Goal: Use online tool/utility: Use online tool/utility

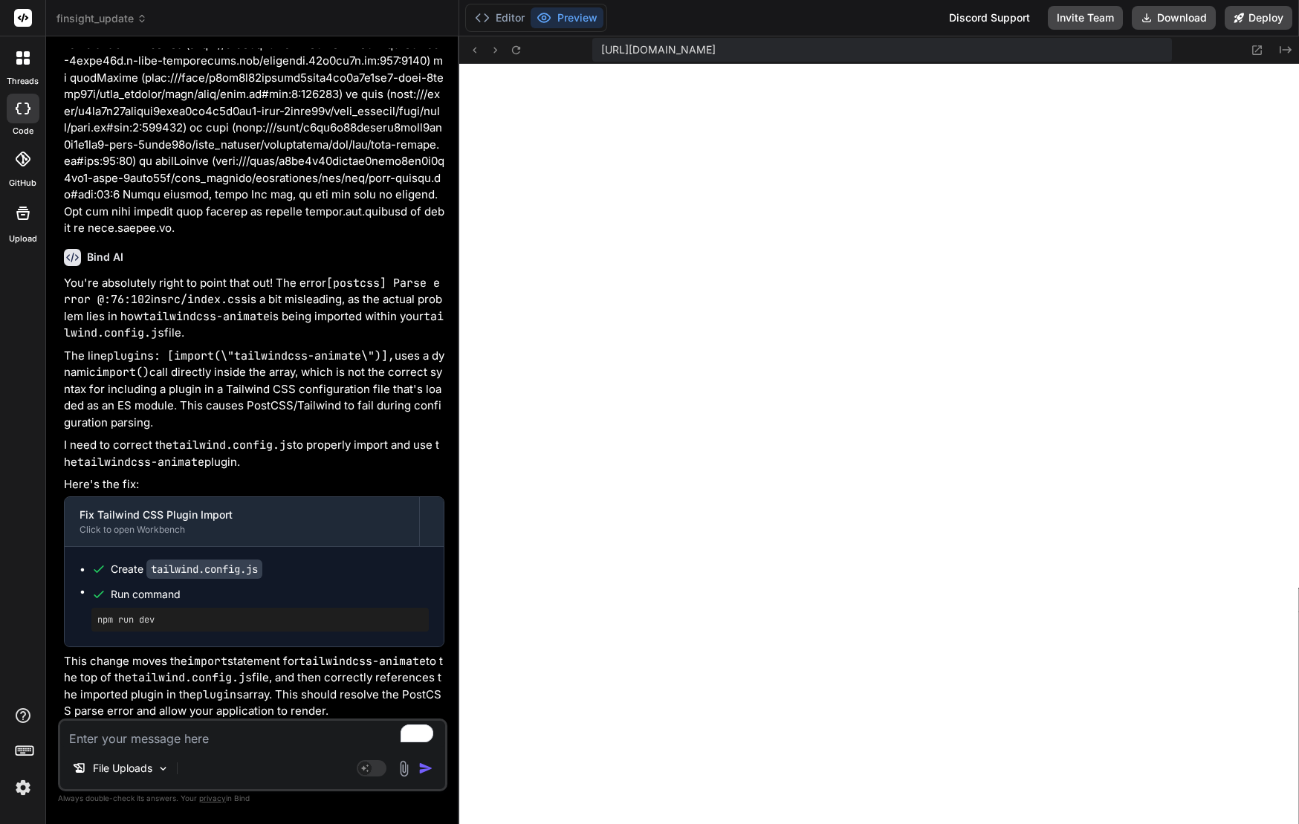
scroll to position [9298, 0]
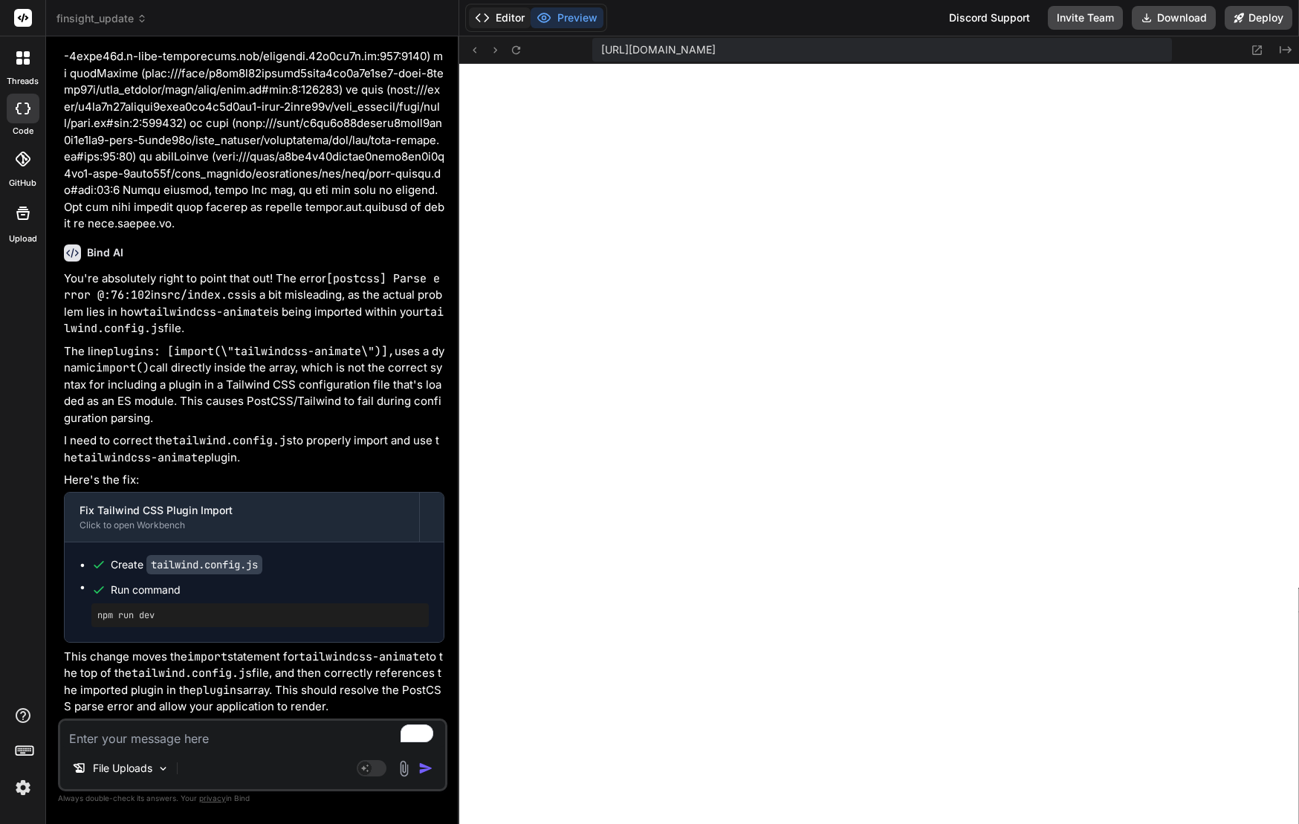
click at [495, 14] on button "Editor" at bounding box center [500, 17] width 62 height 21
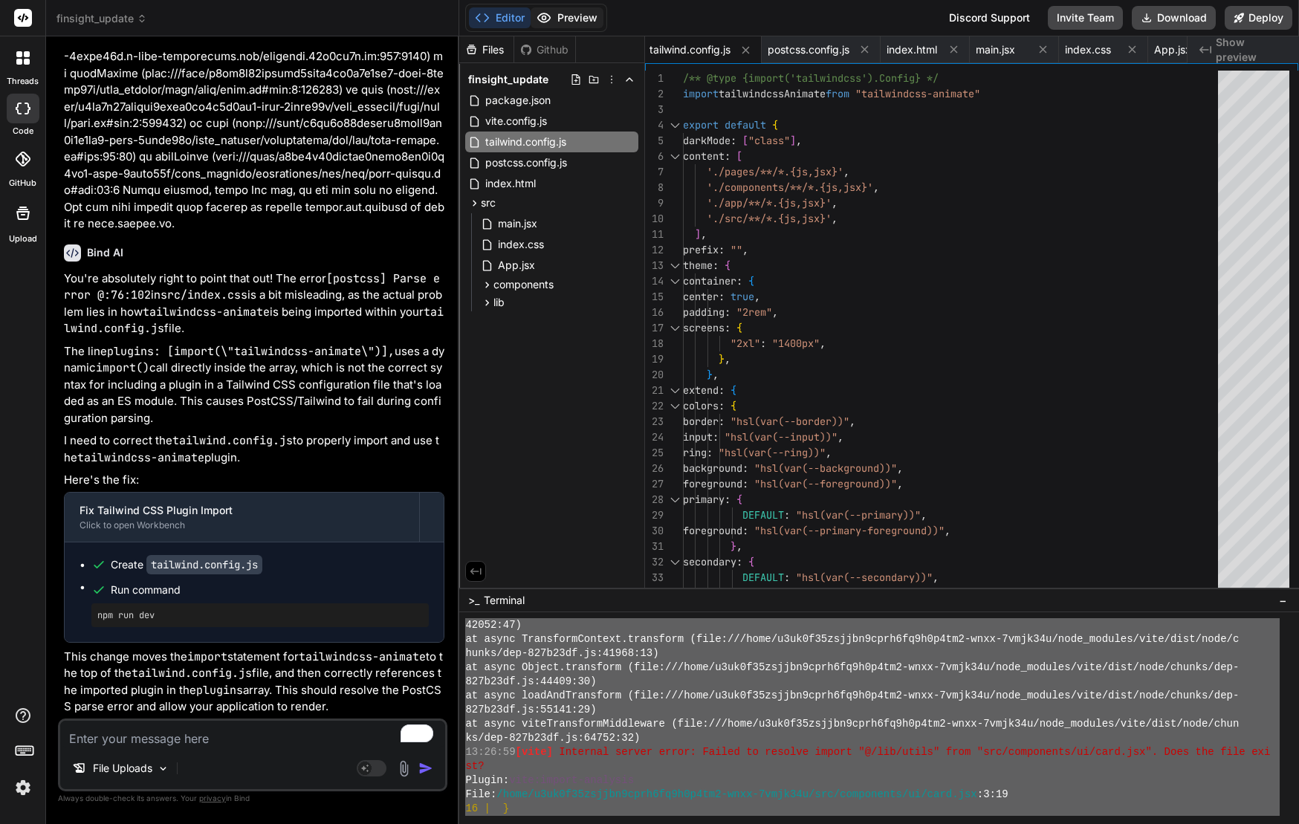
click at [556, 19] on button "Preview" at bounding box center [566, 17] width 73 height 21
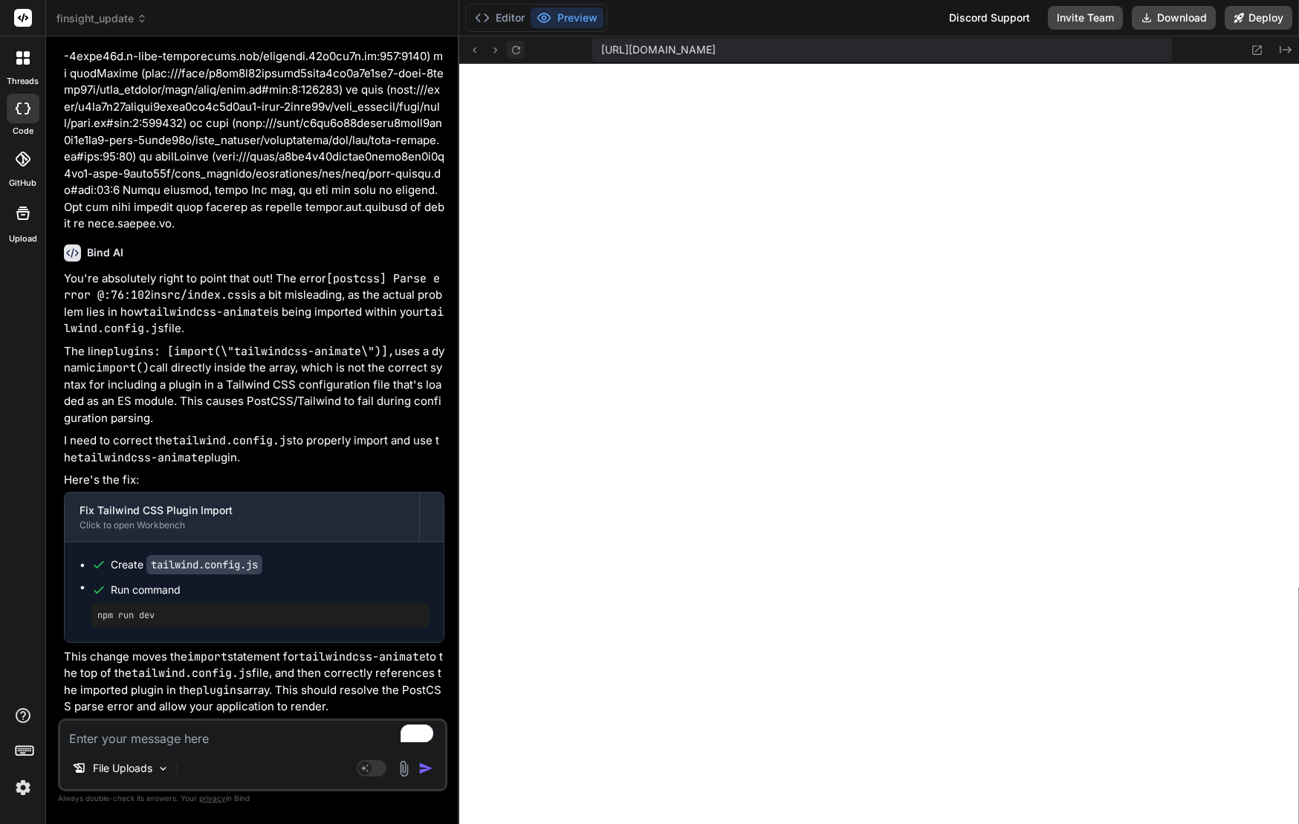
click at [512, 48] on icon at bounding box center [516, 49] width 8 height 8
click at [527, 47] on div "[URL][DOMAIN_NAME] Created with Pixso." at bounding box center [878, 49] width 839 height 27
click at [519, 51] on icon at bounding box center [516, 50] width 13 height 13
type textarea "x"
click at [175, 736] on textarea "To enrich screen reader interactions, please activate Accessibility in Grammarl…" at bounding box center [252, 734] width 385 height 27
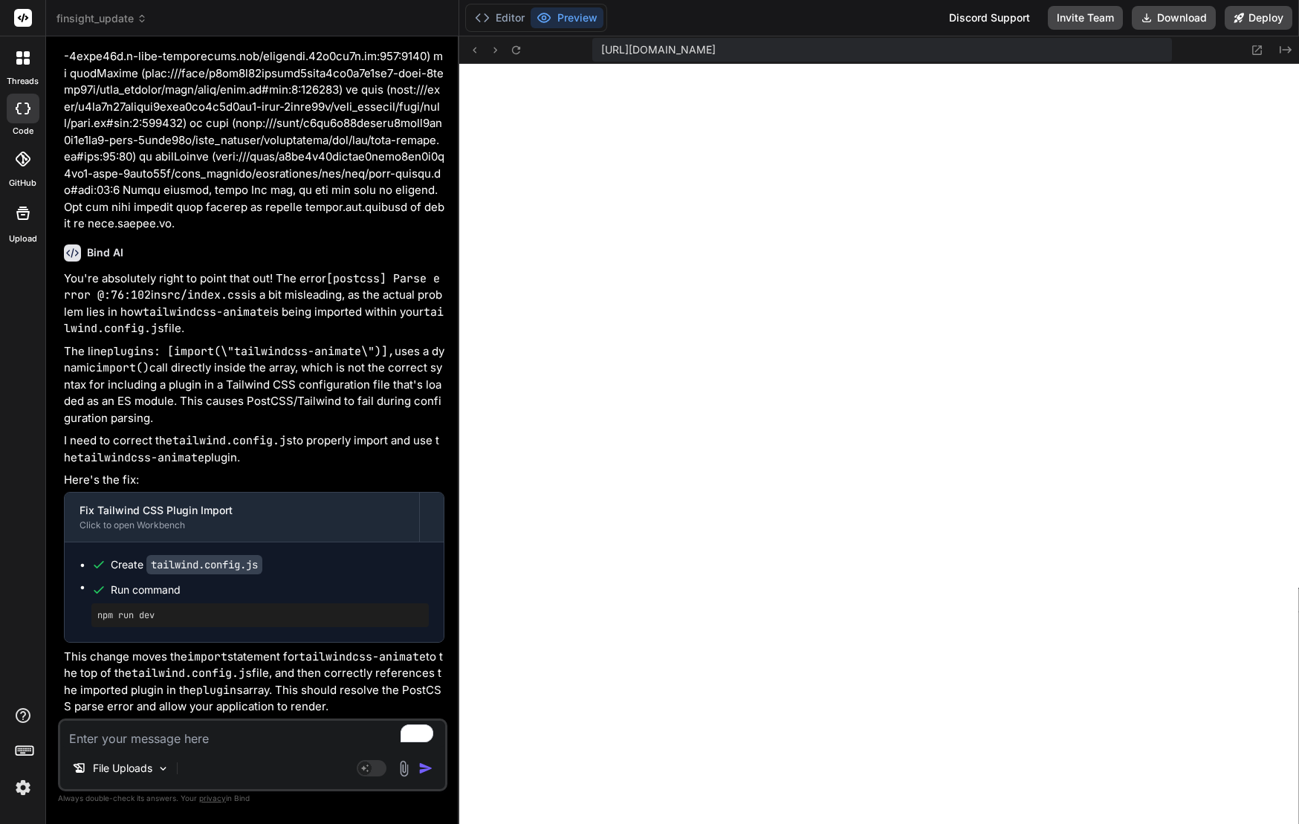
type textarea "B"
type textarea "x"
type textarea "Bl"
type textarea "x"
type textarea "Bla"
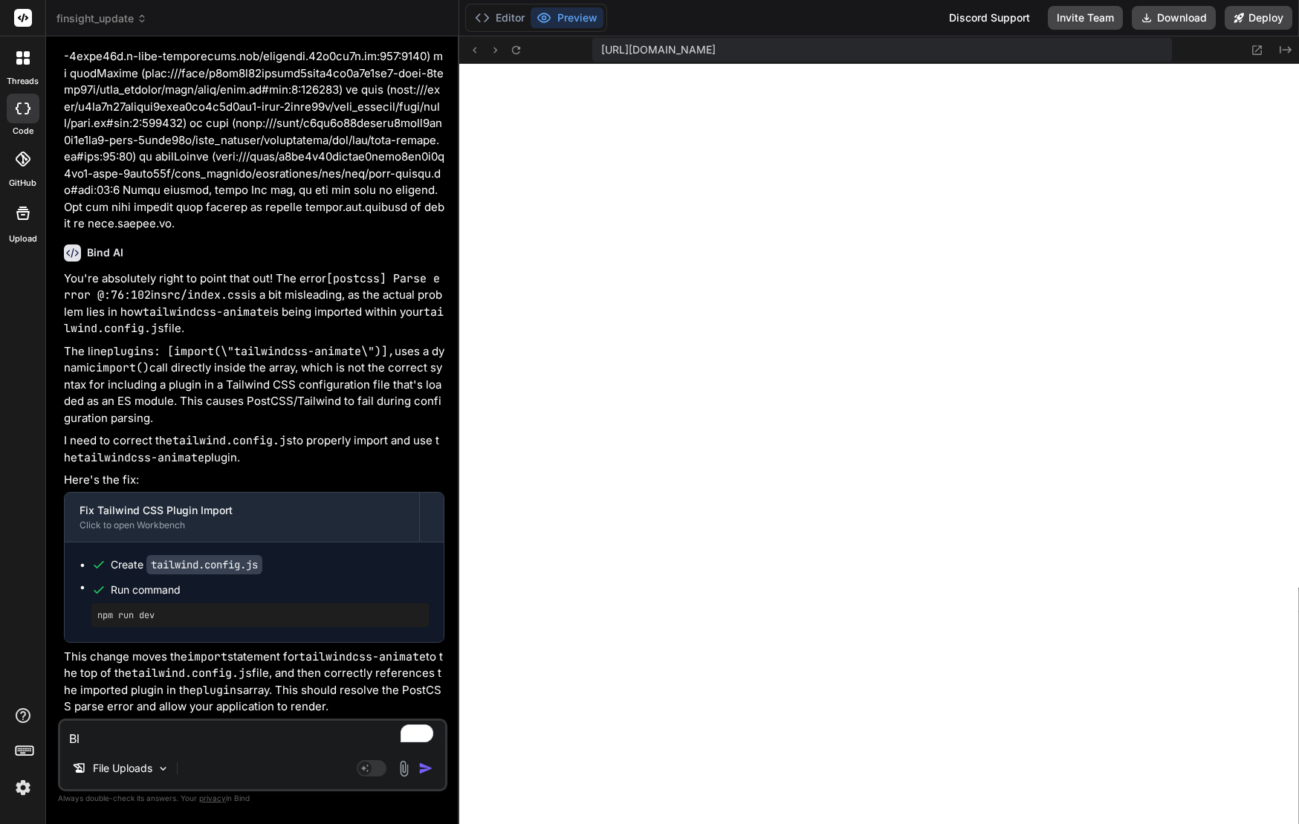
type textarea "x"
type textarea "[PERSON_NAME]"
type textarea "x"
type textarea "Blank"
type textarea "x"
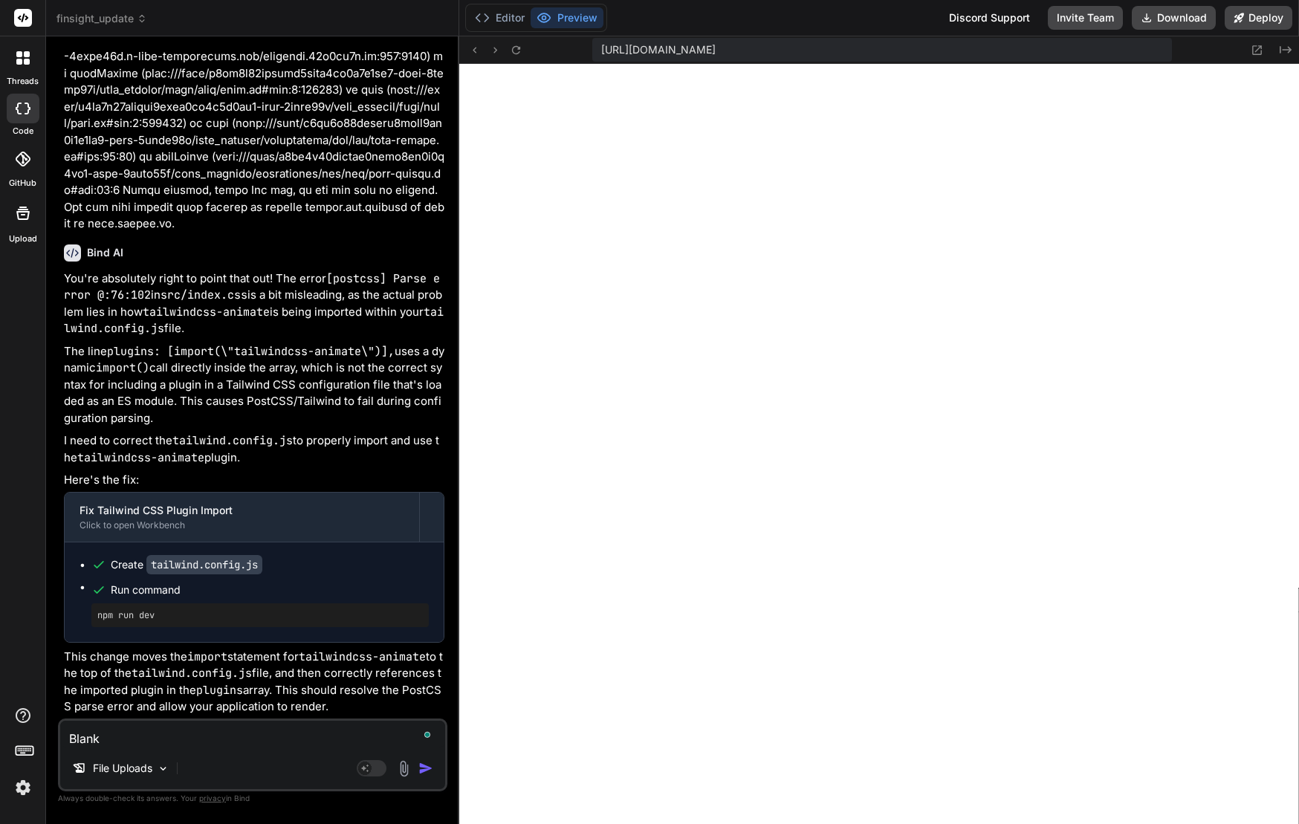
type textarea "Blank"
type textarea "x"
type textarea "Blank p"
type textarea "x"
type textarea "Blank pa"
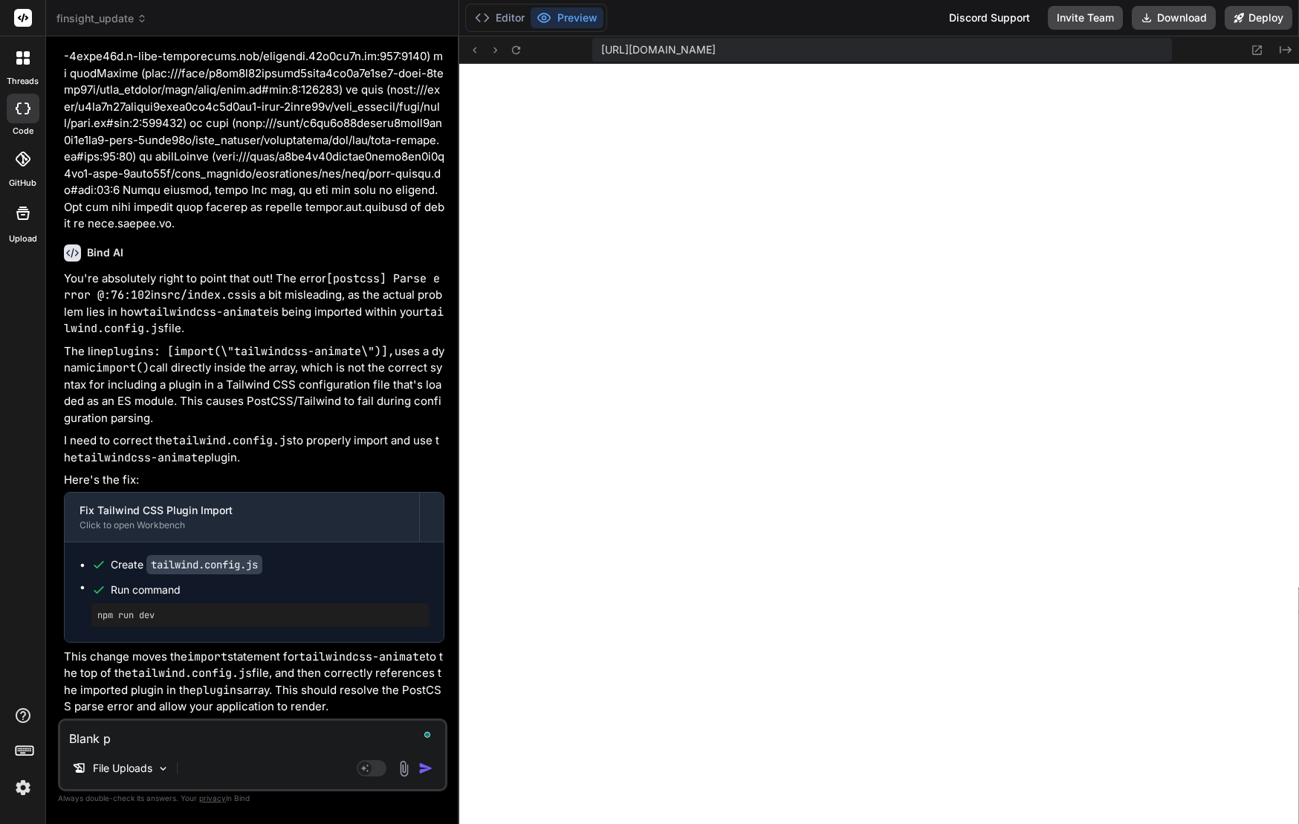
type textarea "x"
type textarea "Blank pag"
type textarea "x"
type textarea "Blank page"
type textarea "x"
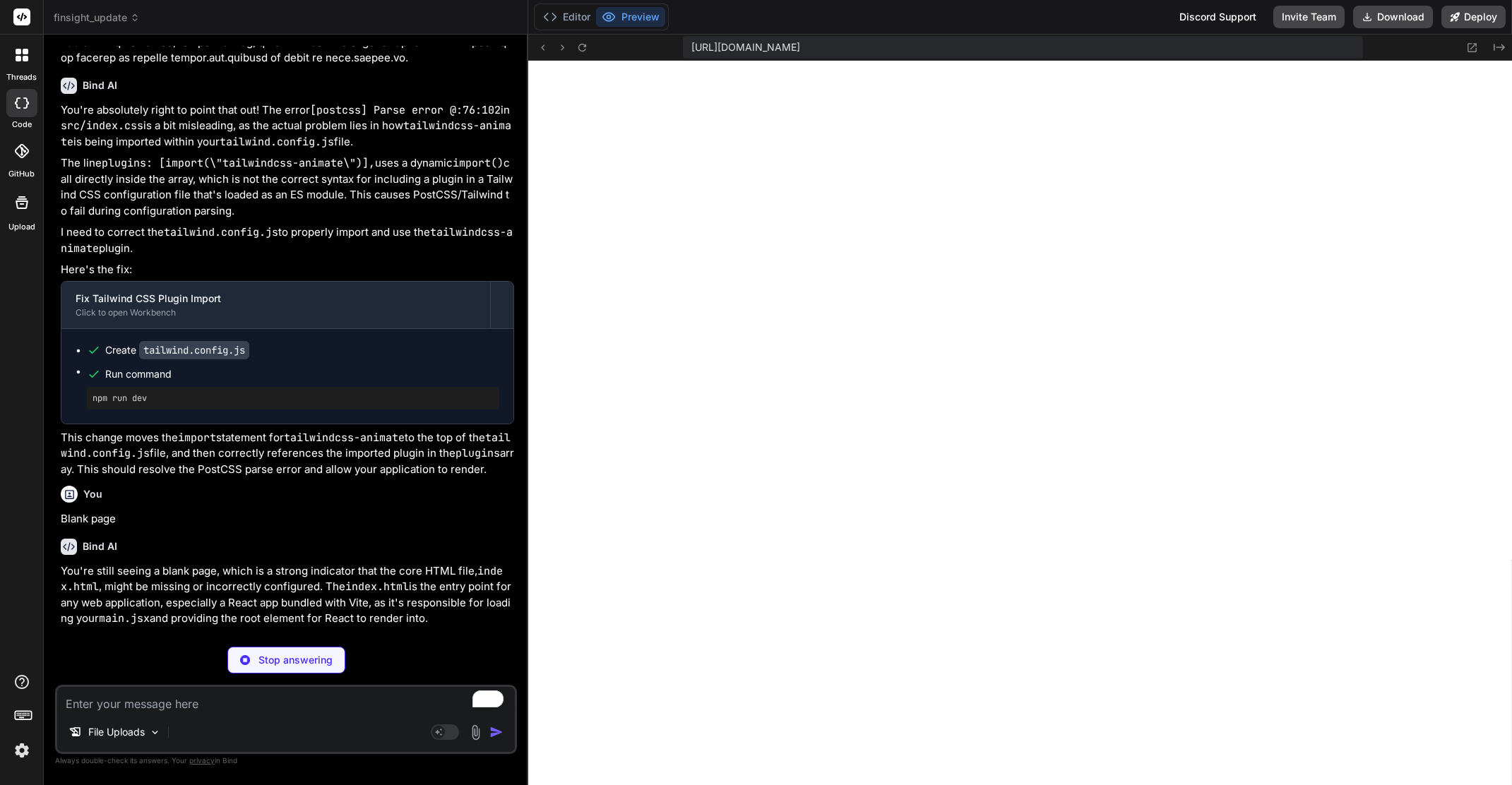
scroll to position [7849, 0]
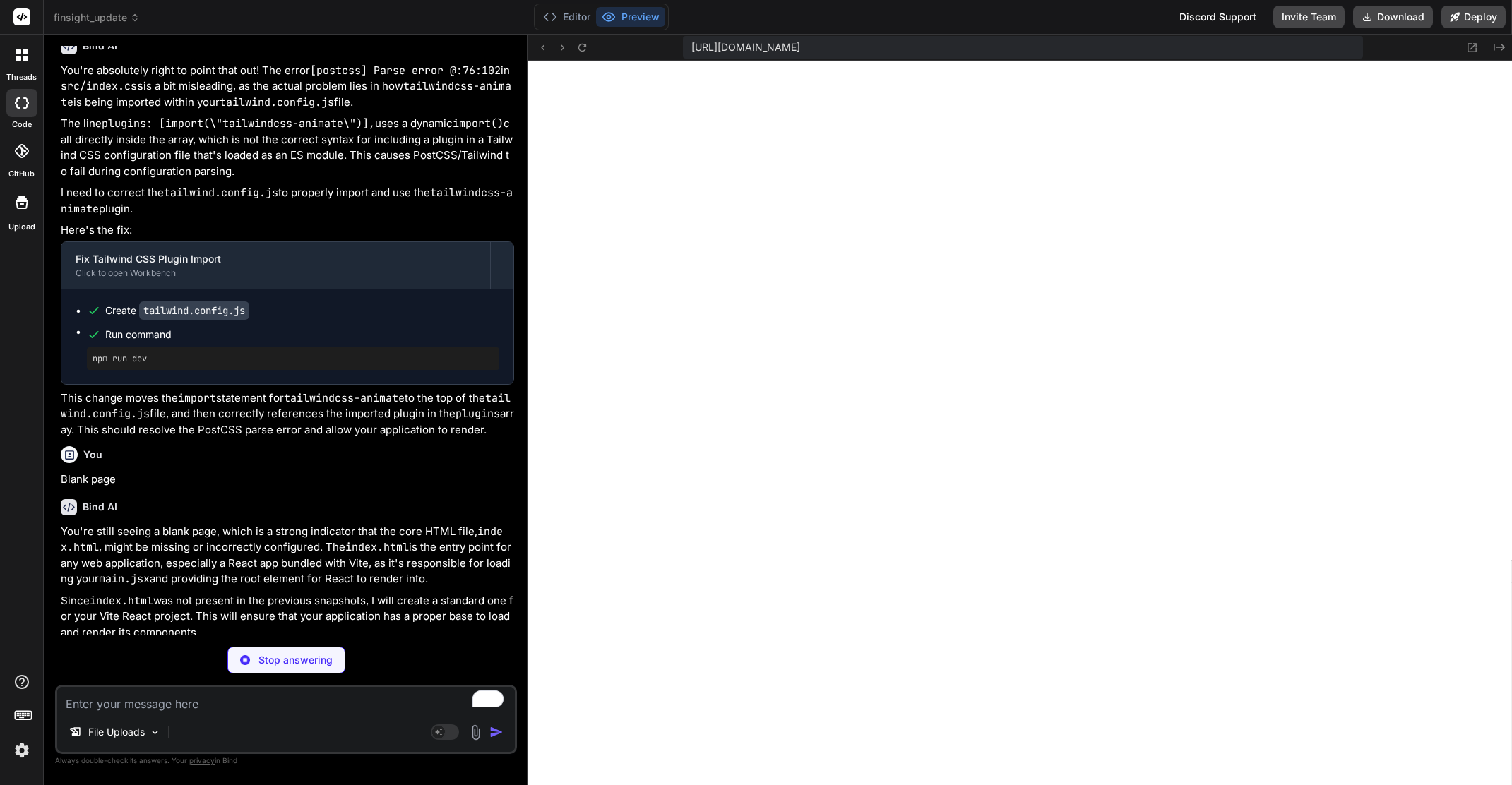
type textarea "x"
type textarea "<script type="module" src="/src/main.jsx"></script> </body> </html>"
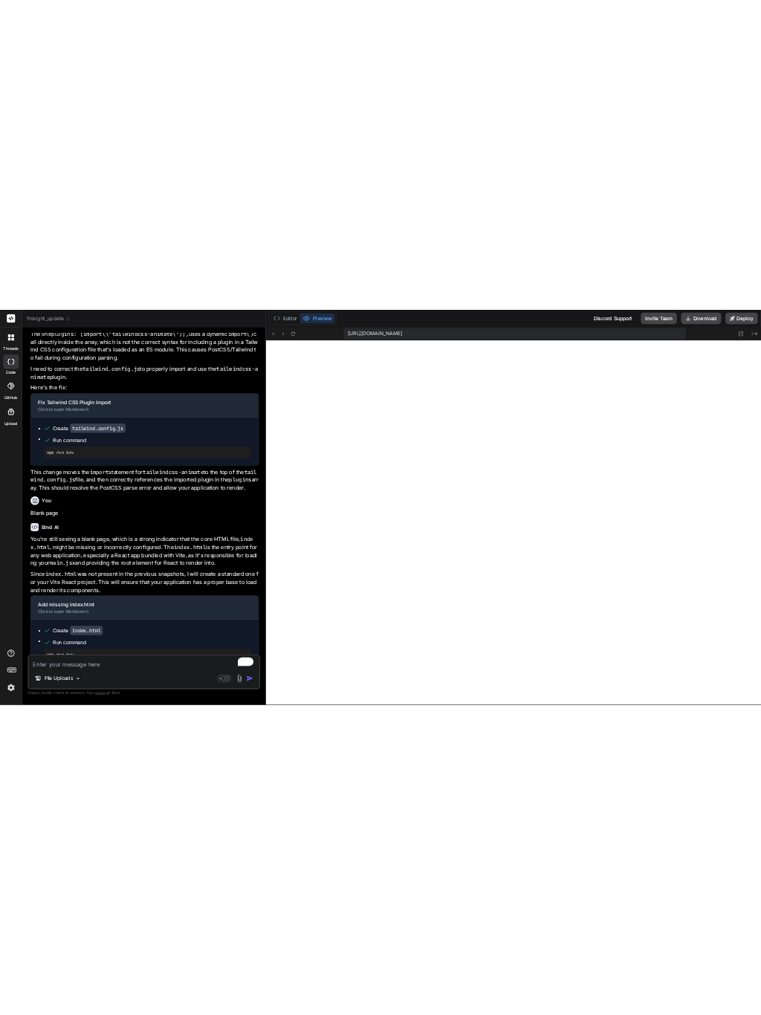
scroll to position [8426, 0]
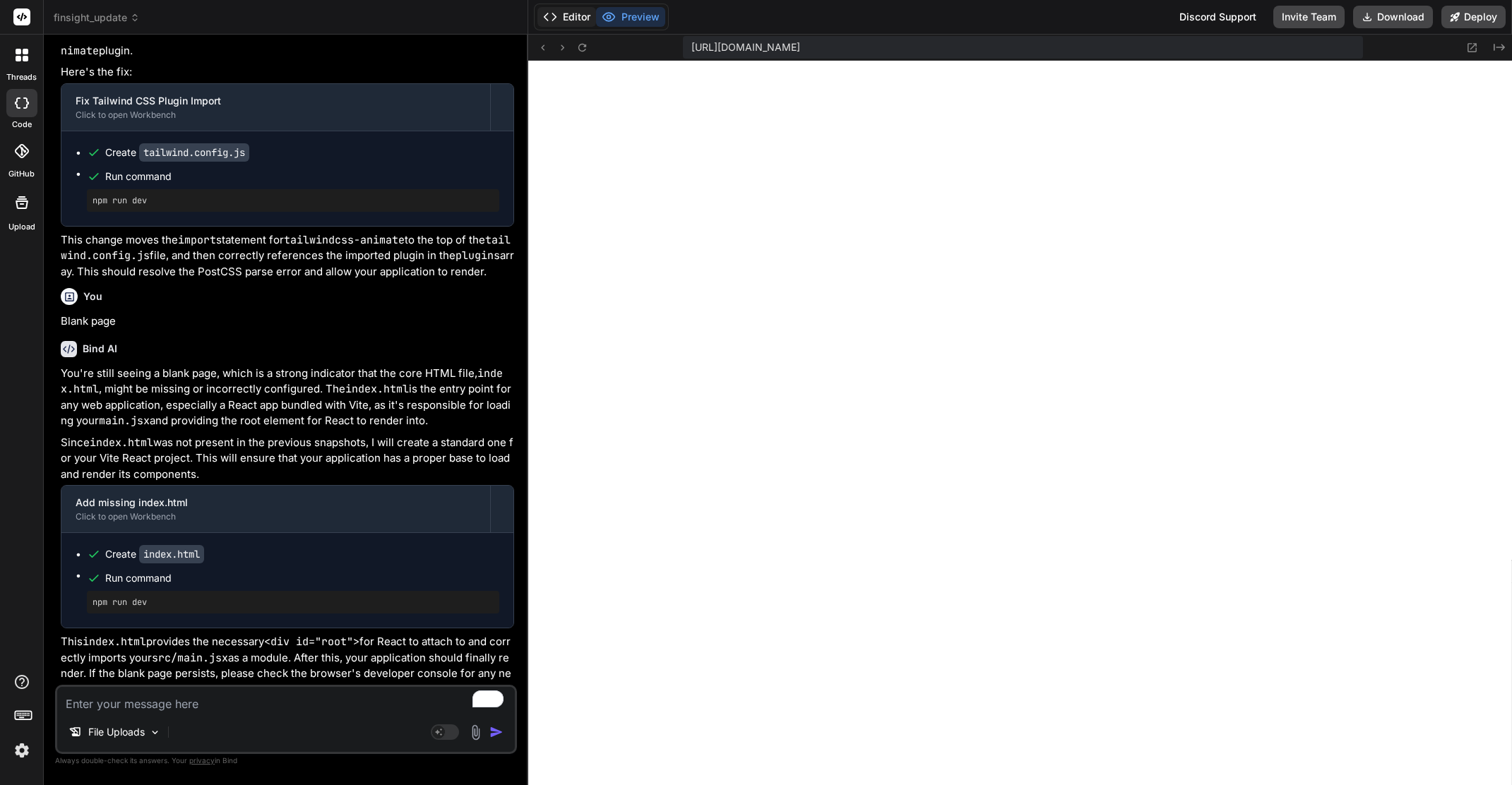
click at [560, 24] on button "Editor" at bounding box center [567, 16] width 59 height 20
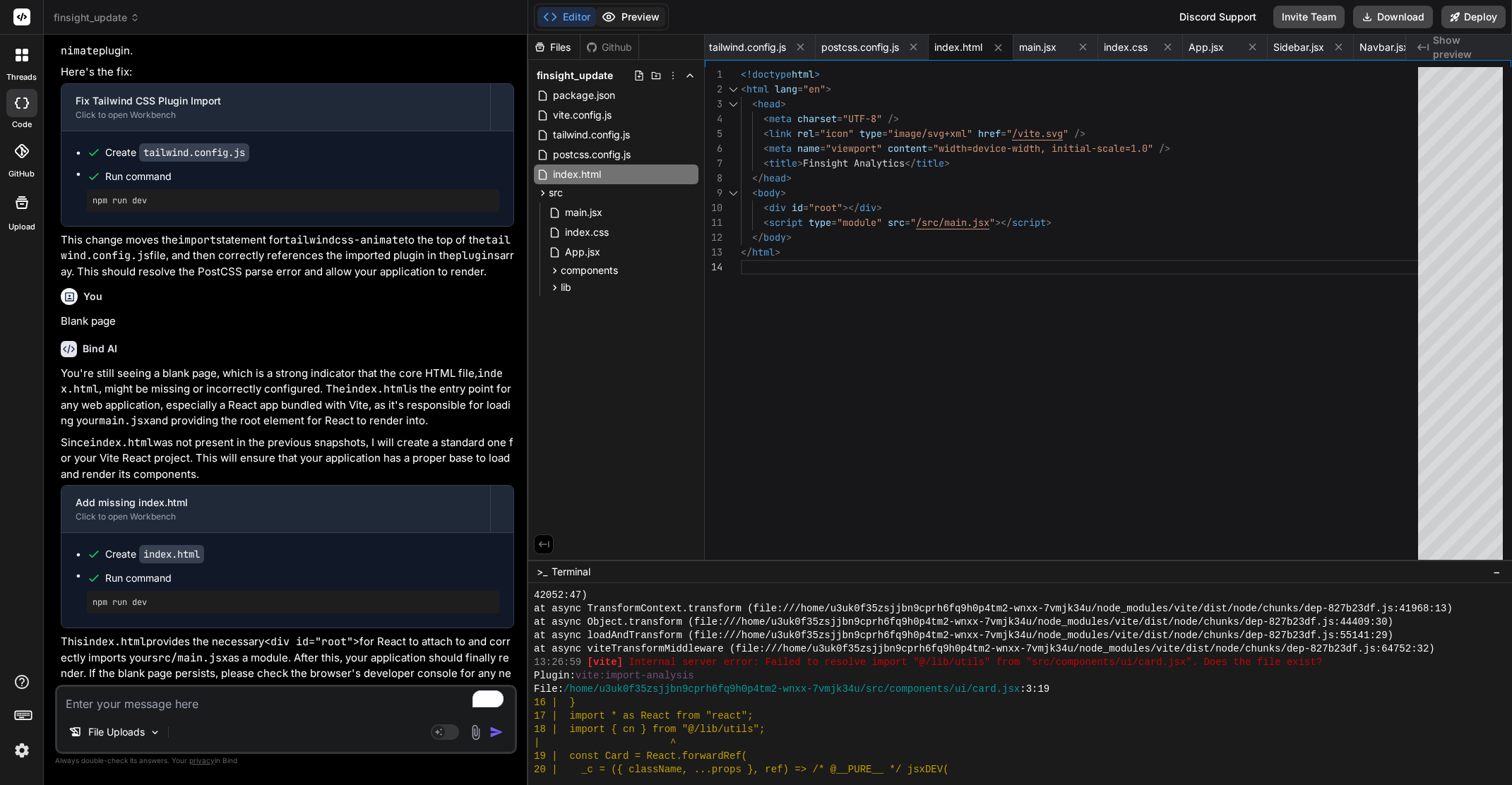
click at [644, 15] on button "Preview" at bounding box center [630, 16] width 69 height 20
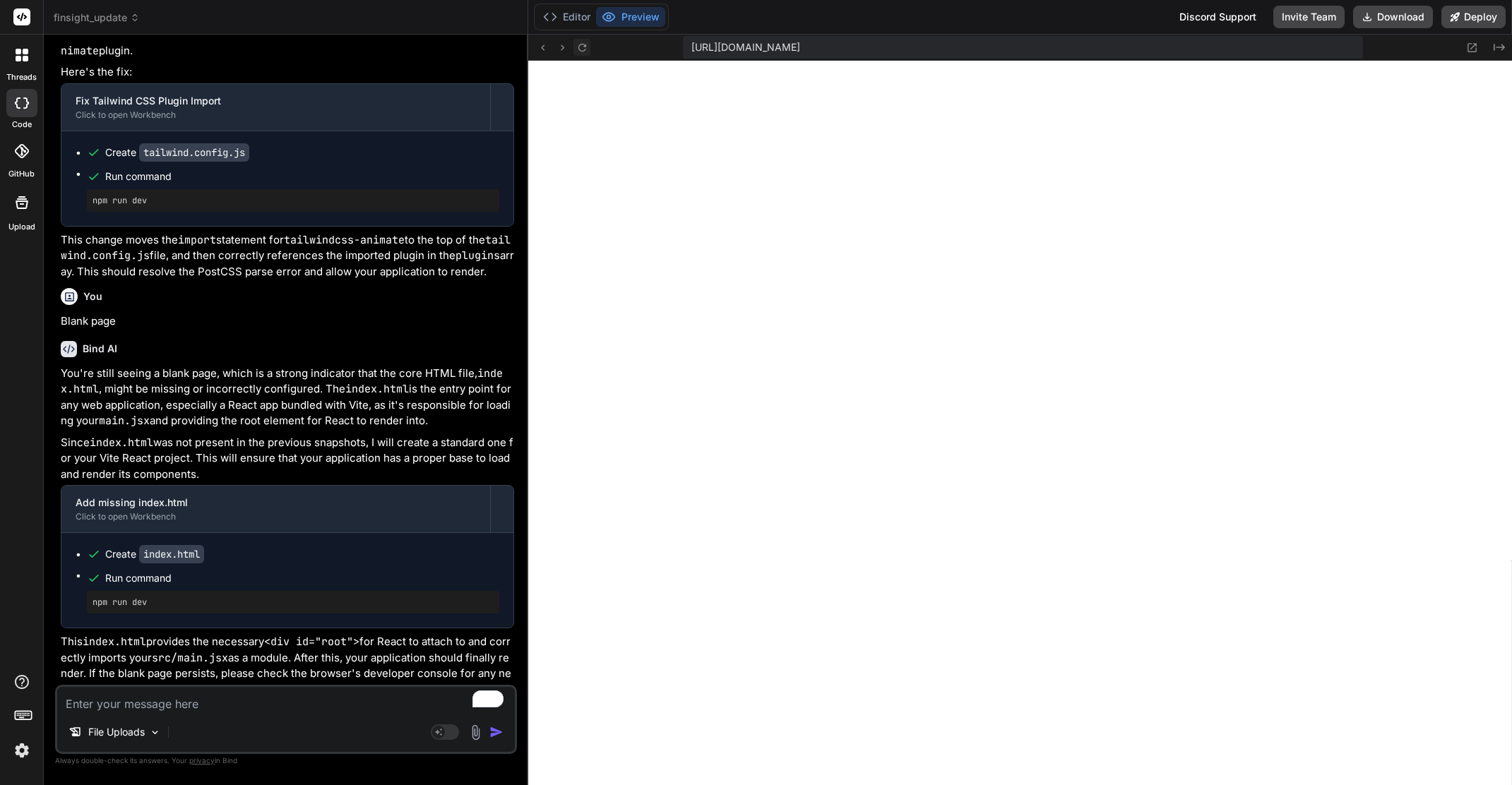
click at [584, 48] on icon at bounding box center [582, 48] width 12 height 12
type textarea "x"
click at [1234, 46] on icon at bounding box center [1473, 48] width 10 height 10
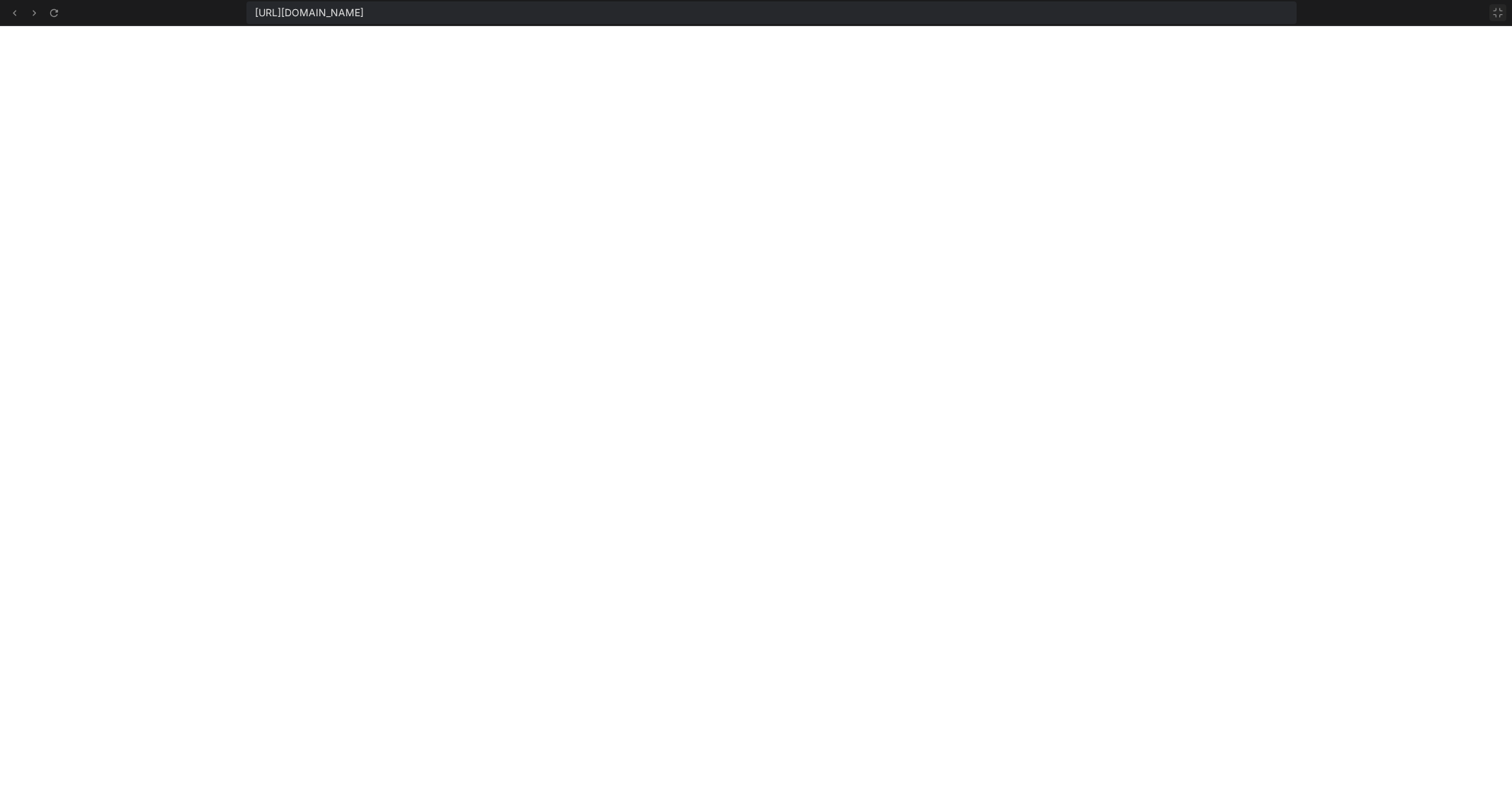
click at [1234, 12] on icon at bounding box center [1499, 12] width 11 height 11
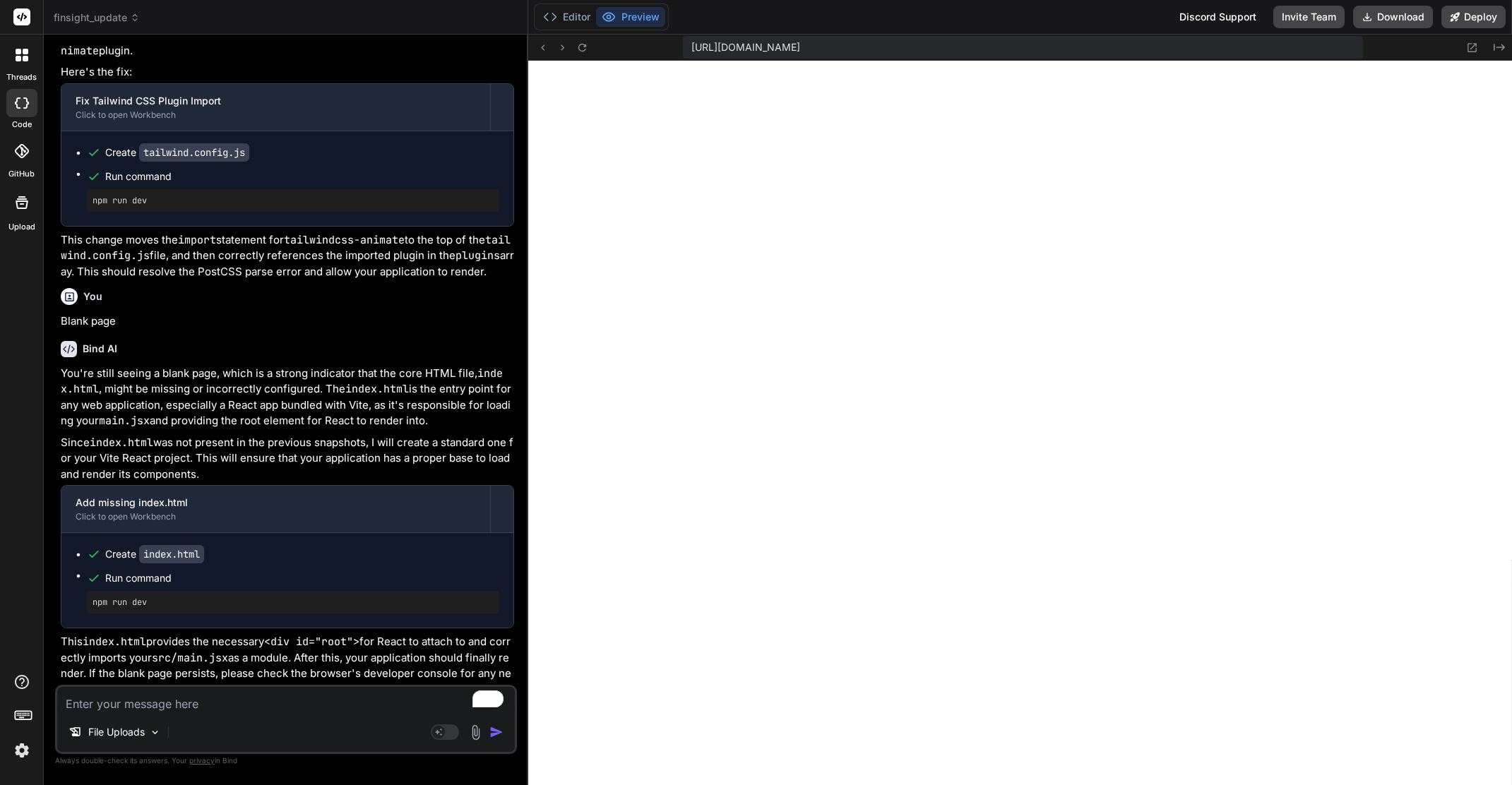
type textarea "title> </head> <body> <div id="root"></div> <script type="module" src="/src/mai…"
type textarea "x"
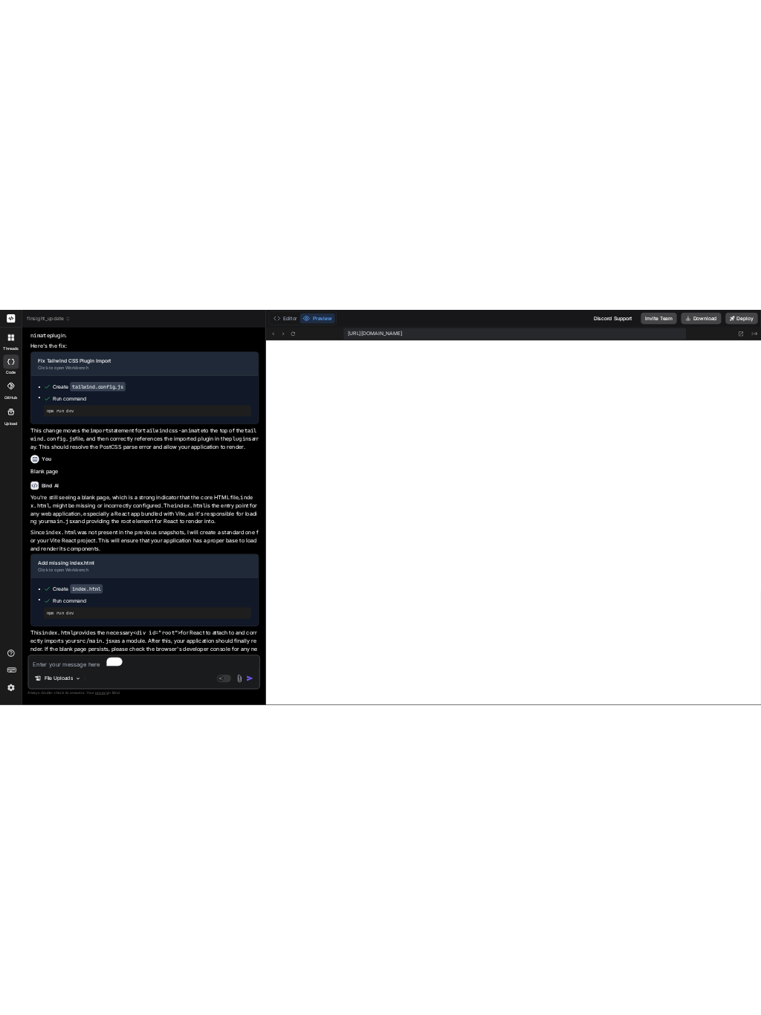
scroll to position [125, 0]
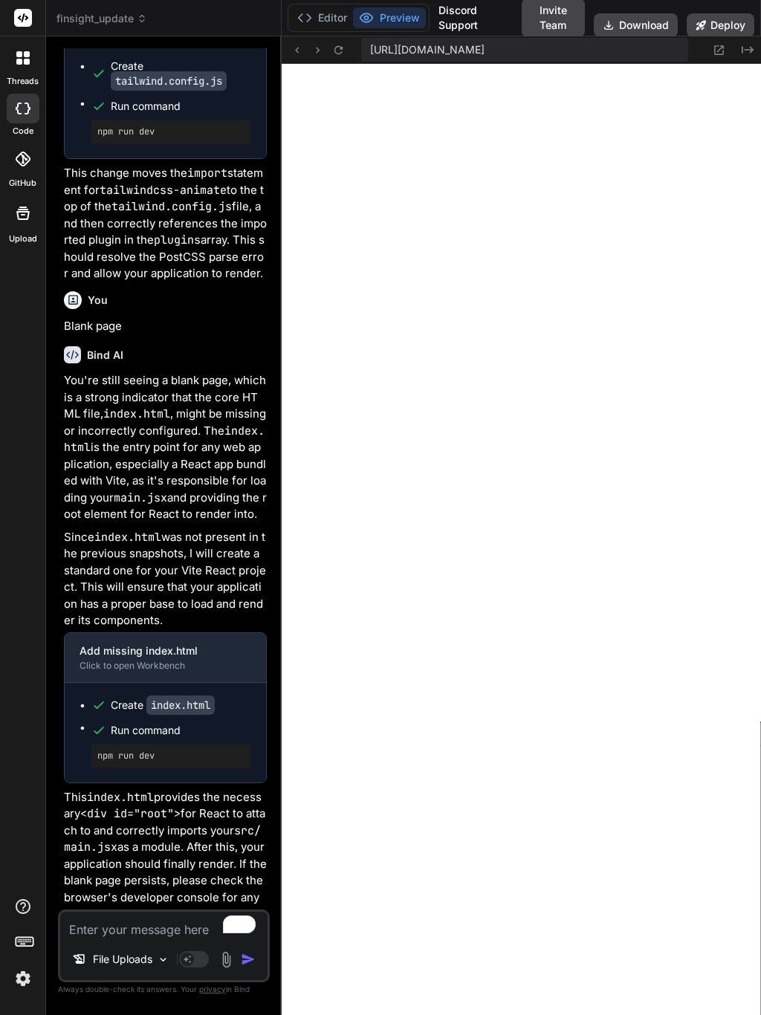
click at [92, 823] on textarea "To enrich screen reader interactions, please activate Accessibility in Grammarl…" at bounding box center [163, 924] width 207 height 27
click at [91, 823] on textarea "To enrich screen reader interactions, please activate Accessibility in Grammarl…" at bounding box center [163, 924] width 207 height 27
paste textarea "Uncaught SyntaxError: The requested module '/node_modules/.vite/deps/class-vari…"
type textarea "Uncaught SyntaxError: The requested module '/node_modules/.vite/deps/class-vari…"
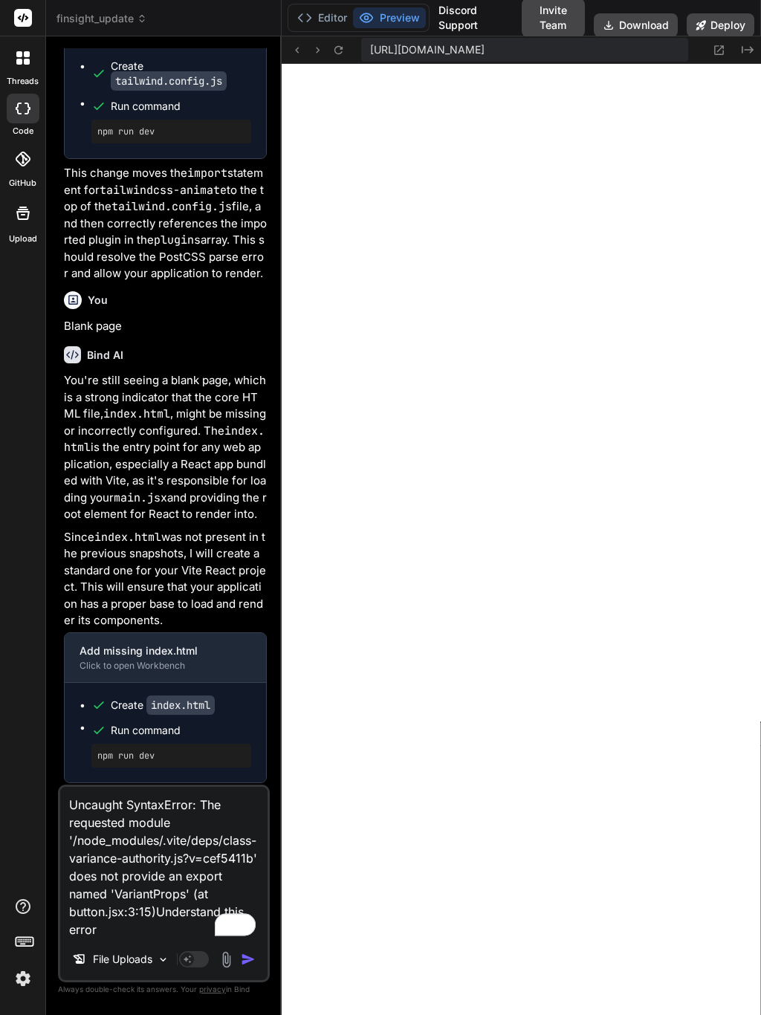
type textarea "x"
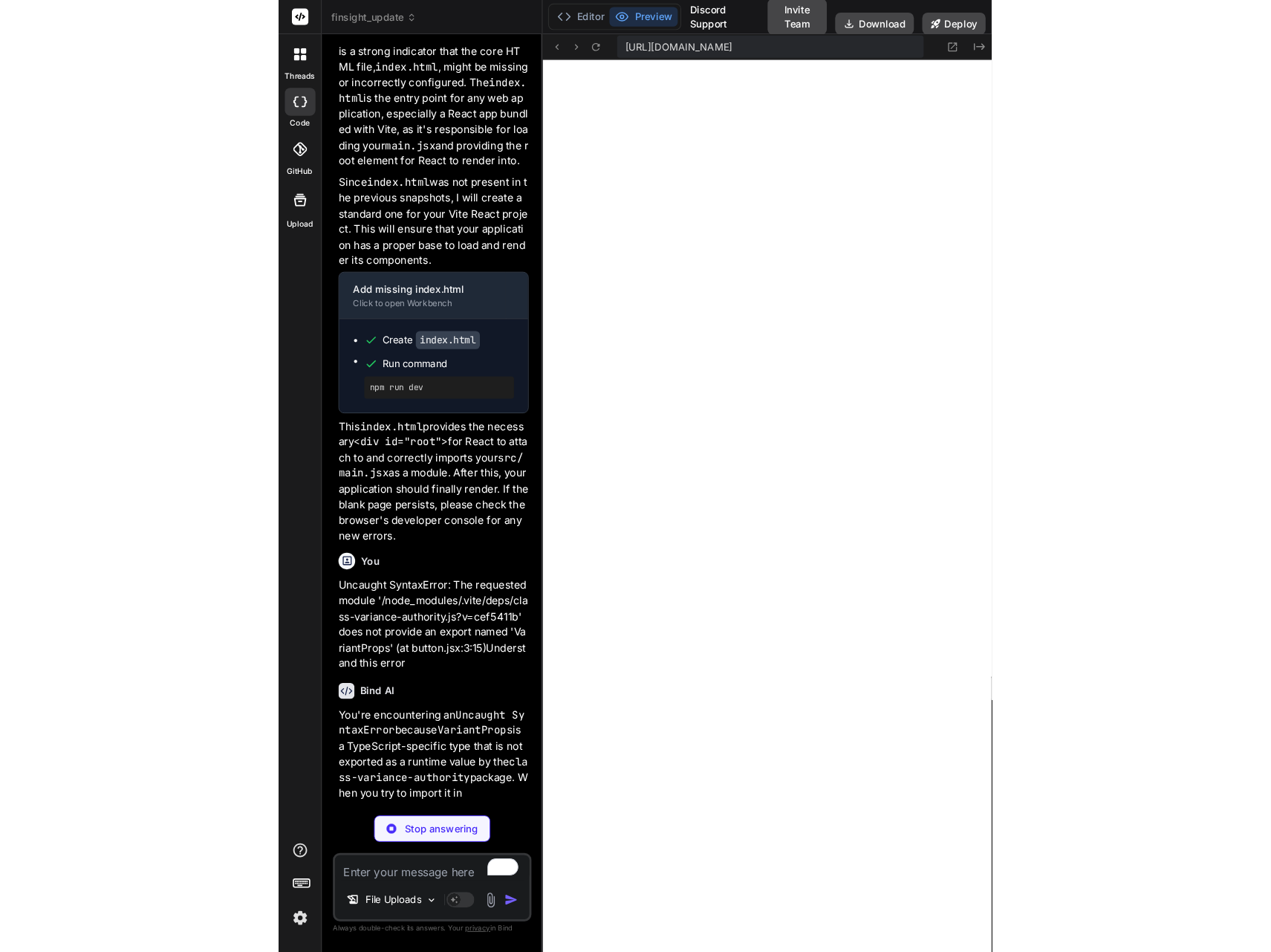
scroll to position [15928, 0]
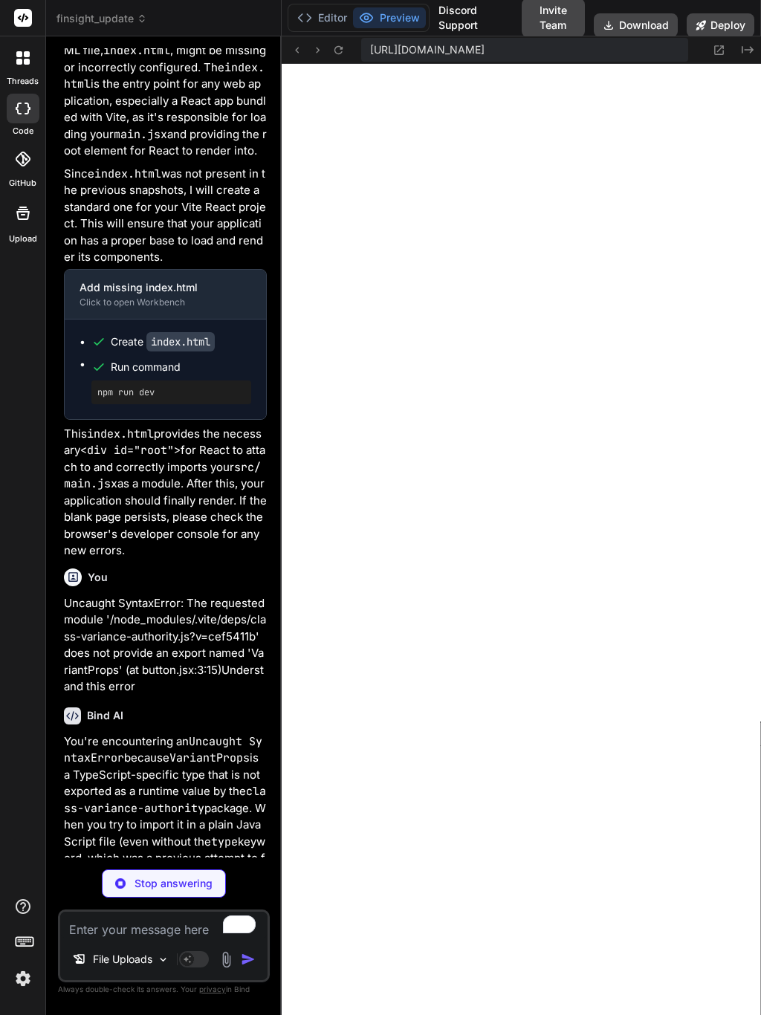
type textarea "x"
type textarea "<script type="module" src="/src/main.jsx"></script> </body> </html>"
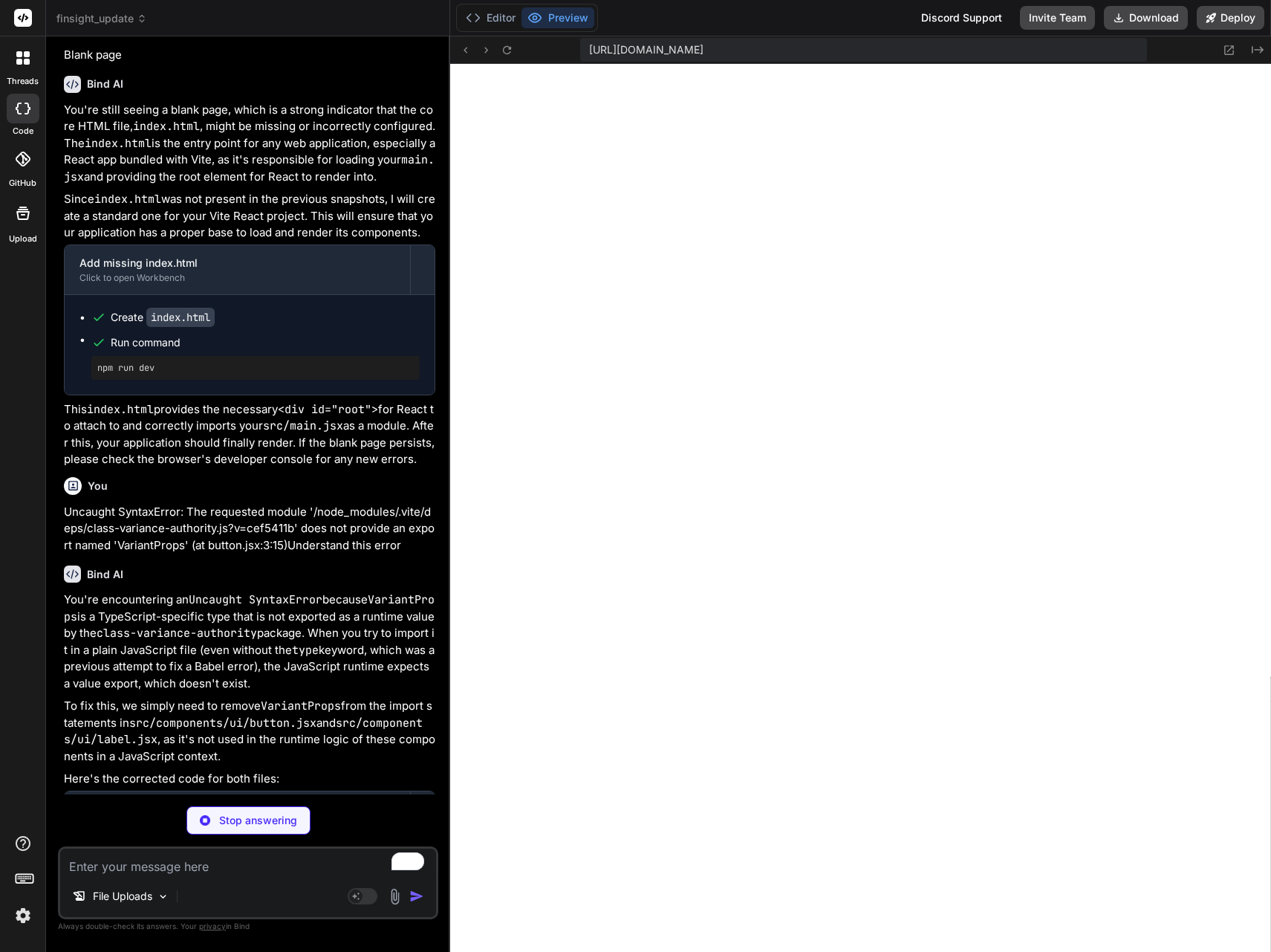
scroll to position [47, 0]
type textarea "x"
type textarea "Button.displayName = "Button" export { Button, buttonVariants }"
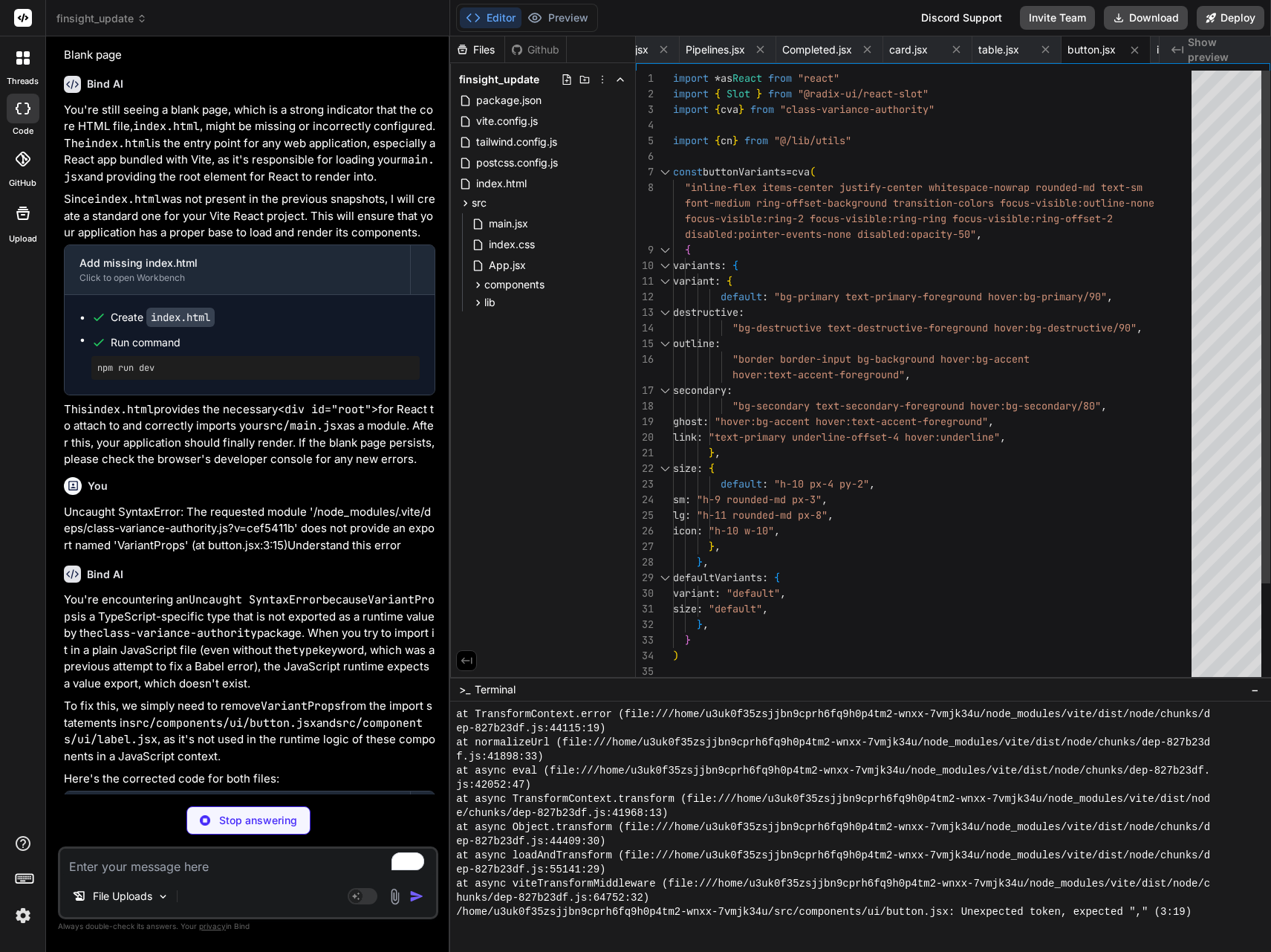
type textarea "x"
type textarea "Label.displayName = LabelPrimitive.Root.displayName export { Label }"
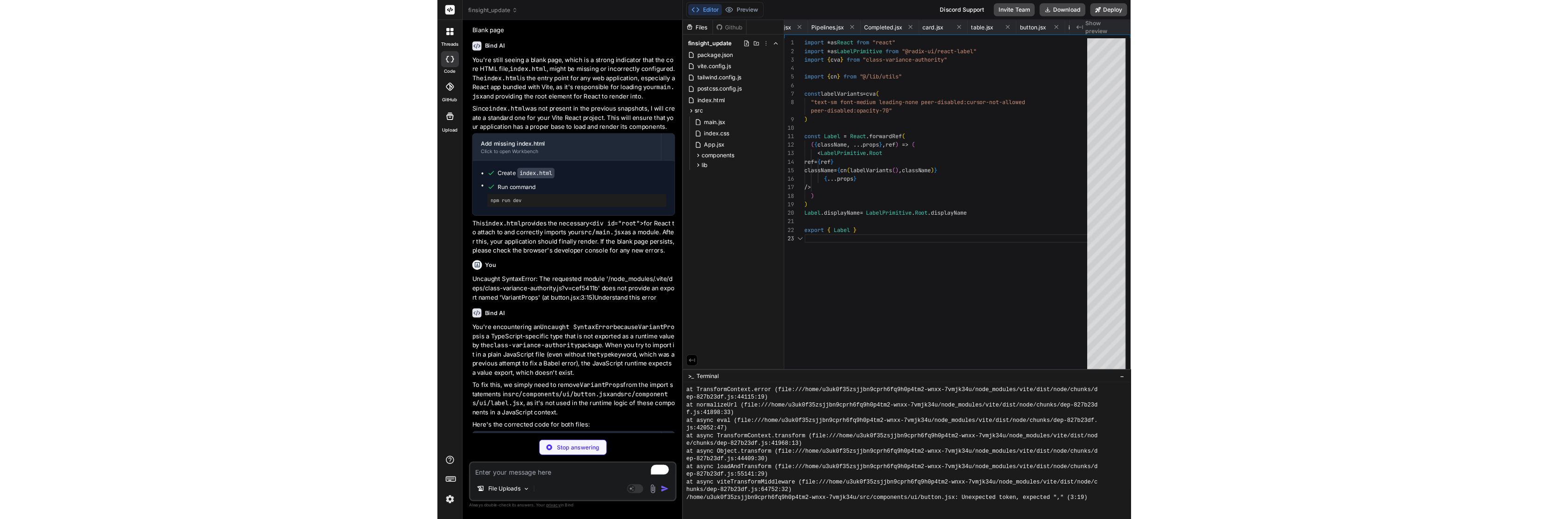
scroll to position [0, 935]
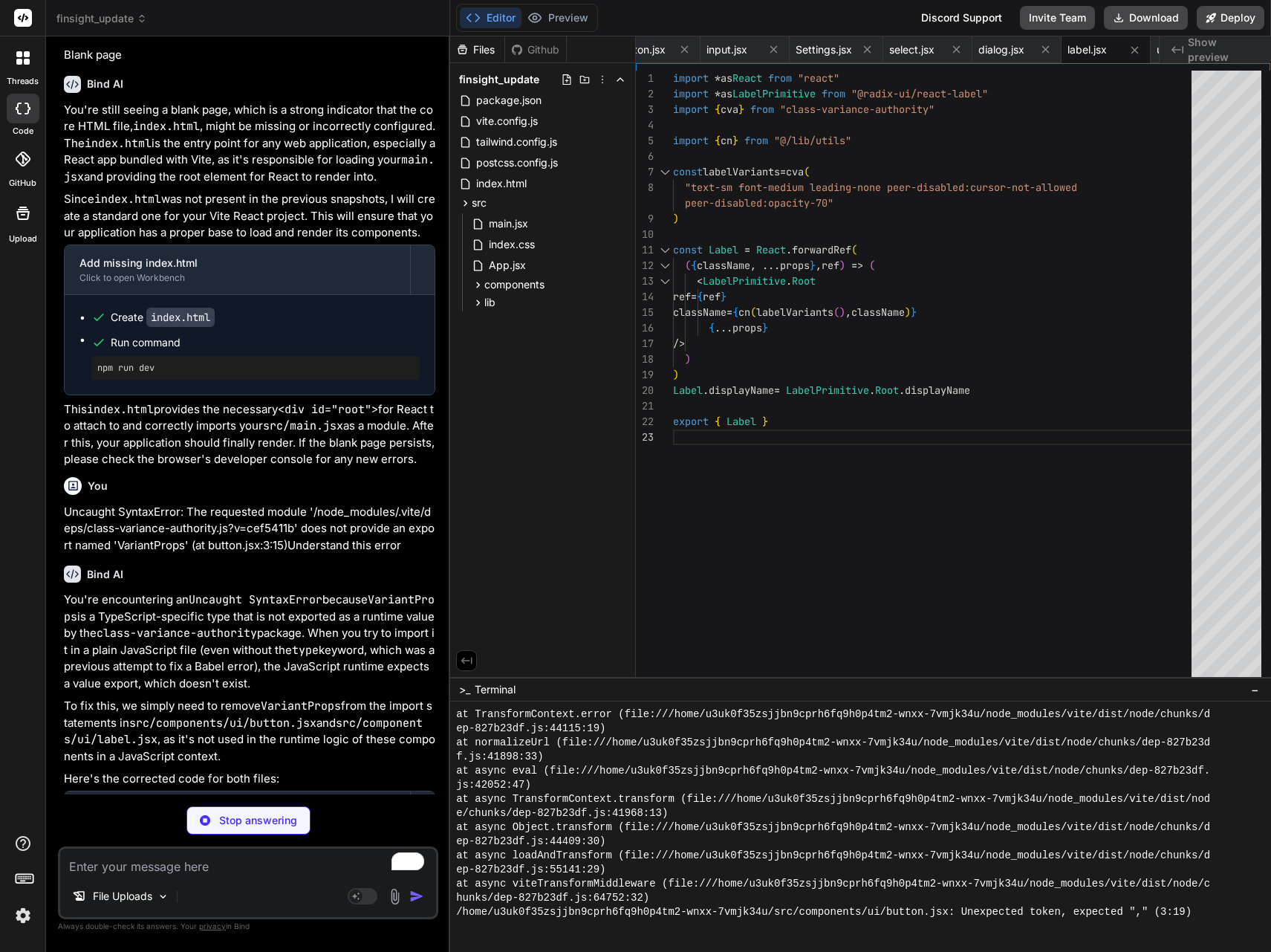
type textarea "x"
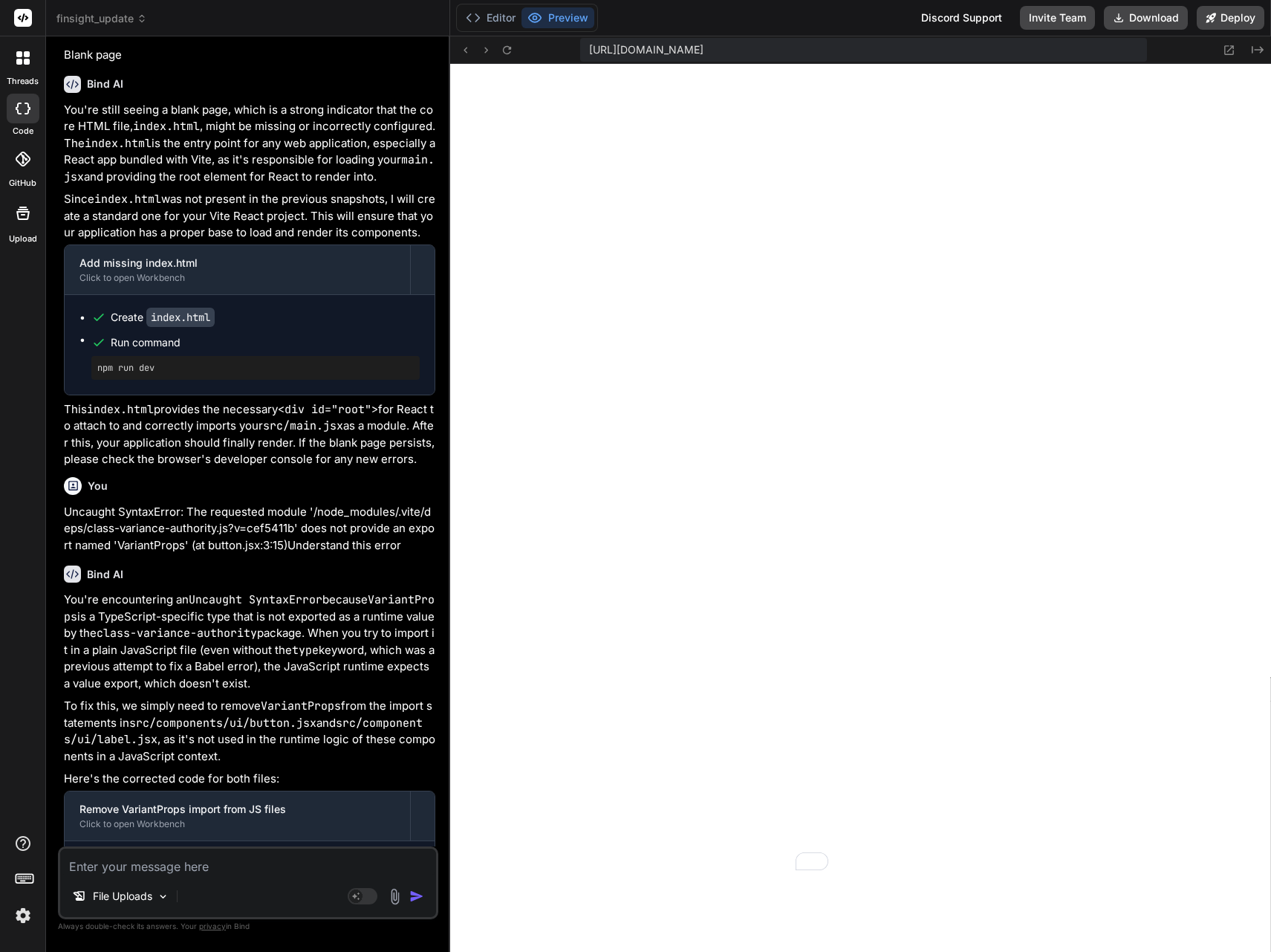
type textarea "export { Label }"
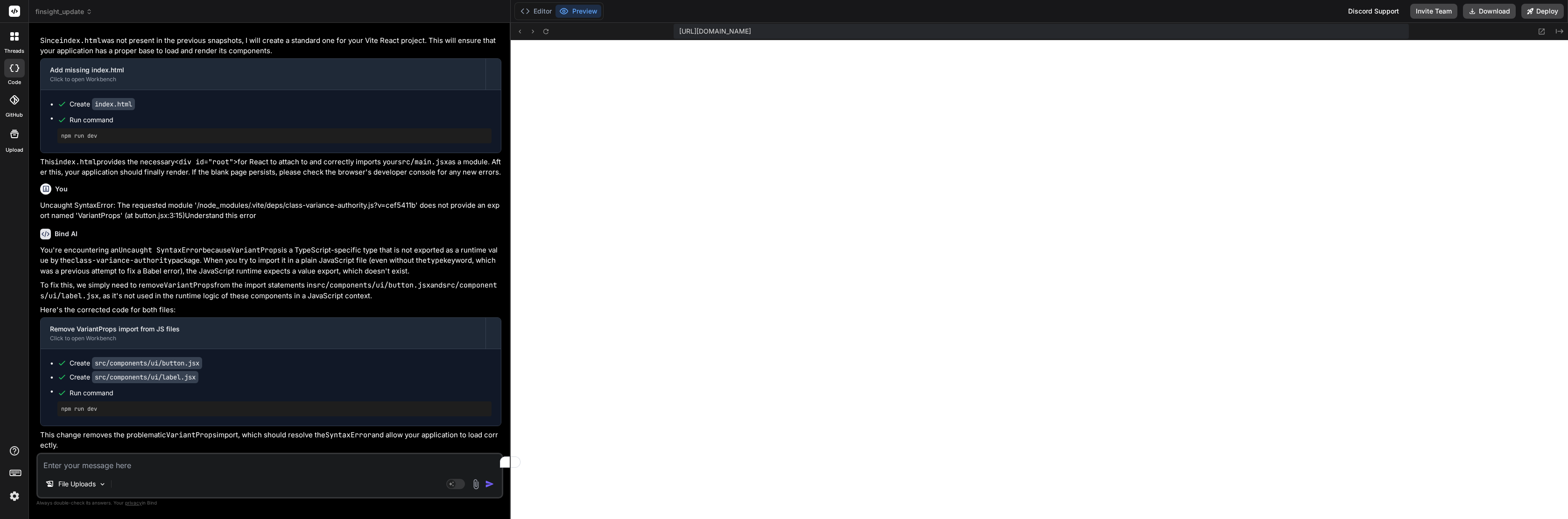
scroll to position [5608, 0]
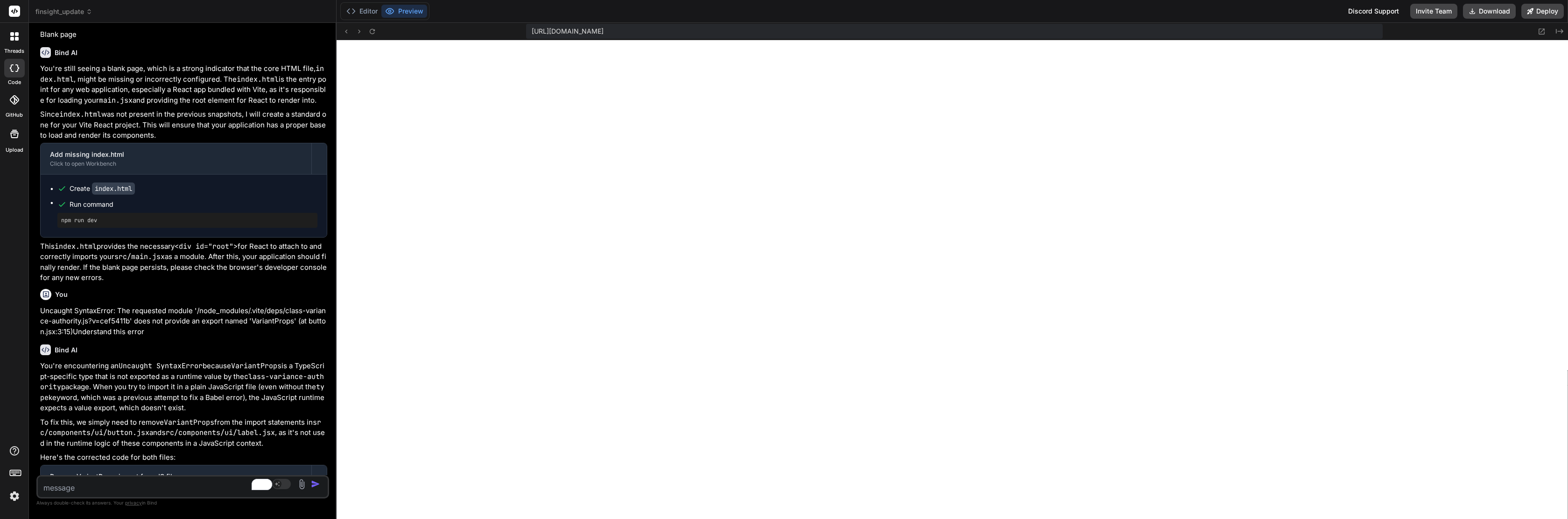
drag, startPoint x: 535, startPoint y: 47, endPoint x: 410, endPoint y: 154, distance: 164.5
click at [284, 60] on div "Bind AI Web Search Created with Pixso. Code Generator You Bind AI 🔹 Project: Fi…" at bounding box center [183, 271] width 308 height 496
click at [816, 14] on button "Download" at bounding box center [1489, 11] width 53 height 15
click at [371, 30] on icon at bounding box center [372, 31] width 8 height 8
click at [371, 32] on icon at bounding box center [372, 31] width 8 height 8
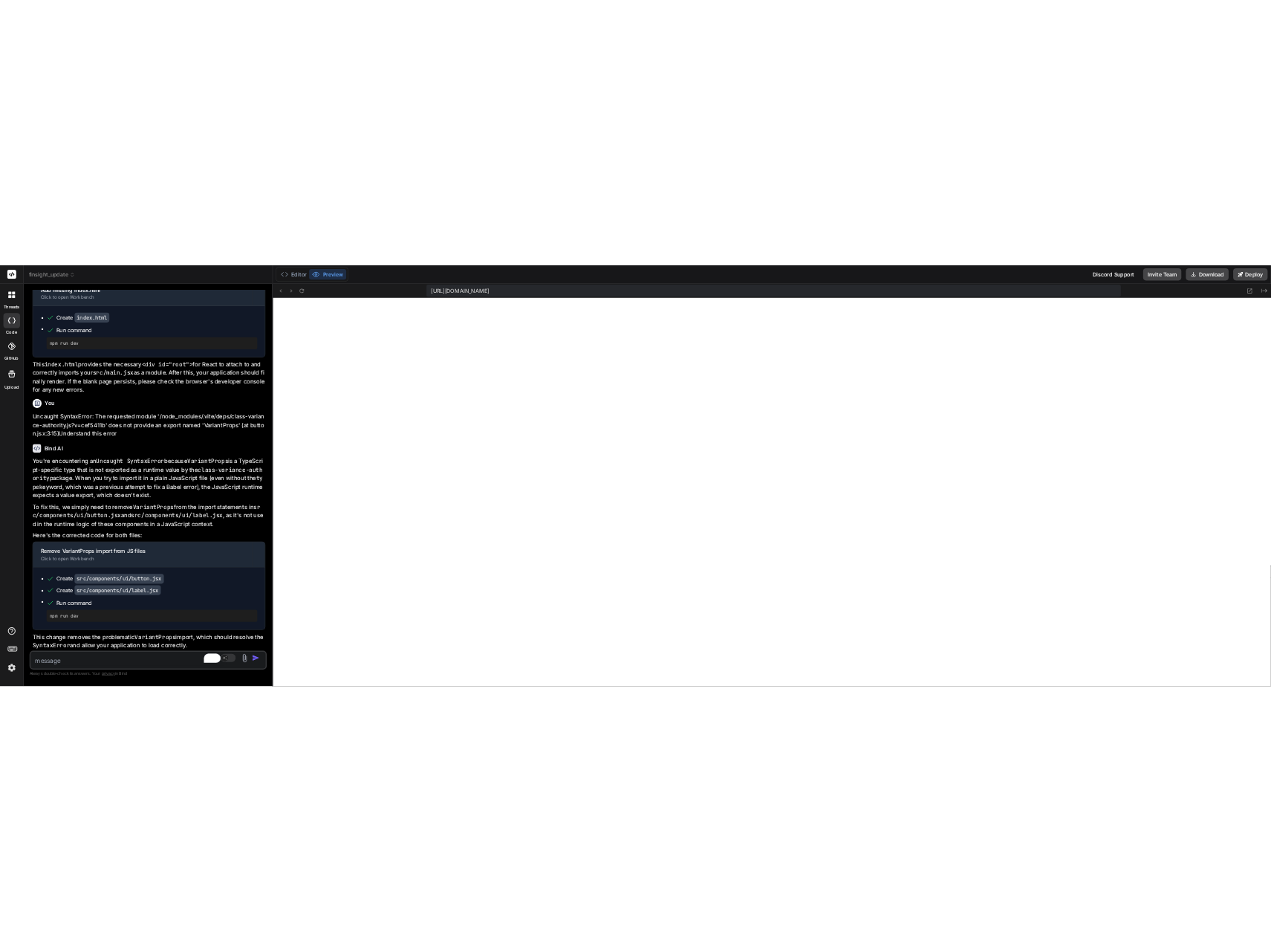
scroll to position [9142, 0]
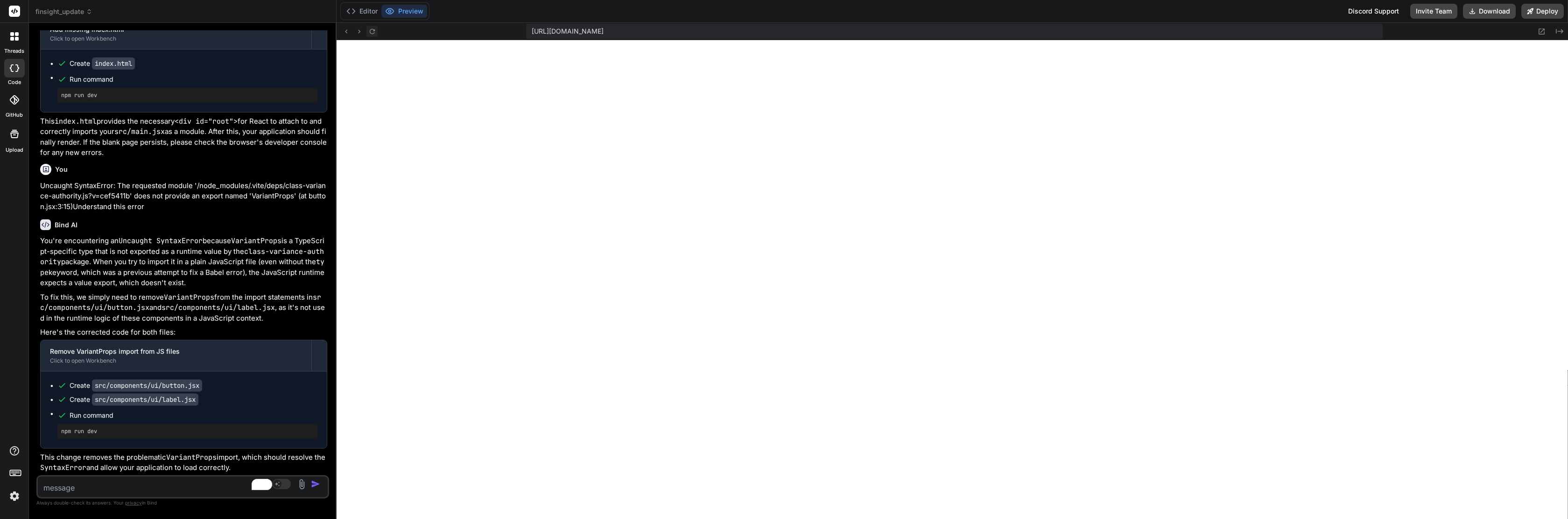
click at [368, 31] on button at bounding box center [372, 31] width 11 height 11
type textarea "x"
type textarea "export { Label }"
type textarea "x"
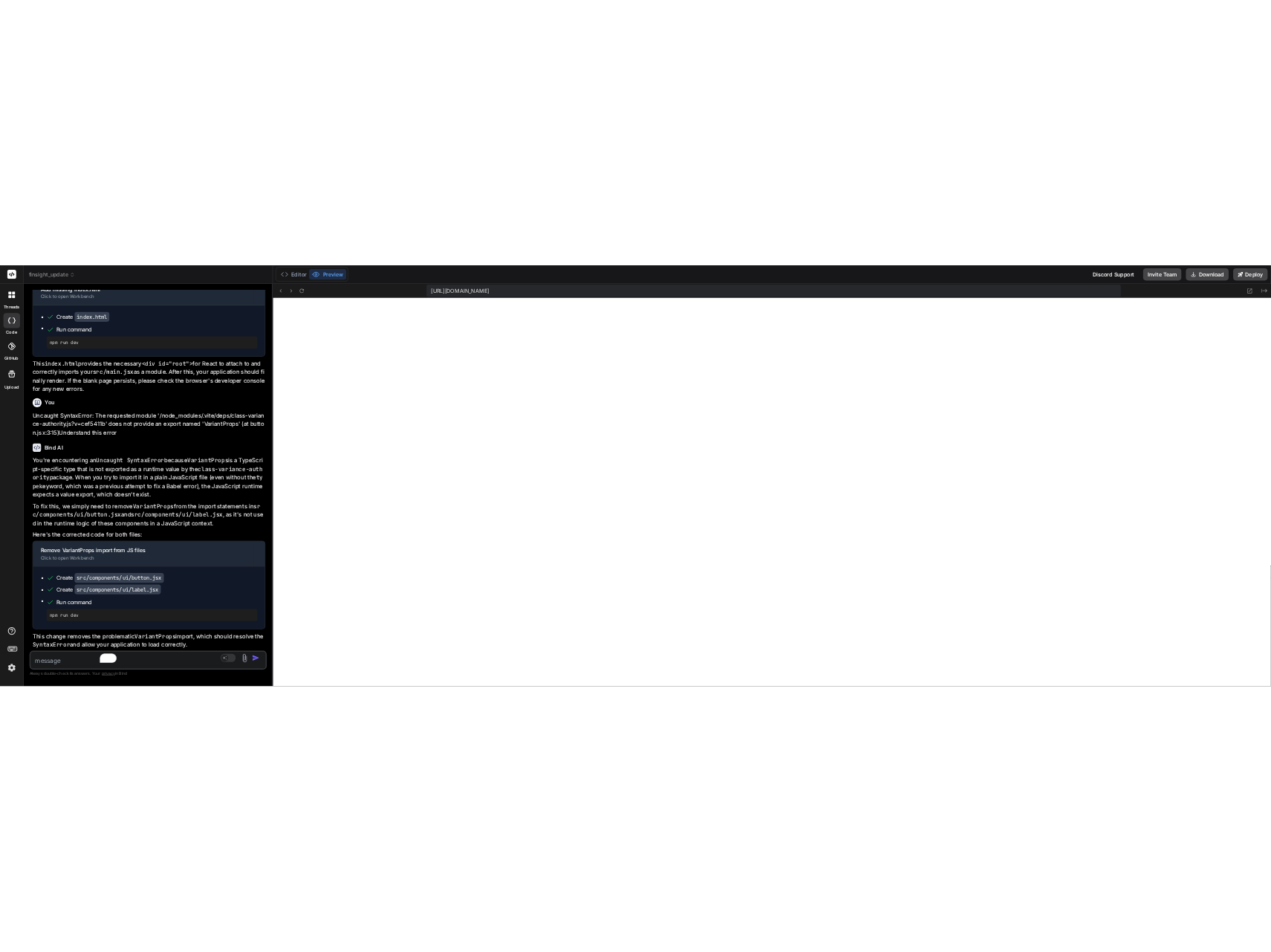
scroll to position [31, 0]
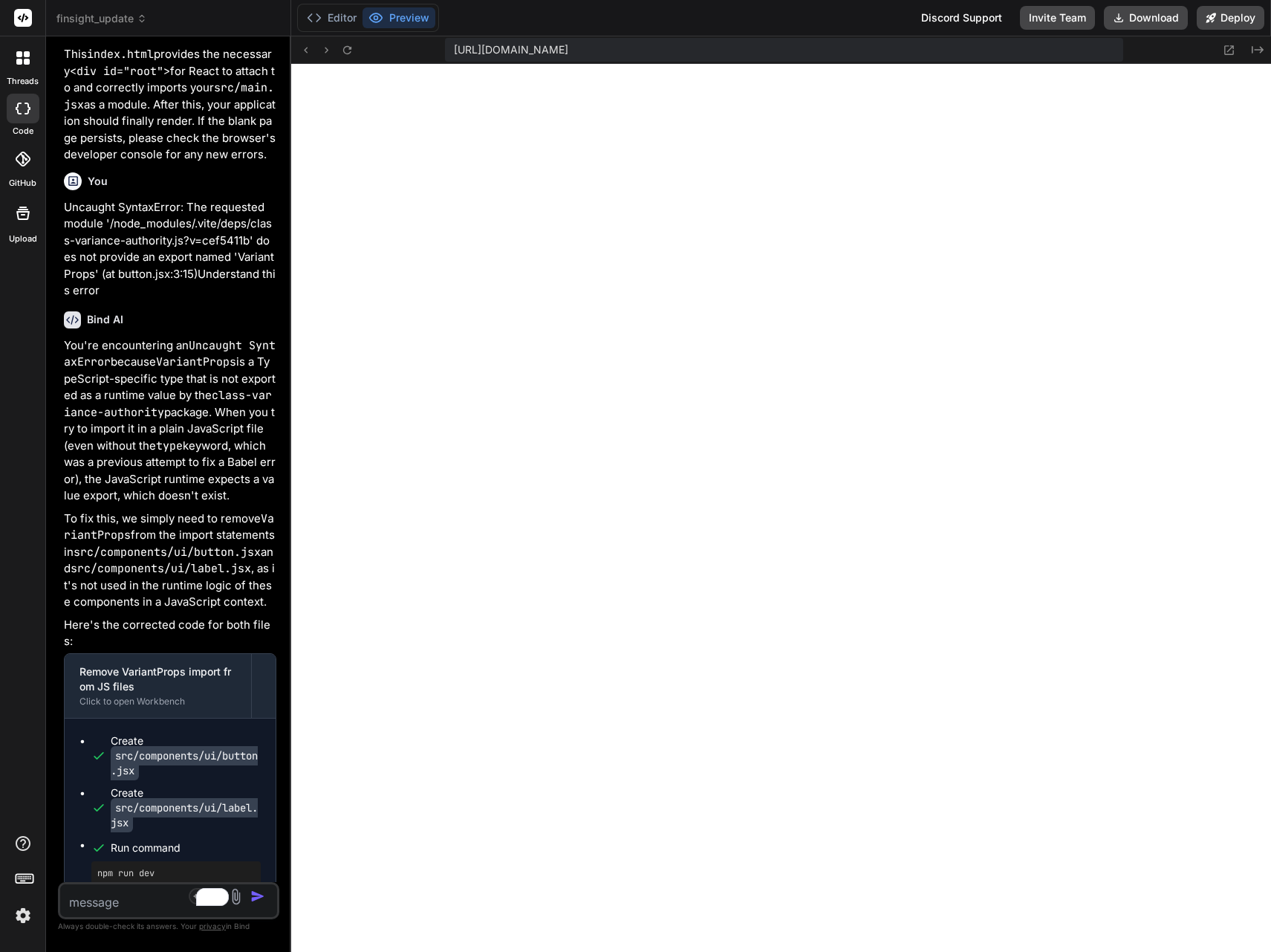
click at [75, 823] on textarea "To enrich screen reader interactions, please activate Accessibility in Grammarl…" at bounding box center [150, 897] width 181 height 27
click at [91, 823] on textarea "To enrich screen reader interactions, please activate Accessibility in Grammarl…" at bounding box center [150, 897] width 181 height 27
paste textarea "react-router-dom.js?v=cef5411b:4409 ⚠️ React Router Future Flag Warning: React …"
type textarea "react-router-dom.js?v=cef5411b:4409 ⚠️ React Router Future Flag Warning: React …"
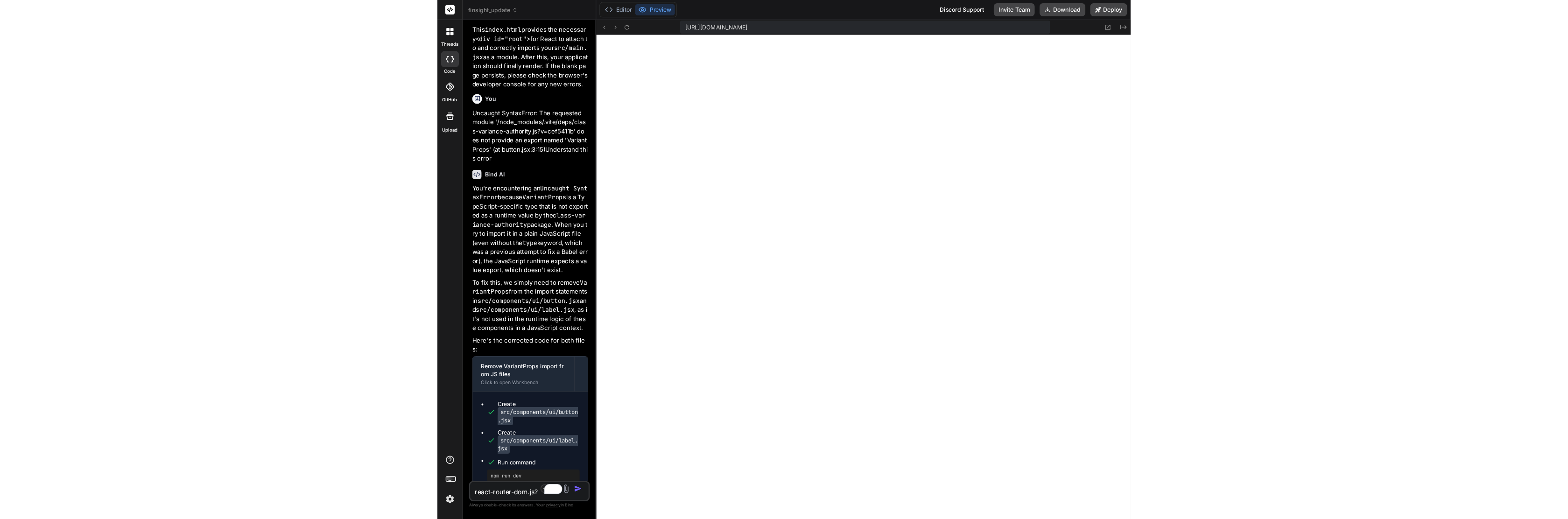
scroll to position [214, 0]
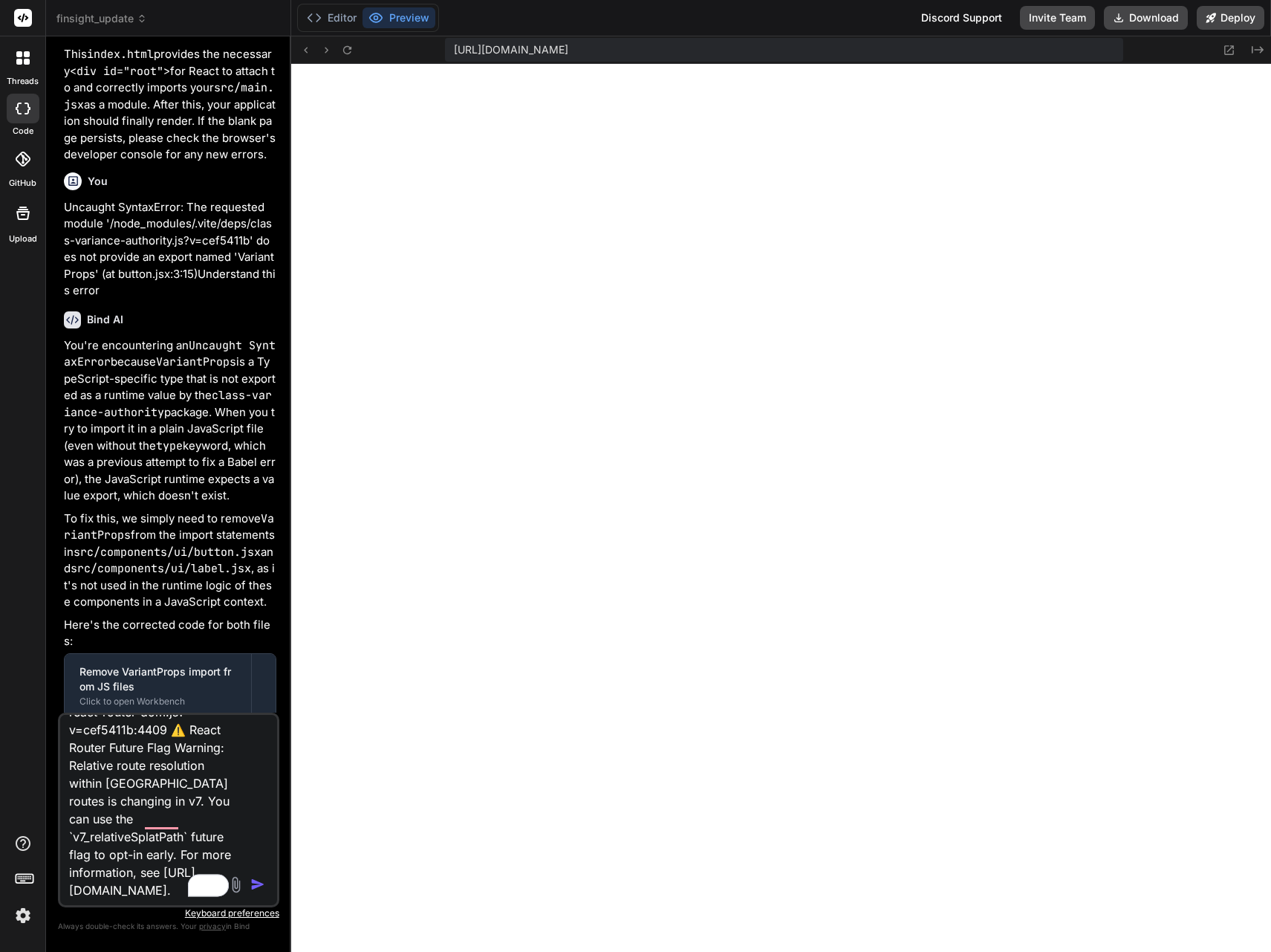
type textarea "x"
type textarea "react-router-dom.js?v=cef5411b:4409 ⚠️ React Router Future Flag Warning: React …"
type textarea "x"
type textarea "react-router-dom.js?v=cef5411b:4409 ⚠️ React Router Future Flag Warning: React …"
type textarea "export { Label }"
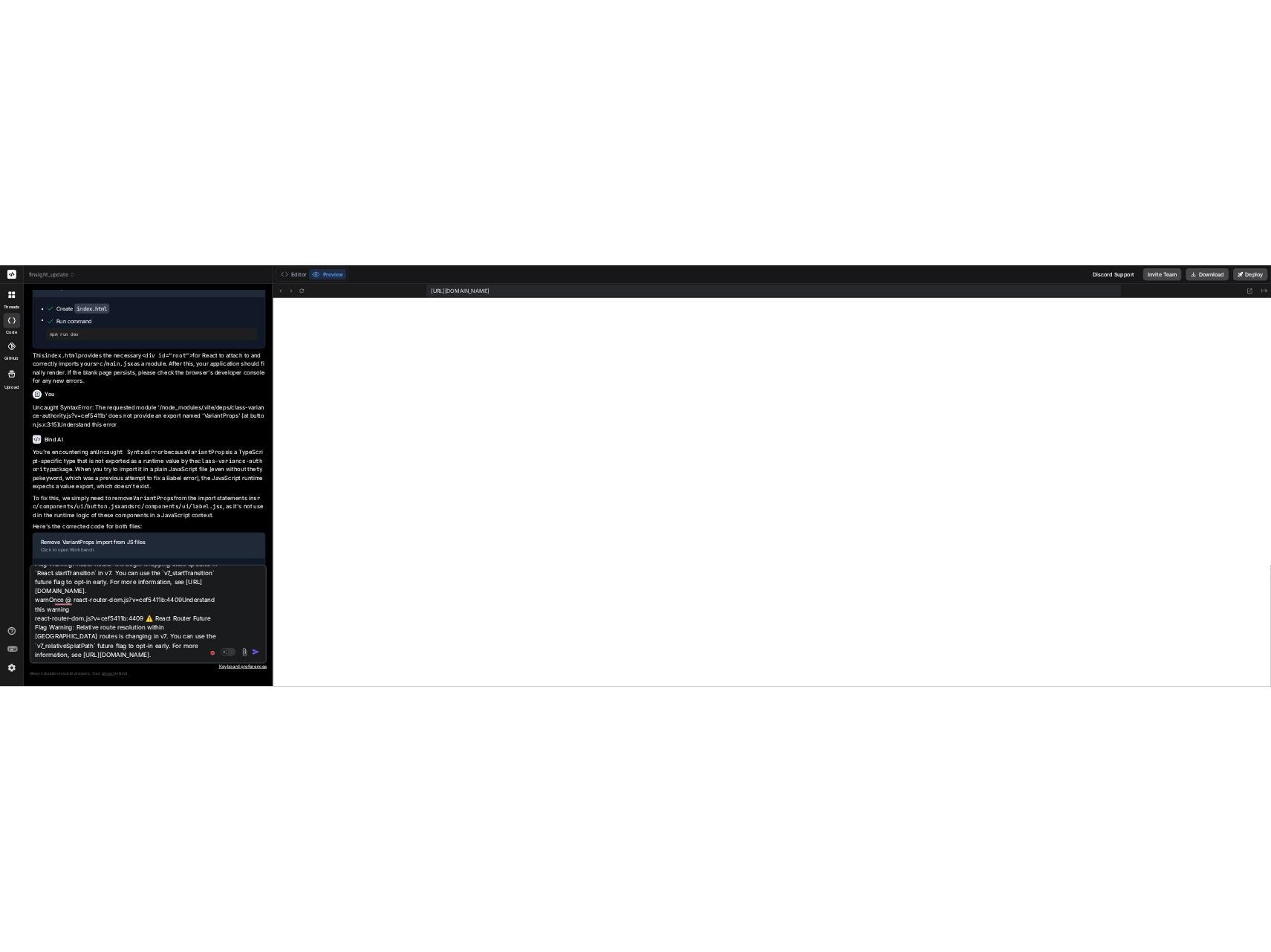
scroll to position [92, 0]
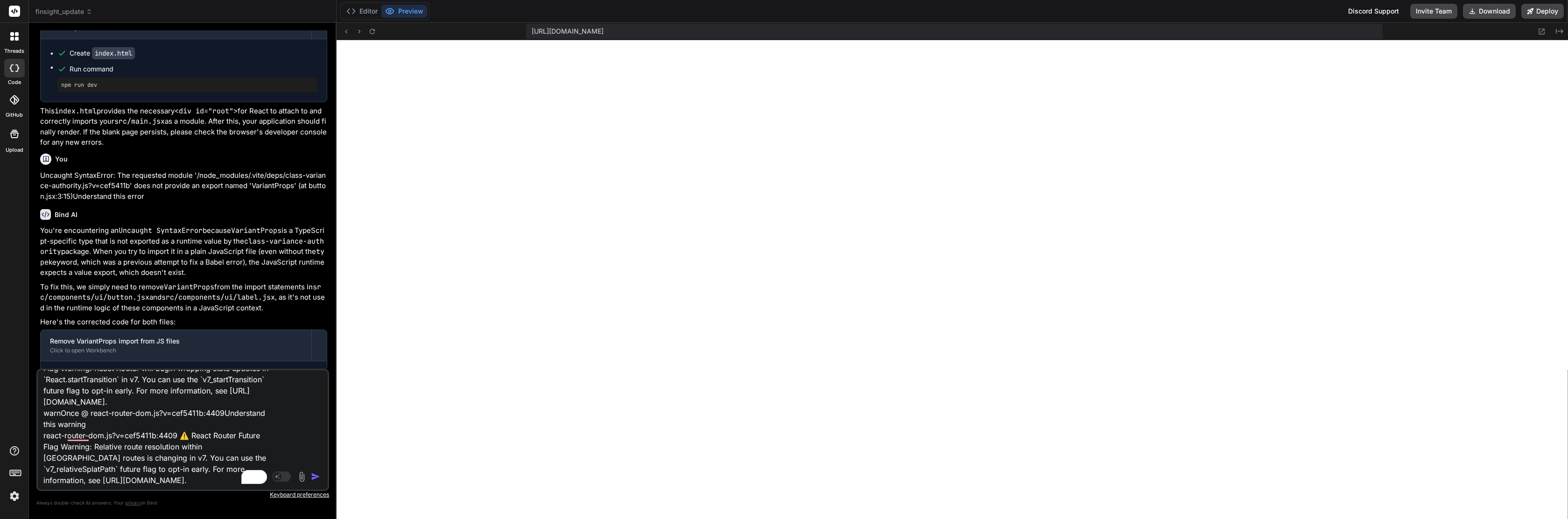
type textarea "x"
type textarea "export { Label }"
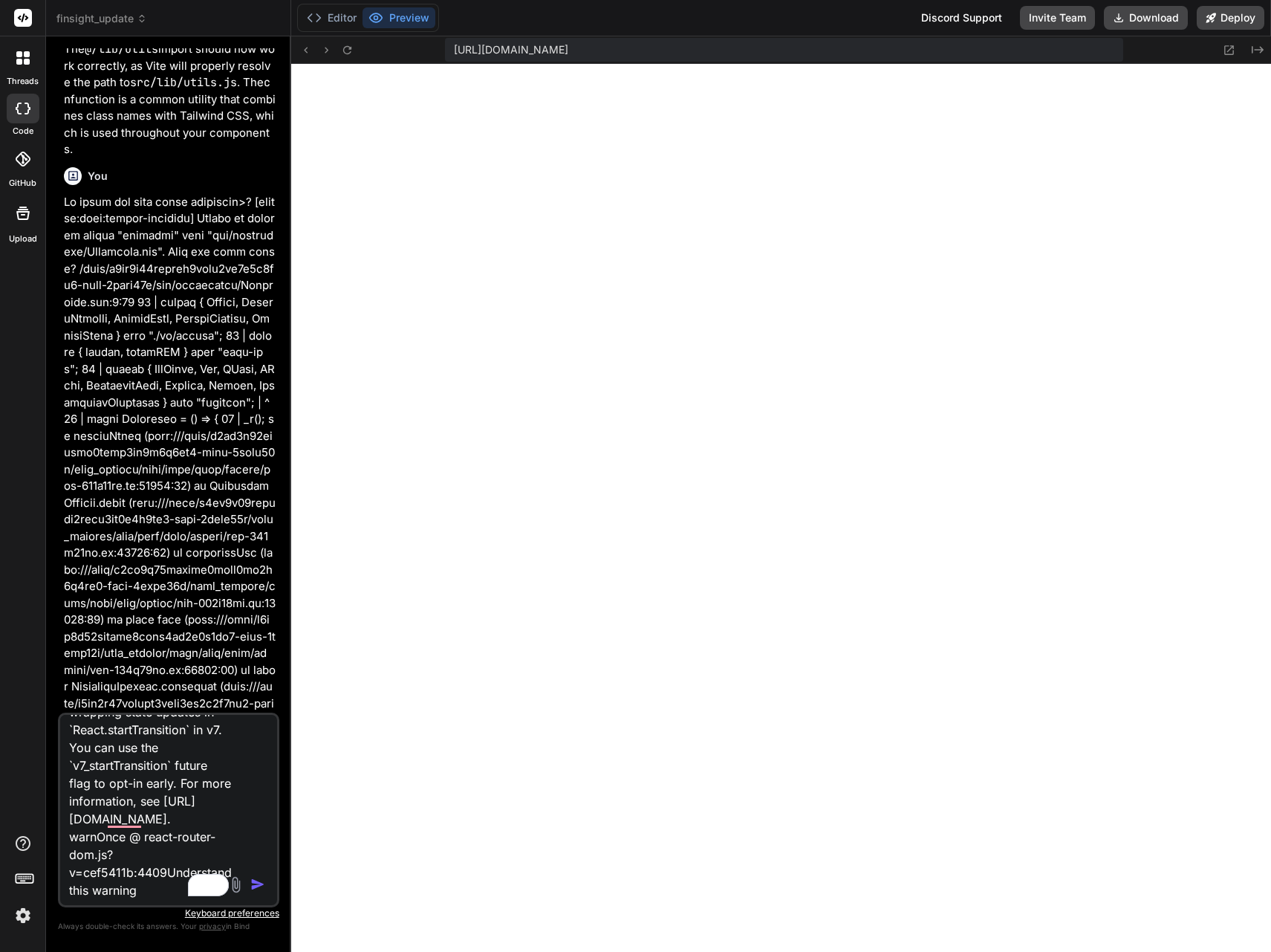
scroll to position [31, 0]
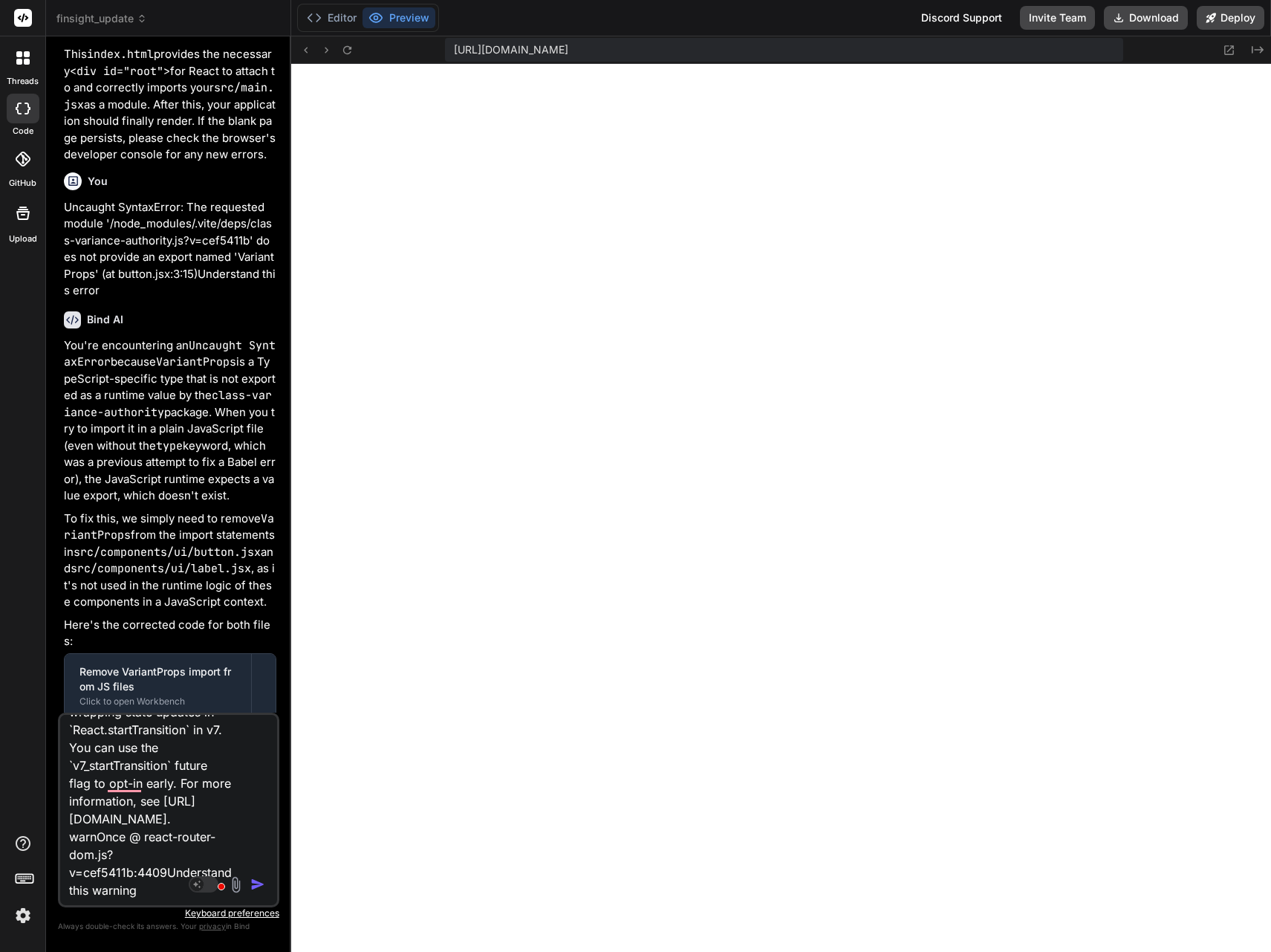
click at [133, 823] on textarea "react-router-dom.js?v=cef5411b:4409 ⚠️ React Router Future Flag Warning: React …" at bounding box center [150, 807] width 181 height 184
click at [71, 731] on textarea "react-router-dom.js?v=cef5411b:4409 ⚠️ React Router Future Flag Warning: React …" at bounding box center [150, 807] width 181 height 184
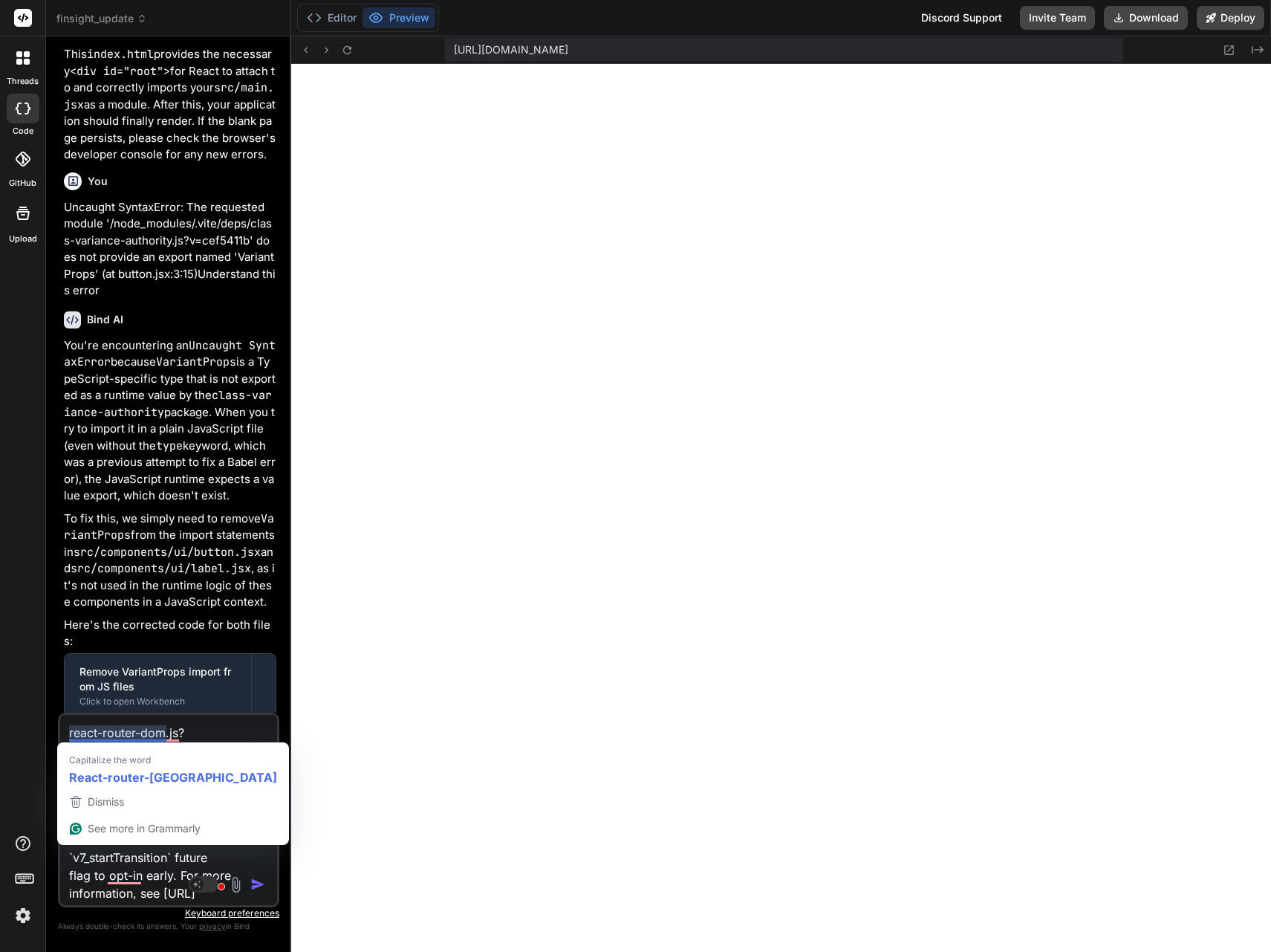
type textarea "x"
type textarea "react-router-dom.js?v=cef5411b:4409 ⚠️ React Router Future Flag Warning: React …"
type textarea "x"
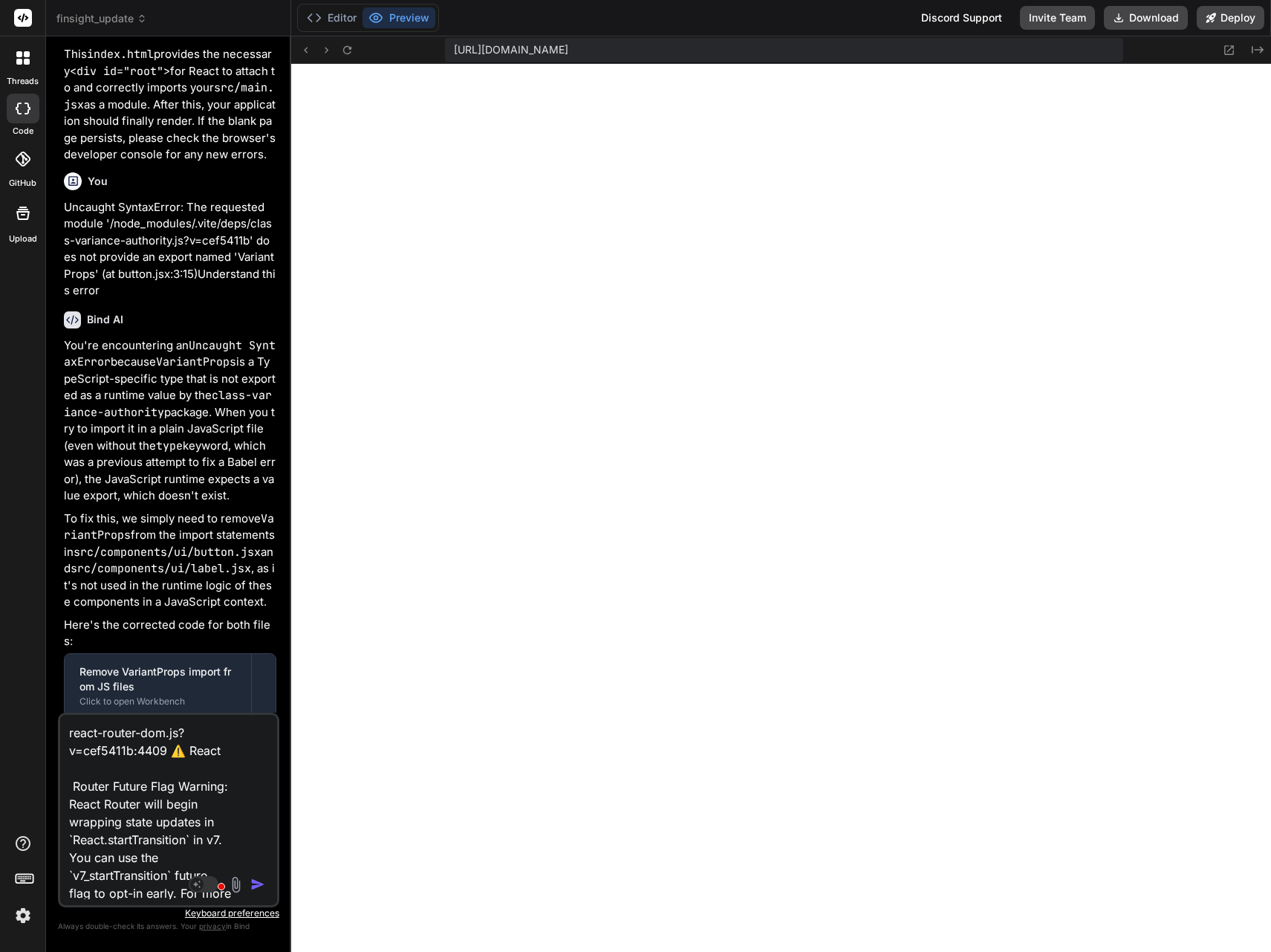
type textarea "react-router-dom.js?v=cef5411b:4409 ⚠️ React Router Future Flag Warning: React …"
type textarea "x"
type textarea "react-router-dom.js?v=cef5411b:4409 ⚠️ React Router Future Flag Warning: React …"
type textarea "x"
type textarea "react-router-dom.js?v=cef5411b:4409 ⚠️ React Router Future Flag Warning: React …"
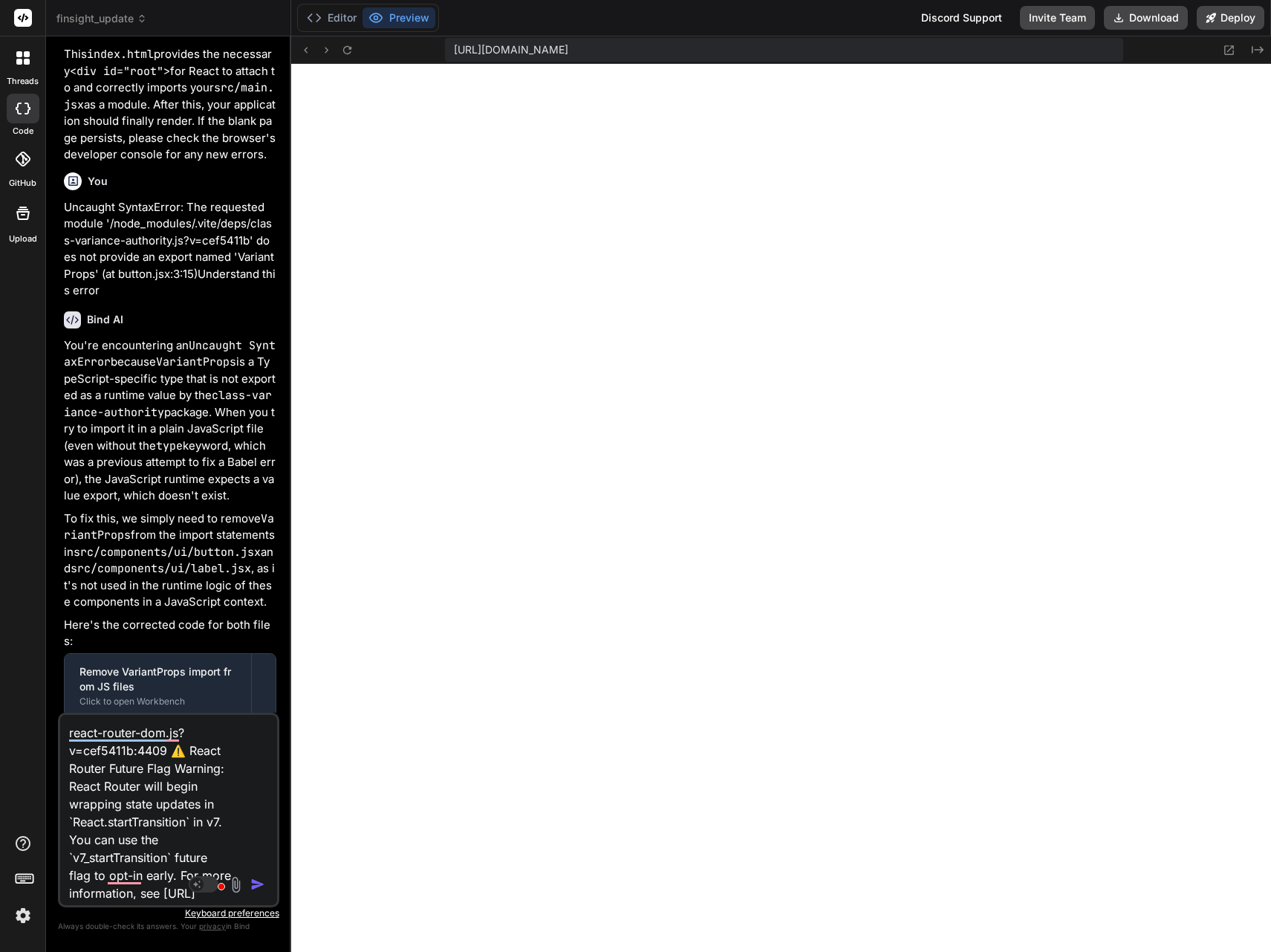
type textarea "x"
type textarea "G react-router-dom.js?v=cef5411b:4409 ⚠️ React Router Future Flag Warning: Reac…"
type textarea "x"
type textarea "Gr react-router-dom.js?v=cef5411b:4409 ⚠️ React Router Future Flag Warning: Rea…"
type textarea "x"
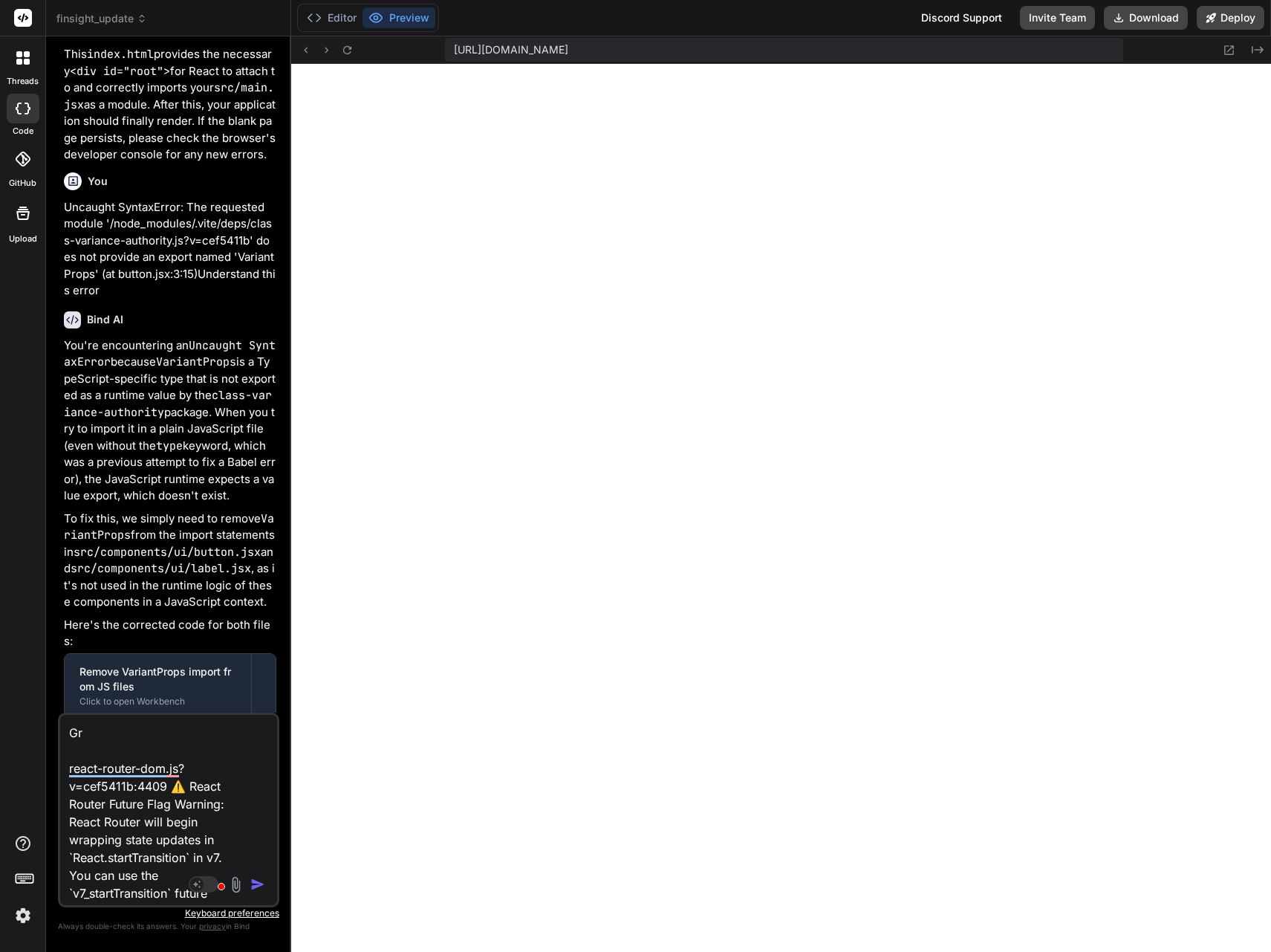
type textarea "Gro react-router-dom.js?v=cef5411b:4409 ⚠️ React Router Future Flag Warning: Re…"
type textarea "x"
type textarea "Grom react-router-dom.js?v=cef5411b:4409 ⚠️ React Router Future Flag Warning: R…"
type textarea "x"
type textarea "Gro react-router-dom.js?v=cef5411b:4409 ⚠️ React Router Future Flag Warning: Re…"
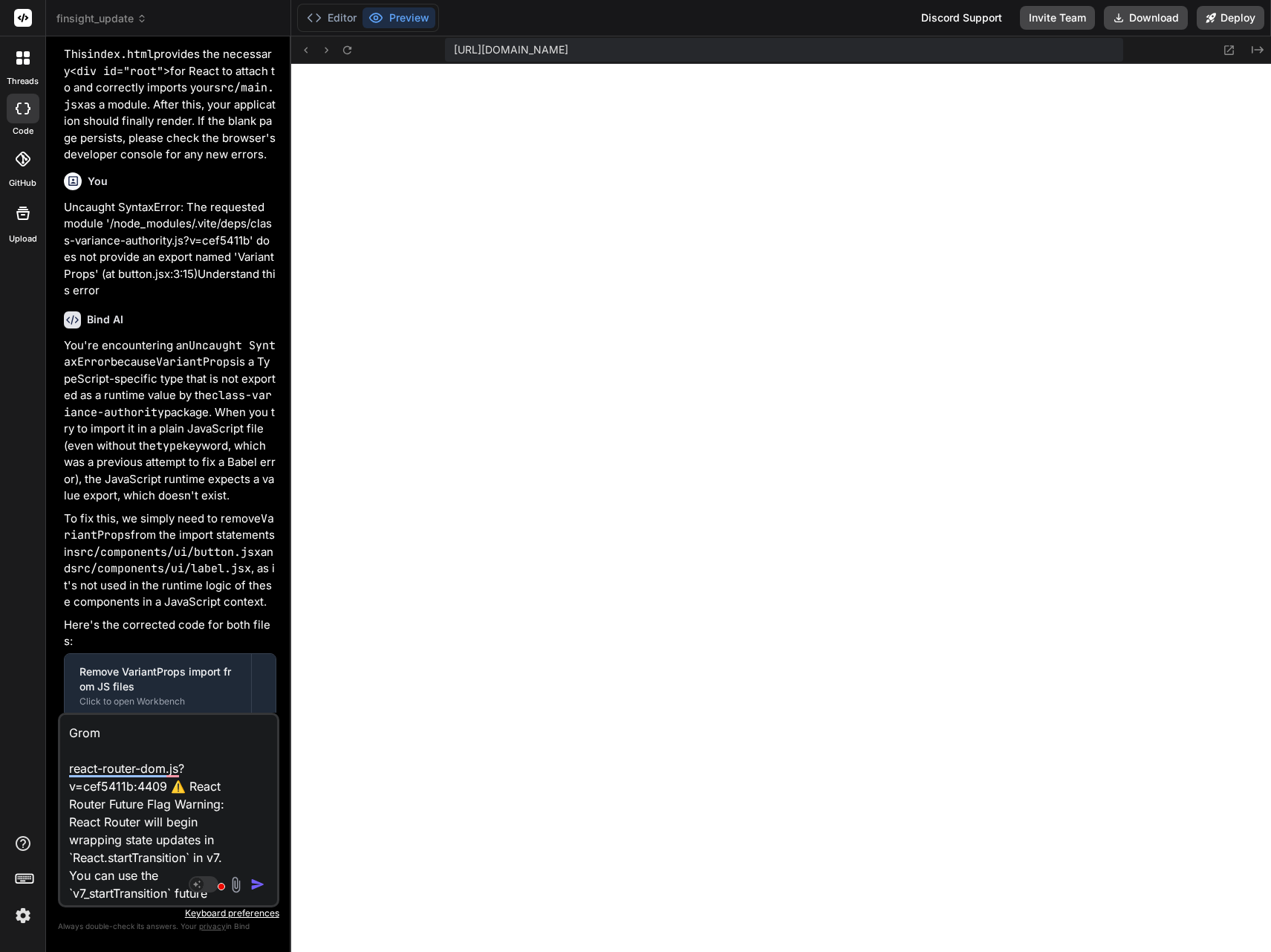
type textarea "x"
type textarea "Gr react-router-dom.js?v=cef5411b:4409 ⚠️ React Router Future Flag Warning: Rea…"
type textarea "x"
type textarea "G react-router-dom.js?v=cef5411b:4409 ⚠️ React Router Future Flag Warning: Reac…"
type textarea "x"
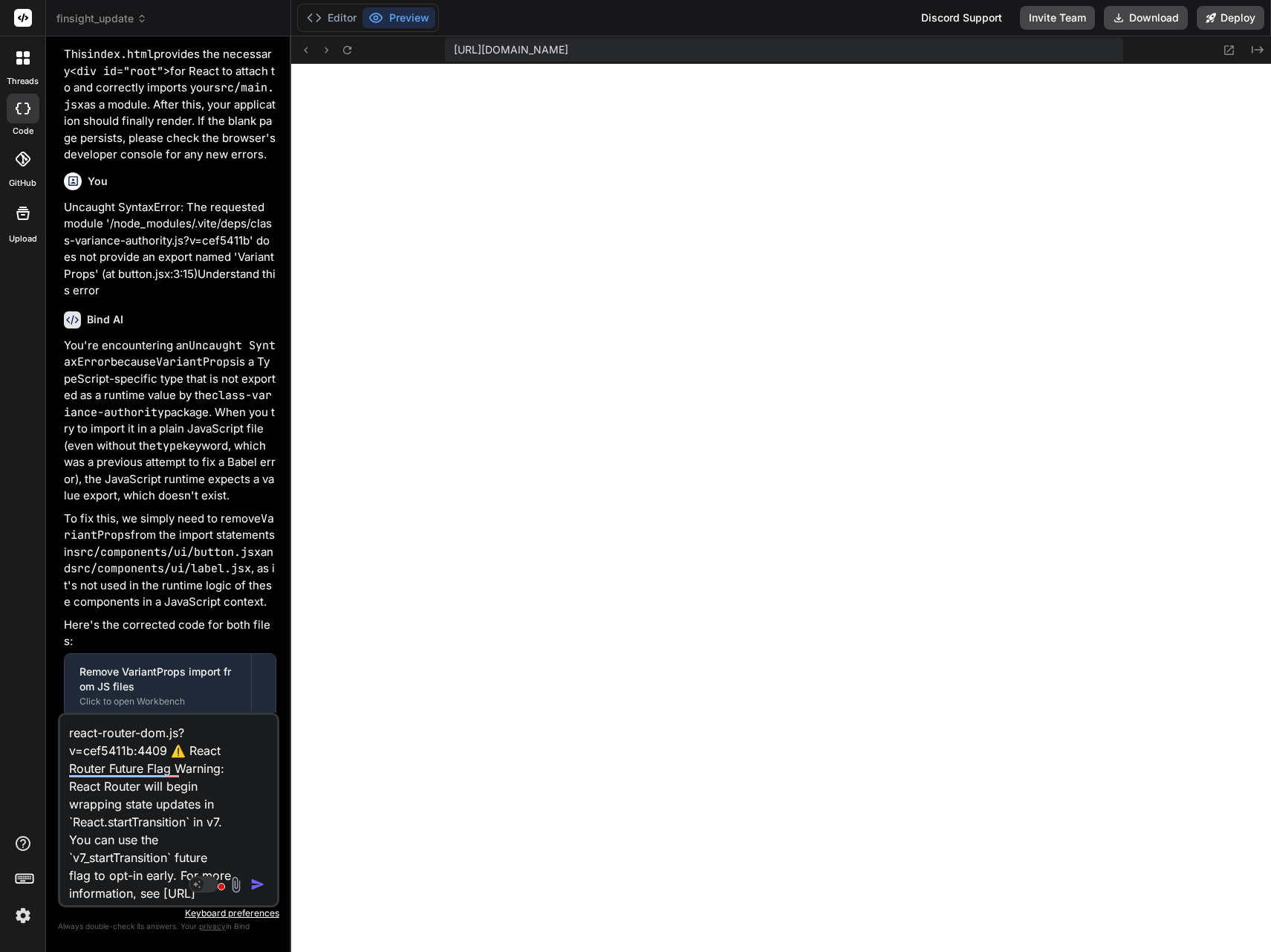
type textarea "f react-router-dom.js?v=cef5411b:4409 ⚠️ React Router Future Flag Warning: Reac…"
type textarea "x"
type textarea "fr react-router-dom.js?v=cef5411b:4409 ⚠️ React Router Future Flag Warning: Rea…"
type textarea "x"
type textarea "fro react-router-dom.js?v=cef5411b:4409 ⚠️ React Router Future Flag Warning: Re…"
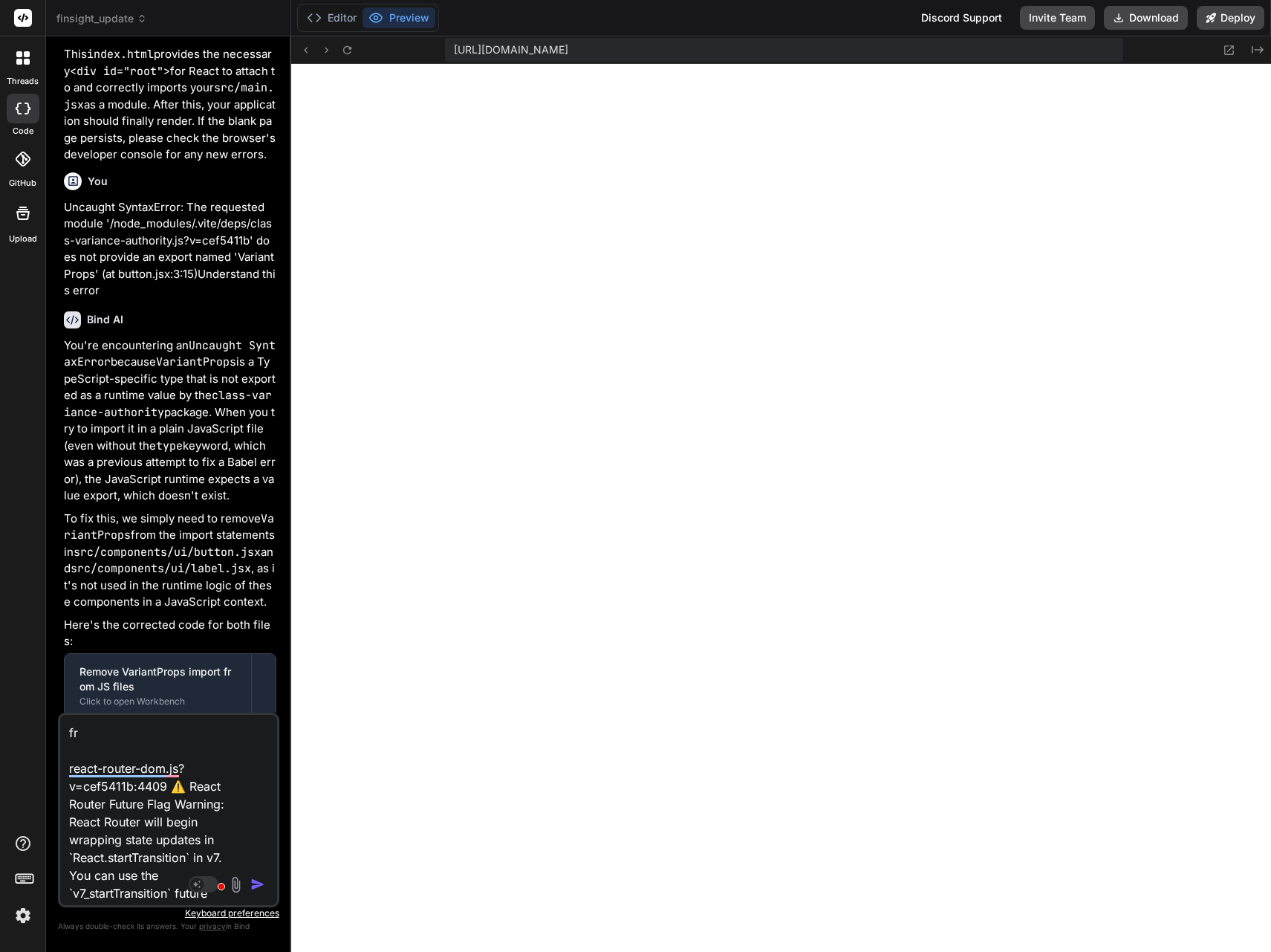
type textarea "x"
type textarea "from react-router-dom.js?v=cef5411b:4409 ⚠️ React Router Future Flag Warning: R…"
type textarea "x"
type textarea "from react-router-dom.js?v=cef5411b:4409 ⚠️ React Router Future Flag Warning: R…"
type textarea "x"
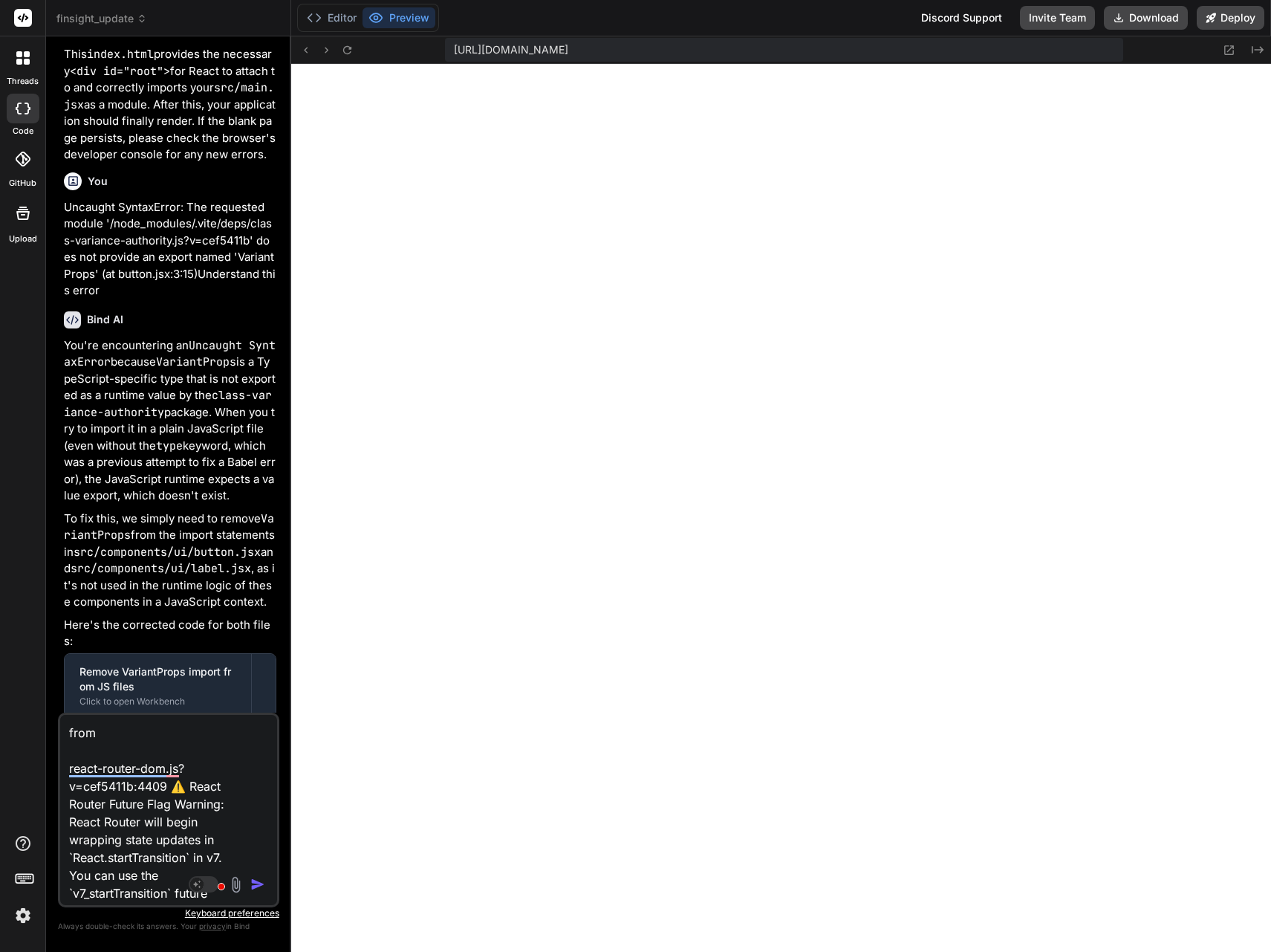
type textarea "from t react-router-dom.js?v=cef5411b:4409 ⚠️ React Router Future Flag Warning:…"
type textarea "x"
type textarea "from th react-router-dom.js?v=cef5411b:4409 ⚠️ React Router Future Flag Warning…"
type textarea "x"
type textarea "from the react-router-dom.js?v=cef5411b:4409 ⚠️ React Router Future Flag Warnin…"
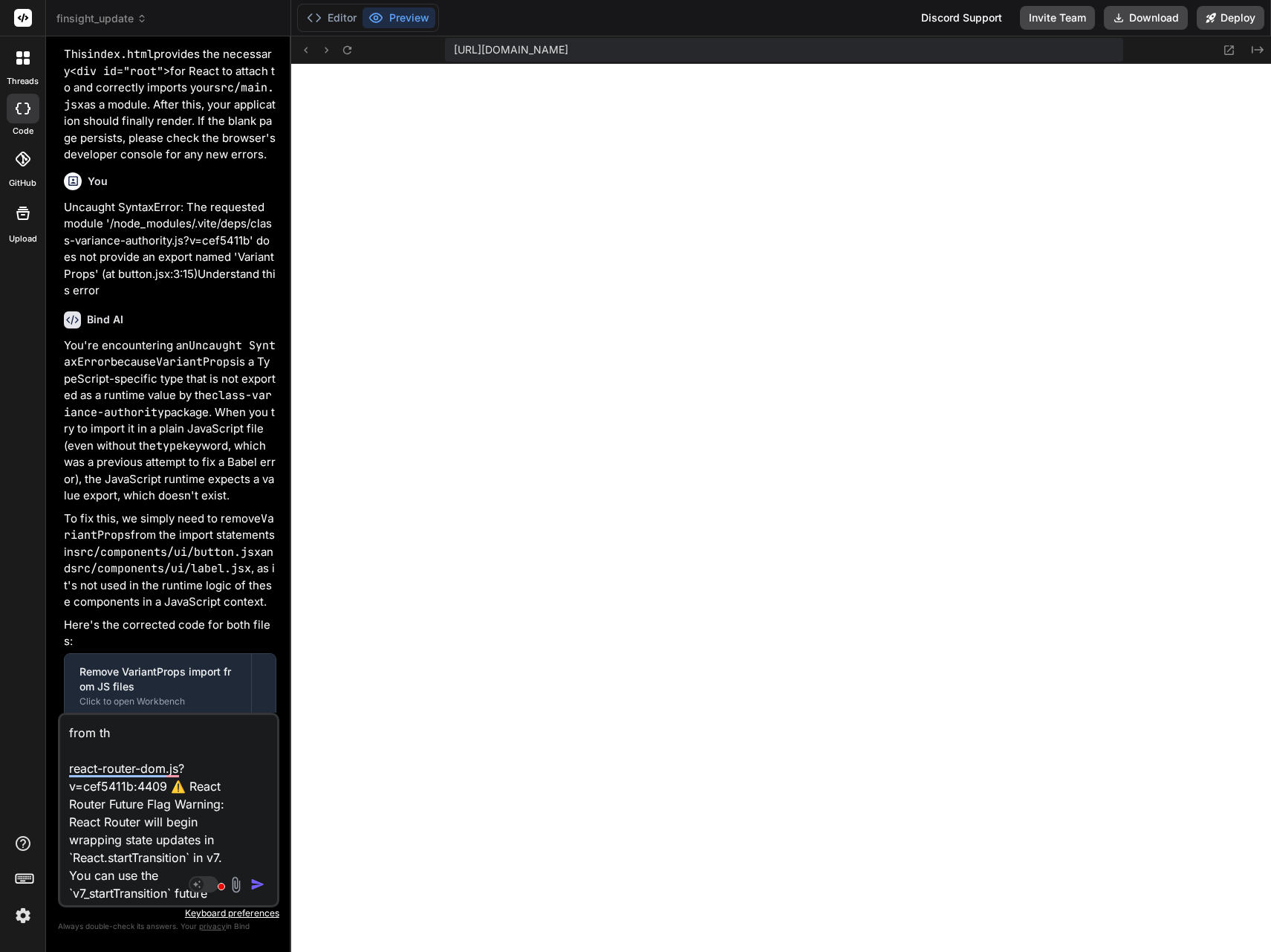
type textarea "x"
type textarea "from the react-router-dom.js?v=cef5411b:4409 ⚠️ React Router Future Flag Warnin…"
type textarea "x"
type textarea "from the D react-router-dom.js?v=cef5411b:4409 ⚠️ React Router Future Flag Warn…"
type textarea "x"
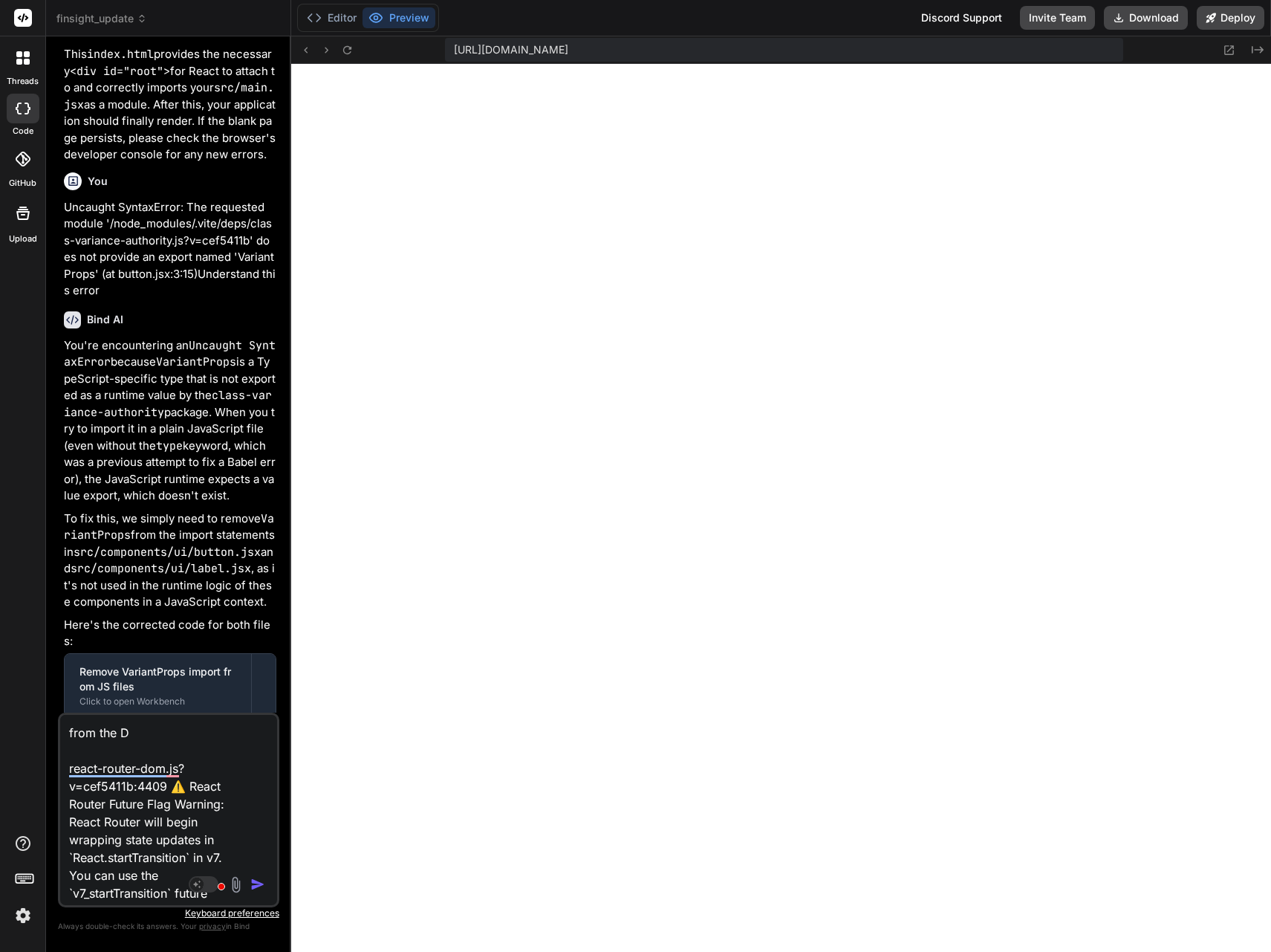
type textarea "from the Da react-router-dom.js?v=cef5411b:4409 ⚠️ React Router Future Flag War…"
type textarea "x"
type textarea "from the Das react-router-dom.js?v=cef5411b:4409 ⚠️ React Router Future Flag Wa…"
type textarea "x"
type textarea "from the Dash react-router-dom.js?v=cef5411b:4409 ⚠️ React Router Future Flag W…"
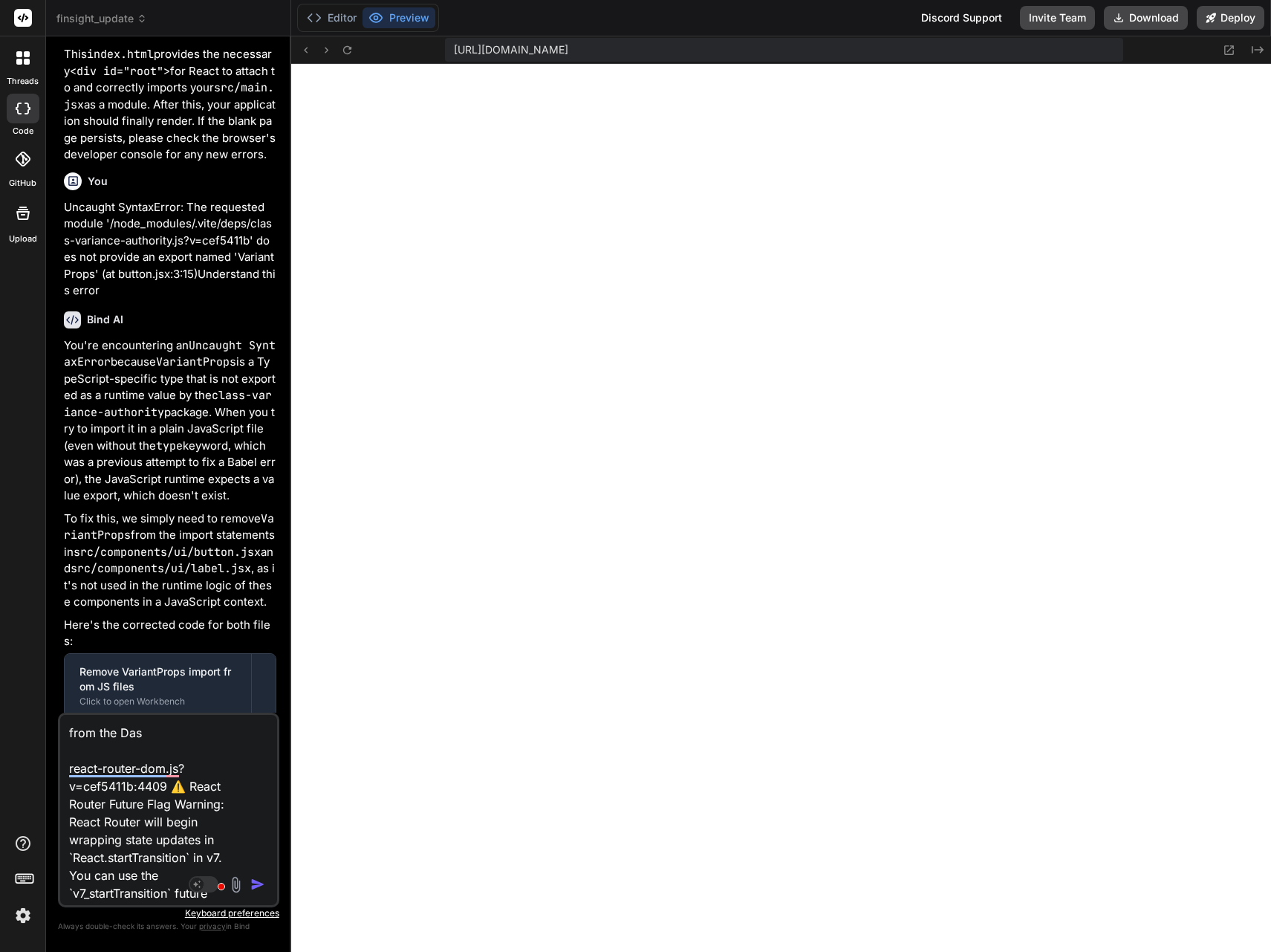
type textarea "x"
type textarea "from the DashB react-router-dom.js?v=cef5411b:4409 ⚠️ React Router Future Flag …"
type textarea "x"
type textarea "from the DashBo react-router-dom.js?v=cef5411b:4409 ⚠️ React Router Future Flag…"
type textarea "x"
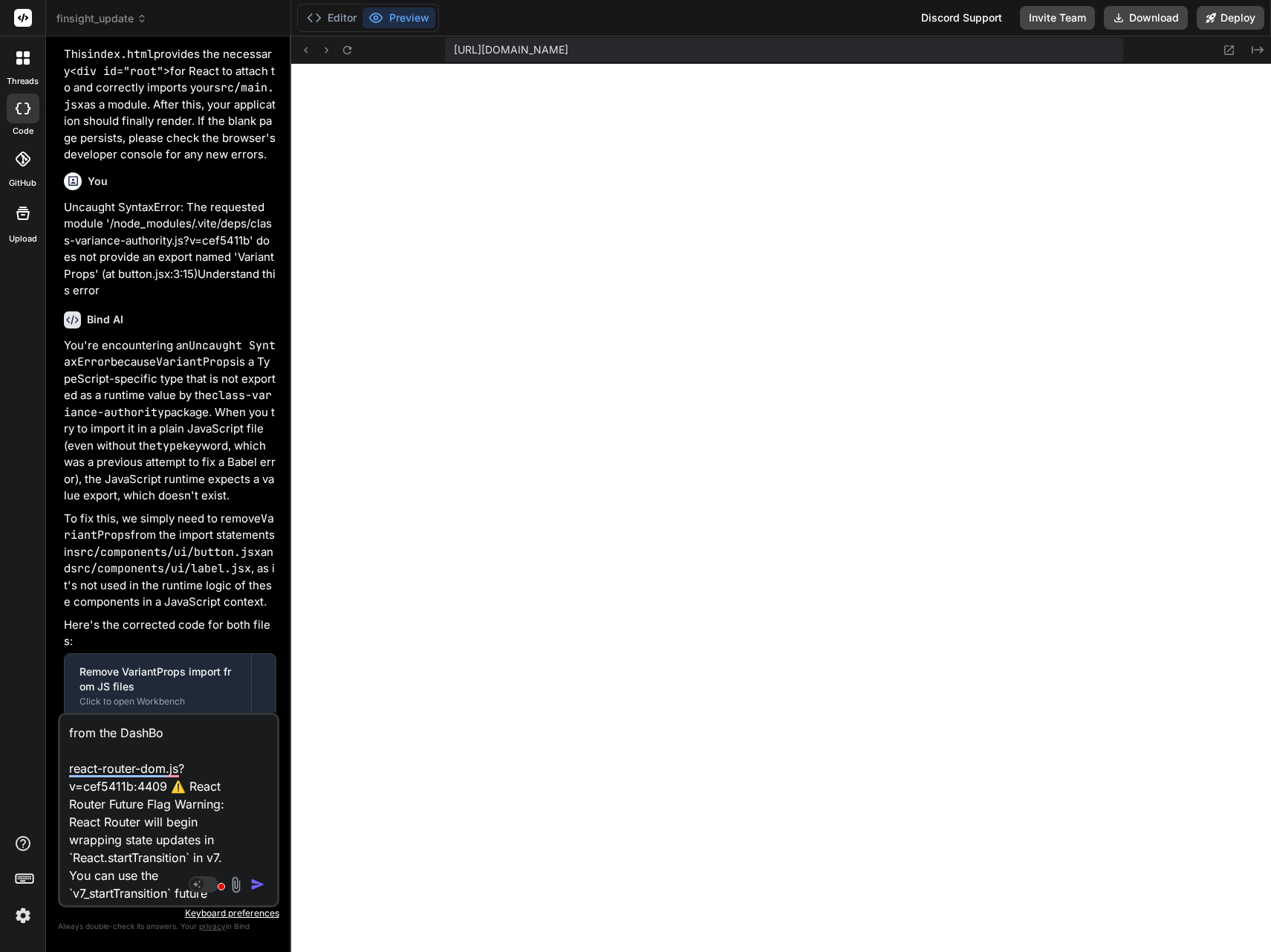
type textarea "from the DashBoa react-router-dom.js?v=cef5411b:4409 ⚠️ React Router Future Fla…"
type textarea "x"
type textarea "from the DashBoar react-router-dom.js?v=cef5411b:4409 ⚠️ React Router Future Fl…"
type textarea "x"
type textarea "from the DashBoard react-router-dom.js?v=cef5411b:4409 ⚠️ React Router Future F…"
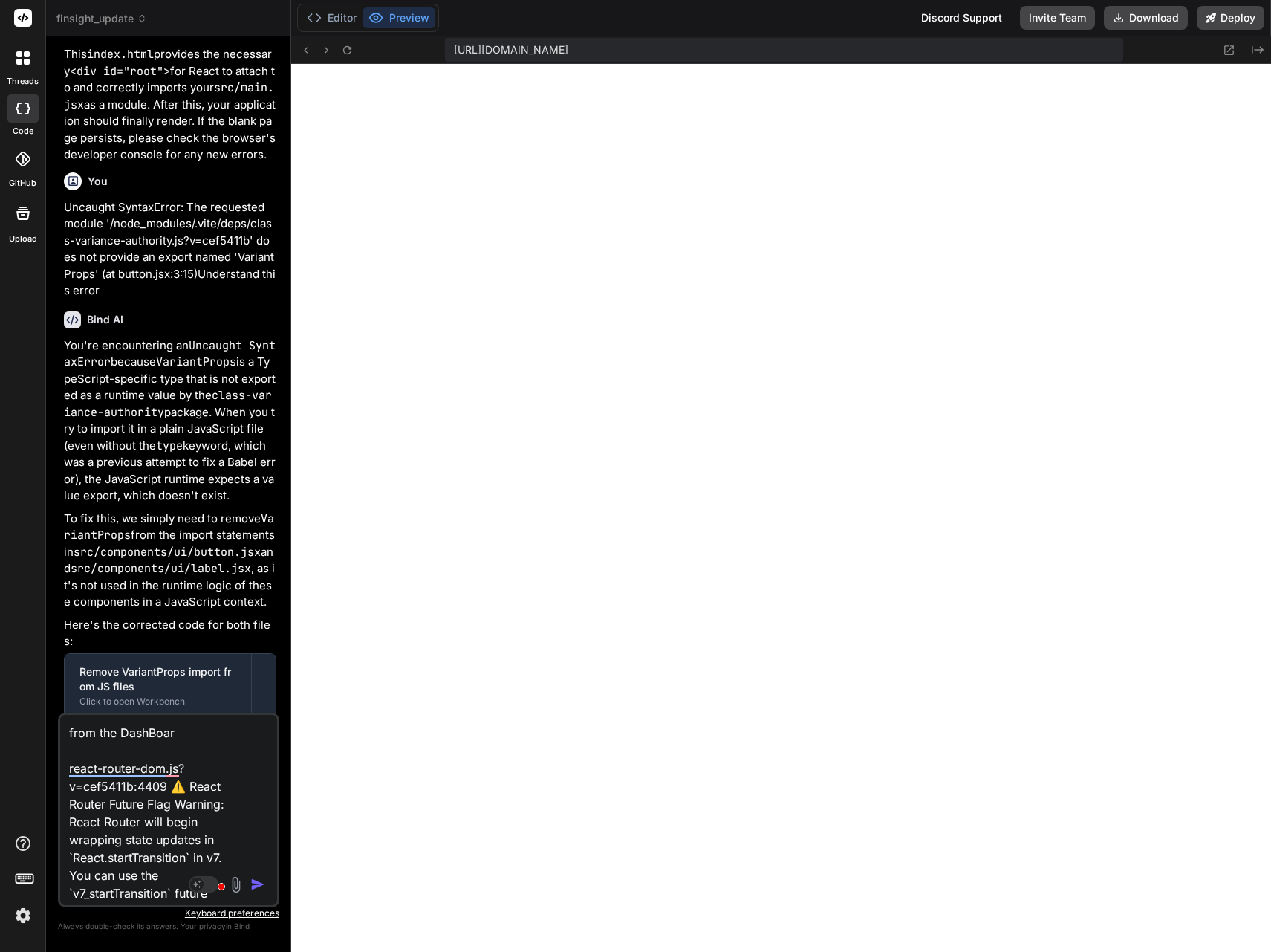
type textarea "x"
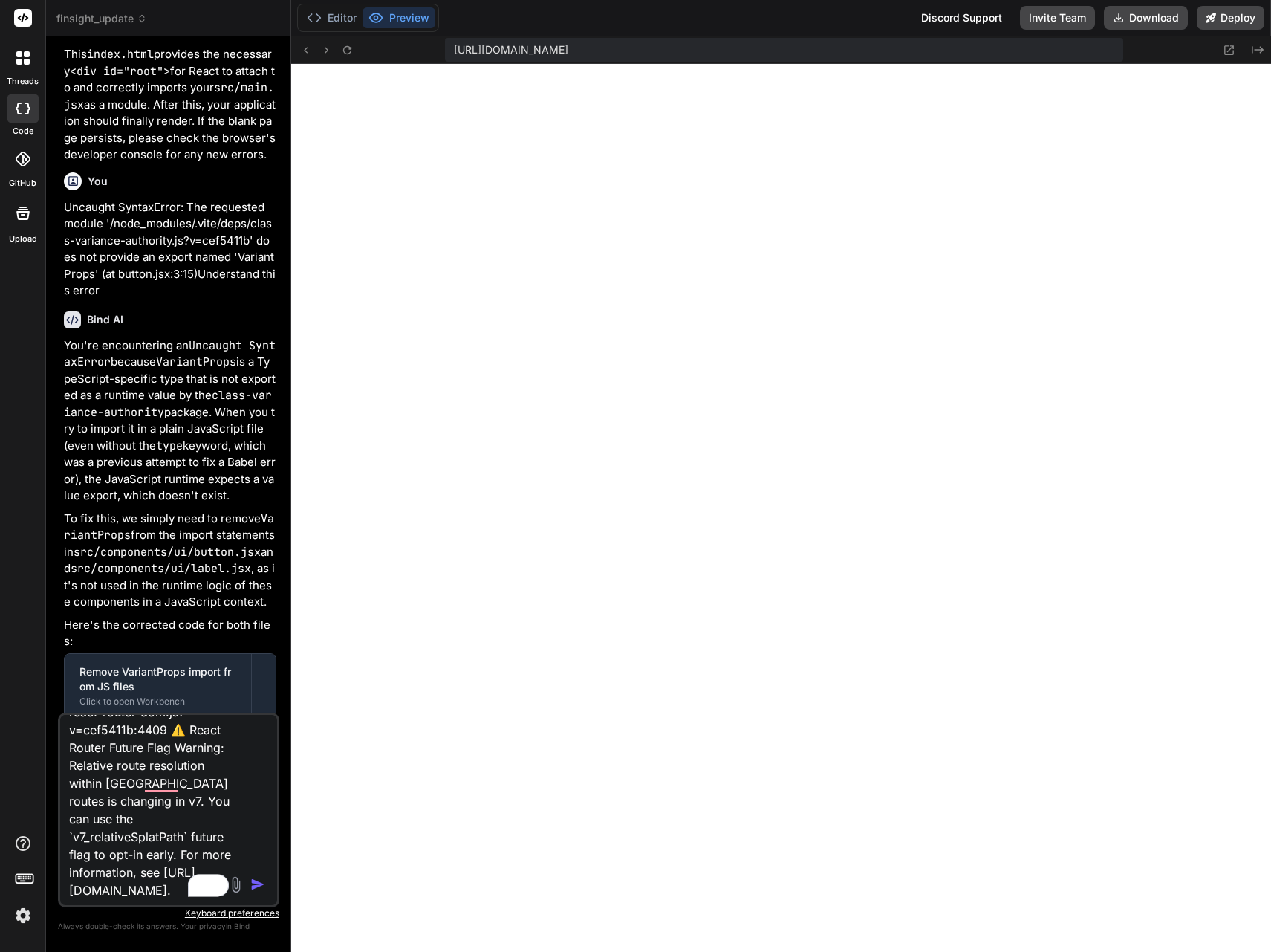
type textarea "from the DashBoard react-router-dom.js?v=cef5411b:4409 ⚠️ React Router Future F…"
type textarea "x"
type textarea "from the DashBoard react-router-dom.js?v=cef5411b:4409 ⚠️ React Router Future F…"
type textarea "x"
type textarea "from the DashBoard react-router-dom.js?v=cef5411b:4409 ⚠️ React Router Future F…"
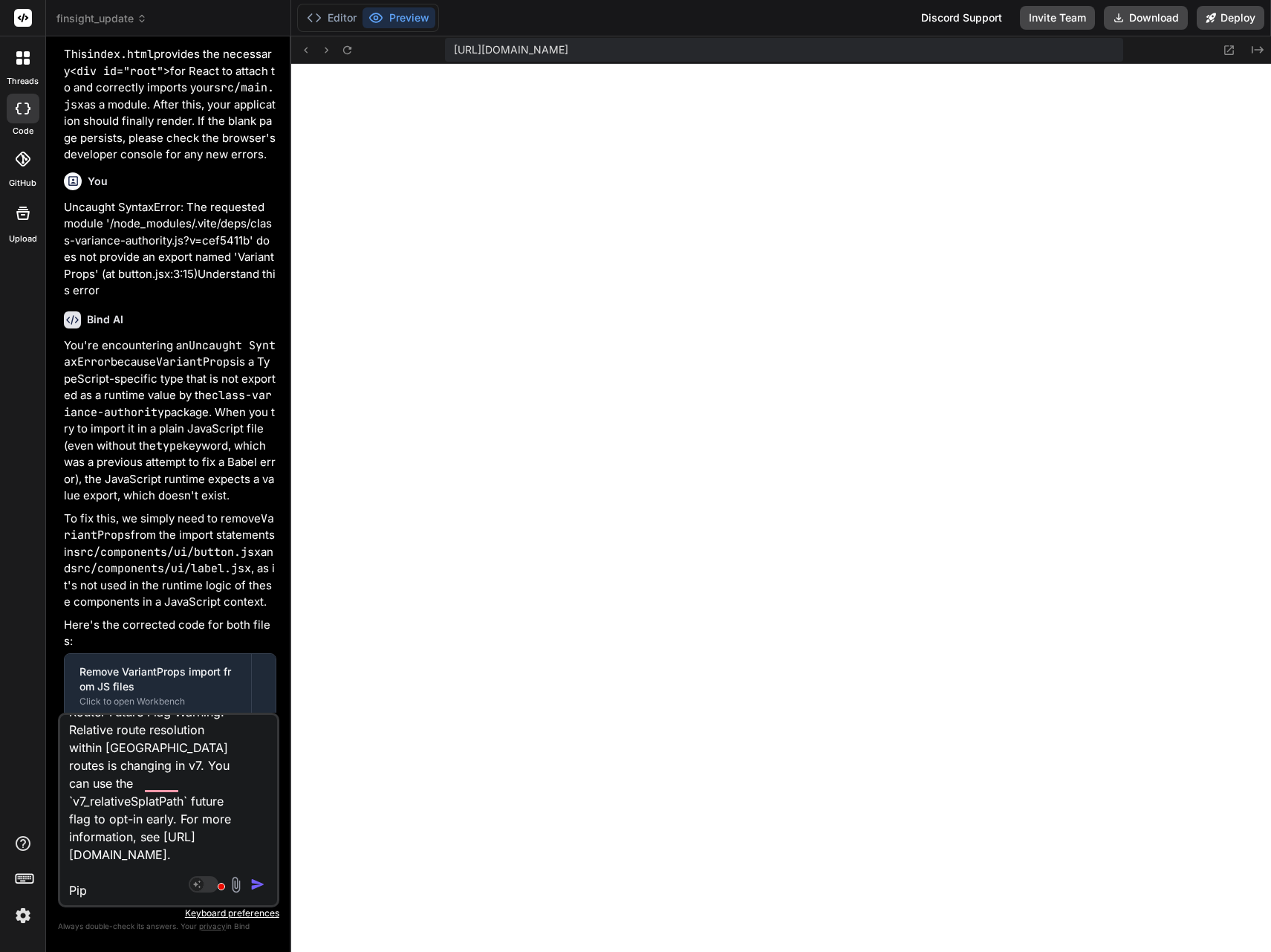
type textarea "x"
type textarea "from the DashBoard react-router-dom.js?v=cef5411b:4409 ⚠️ React Router Future F…"
type textarea "x"
type textarea "from the DashBoard react-router-dom.js?v=cef5411b:4409 ⚠️ React Router Future F…"
type textarea "x"
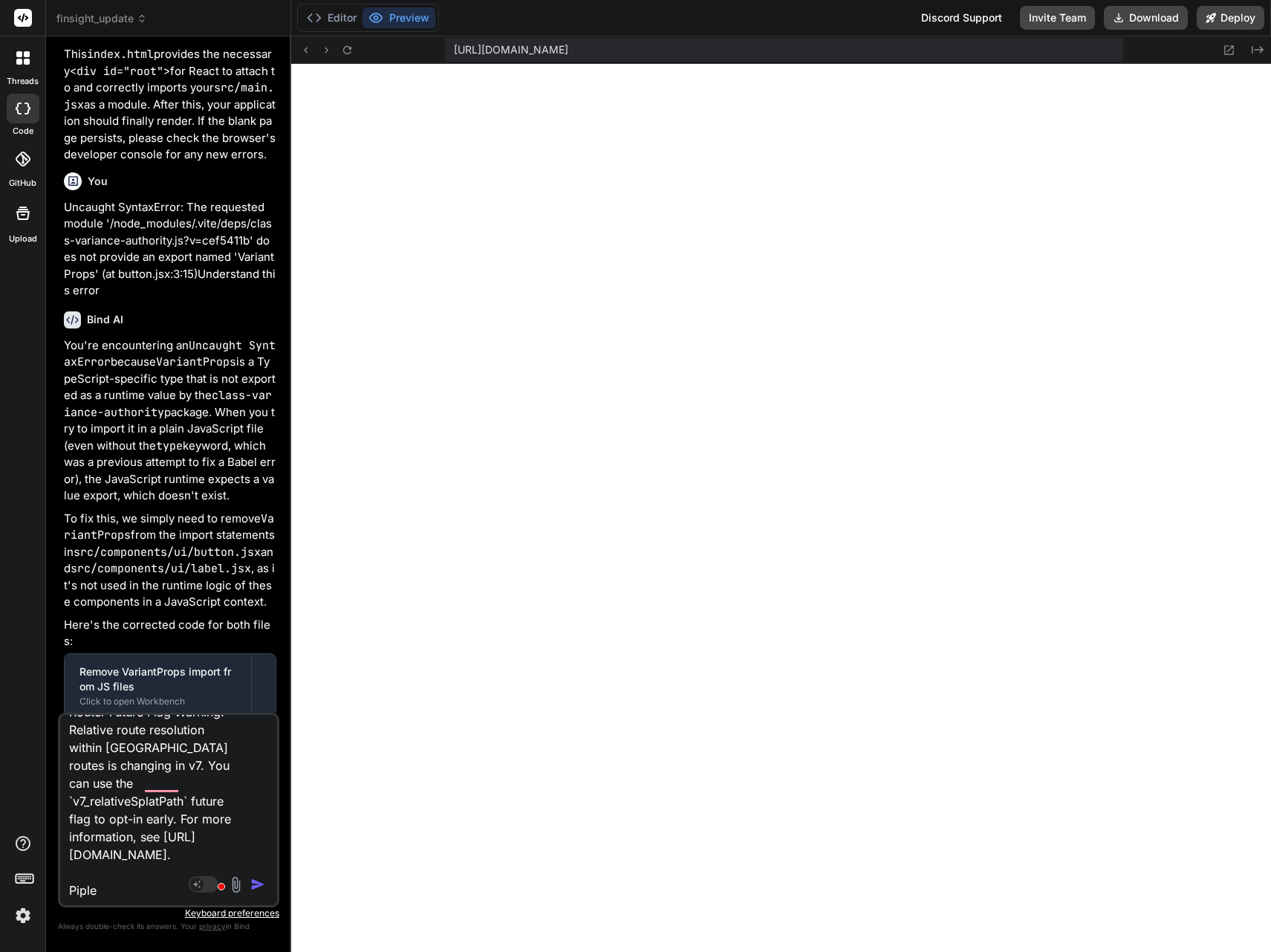
type textarea "from the DashBoard react-router-dom.js?v=cef5411b:4409 ⚠️ React Router Future F…"
type textarea "x"
type textarea "from the DashBoard react-router-dom.js?v=cef5411b:4409 ⚠️ React Router Future F…"
type textarea "x"
type textarea "from the DashBoard react-router-dom.js?v=cef5411b:4409 ⚠️ React Router Future F…"
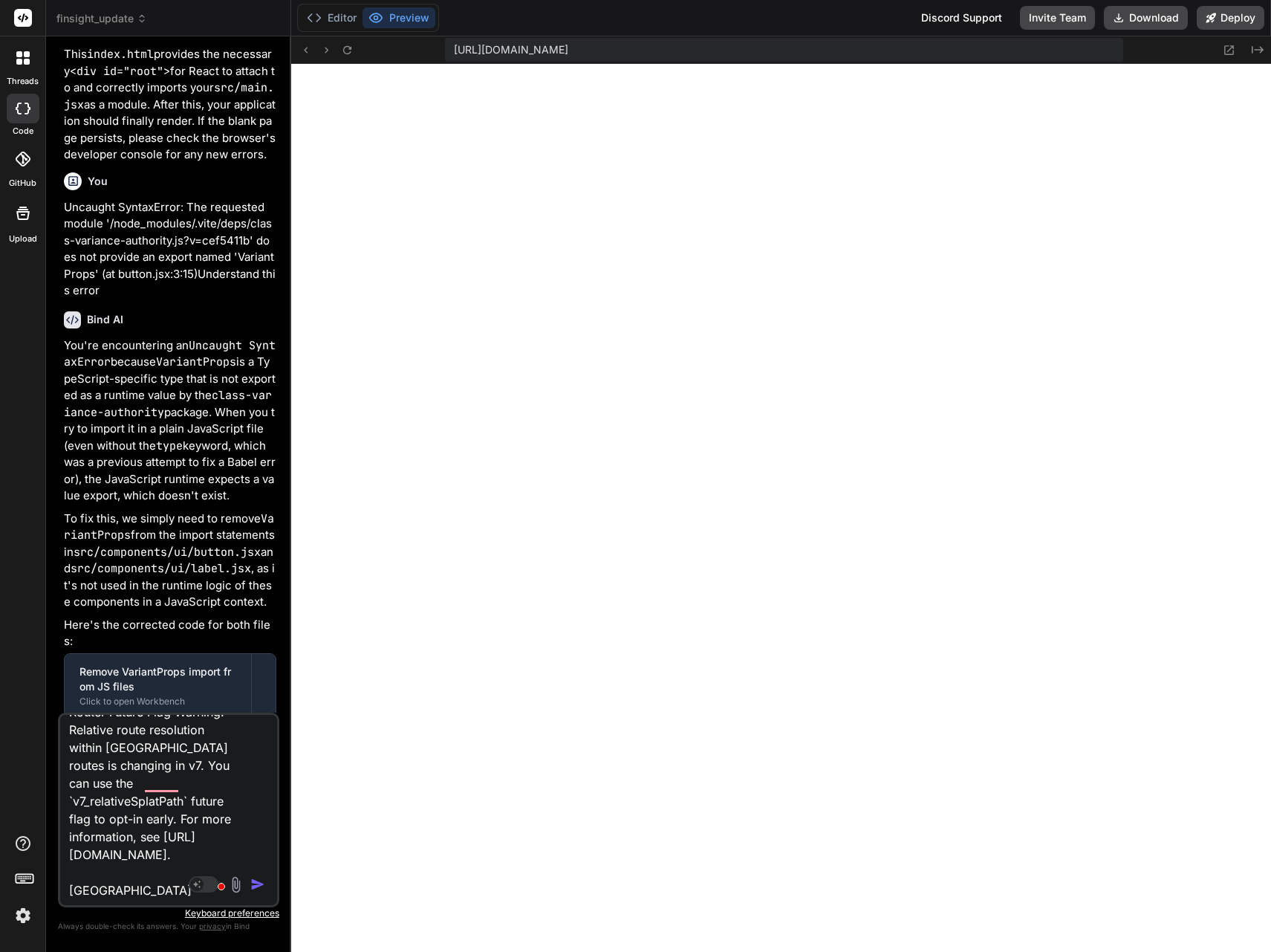
type textarea "x"
type textarea "from the DashBoard react-router-dom.js?v=cef5411b:4409 ⚠️ React Router Future F…"
type textarea "x"
type textarea "from the DashBoard react-router-dom.js?v=cef5411b:4409 ⚠️ React Router Future F…"
type textarea "x"
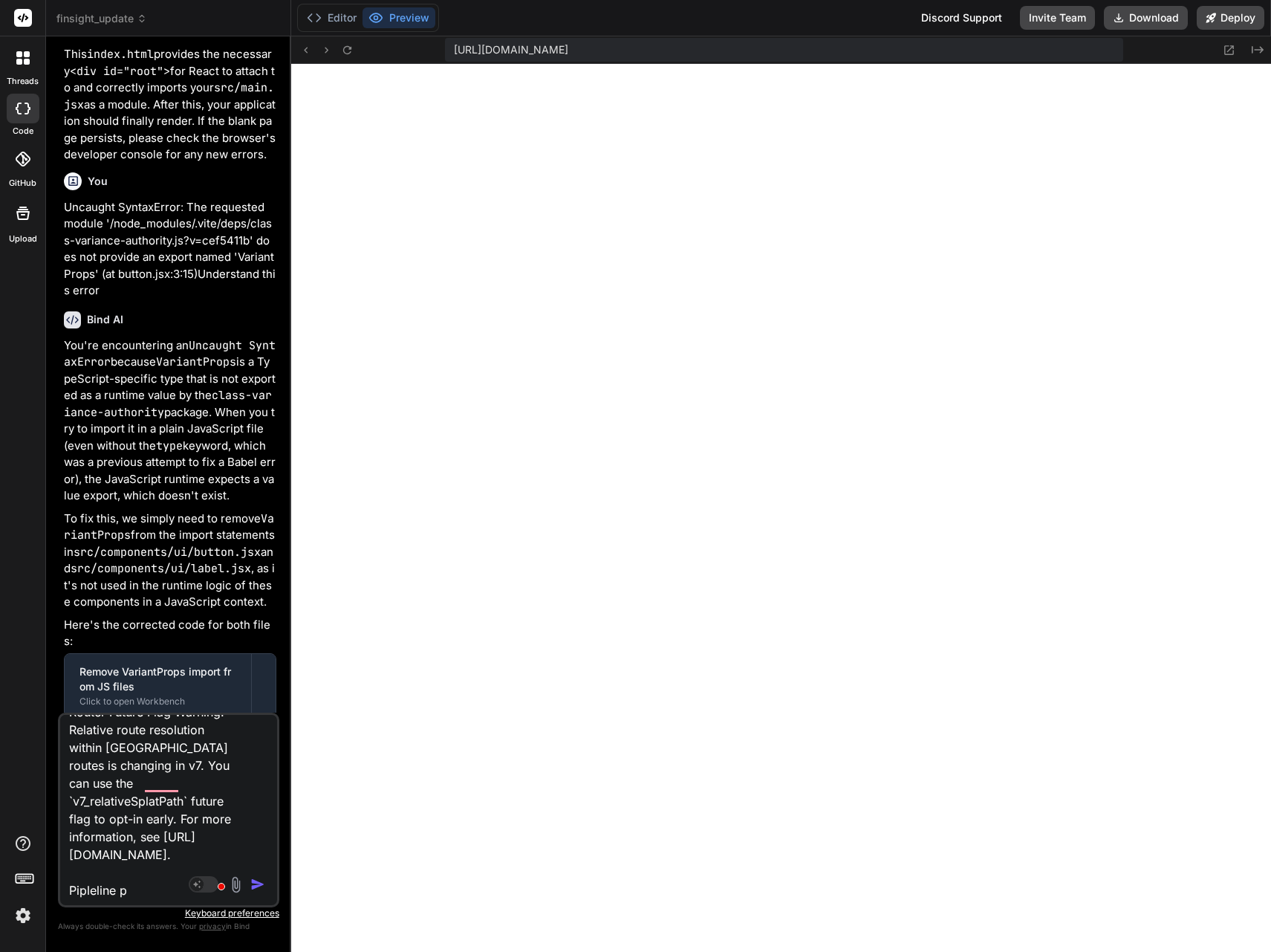
type textarea "from the DashBoard react-router-dom.js?v=cef5411b:4409 ⚠️ React Router Future F…"
type textarea "x"
type textarea "from the DashBoard react-router-dom.js?v=cef5411b:4409 ⚠️ React Router Future F…"
type textarea "x"
type textarea "from the DashBoard react-router-dom.js?v=cef5411b:4409 ⚠️ React Router Future F…"
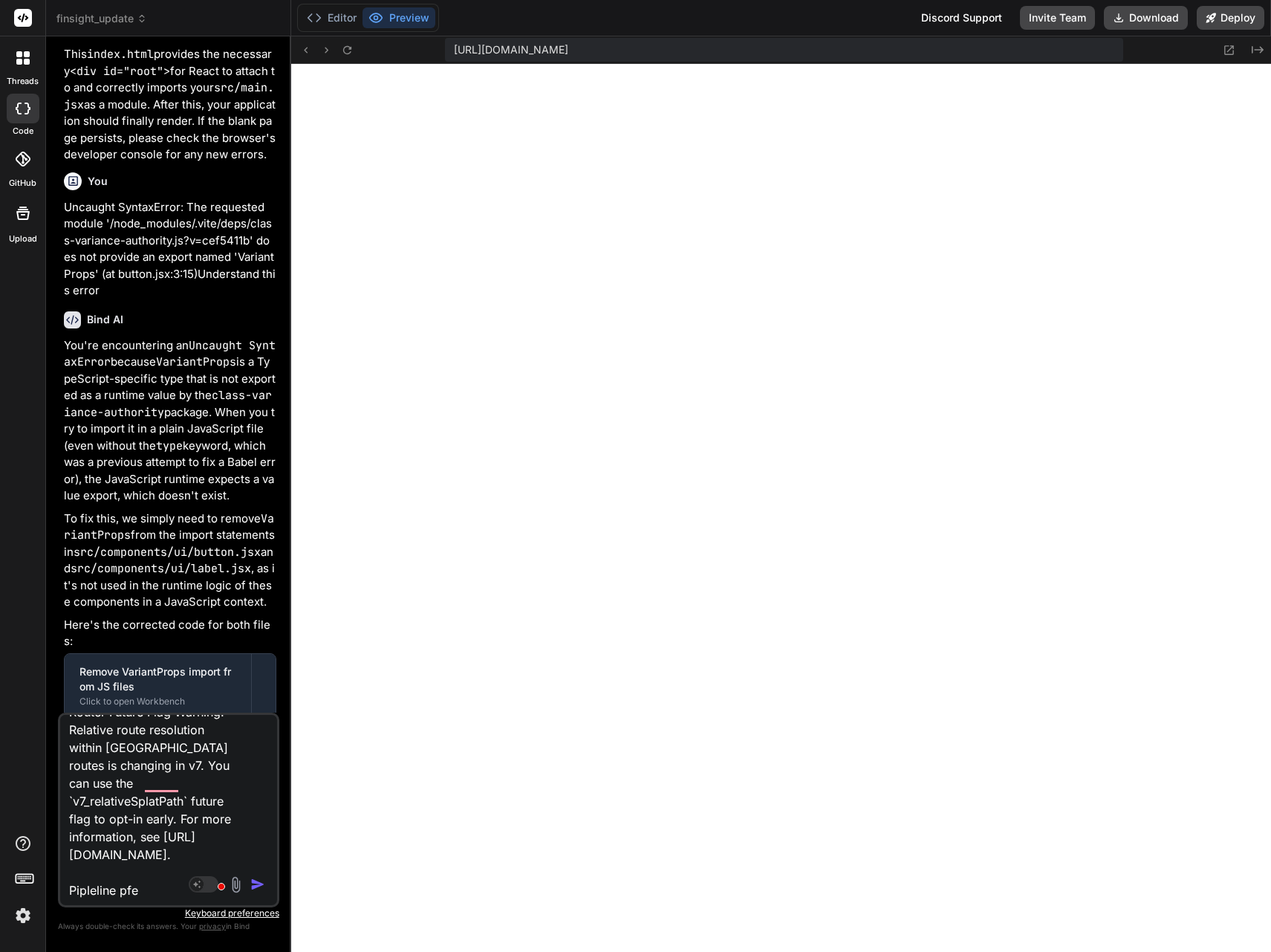
type textarea "x"
type textarea "from the DashBoard react-router-dom.js?v=cef5411b:4409 ⚠️ React Router Future F…"
type textarea "x"
type textarea "from the DashBoard react-router-dom.js?v=cef5411b:4409 ⚠️ React Router Future F…"
type textarea "x"
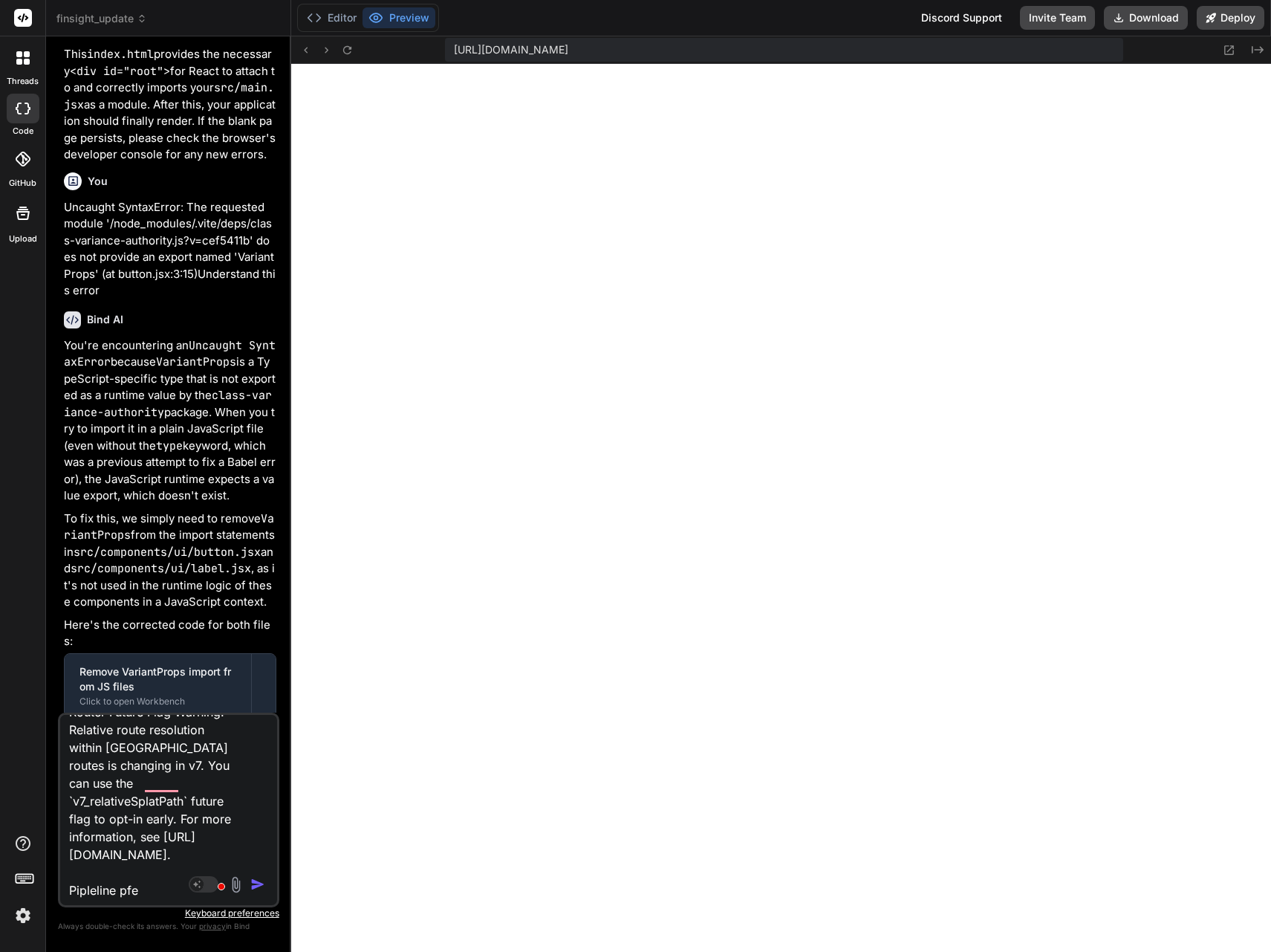
type textarea "from the DashBoard react-router-dom.js?v=cef5411b:4409 ⚠️ React Router Future F…"
type textarea "x"
type textarea "from the DashBoard react-router-dom.js?v=cef5411b:4409 ⚠️ React Router Future F…"
type textarea "x"
type textarea "from the DashBoard react-router-dom.js?v=cef5411b:4409 ⚠️ React Router Future F…"
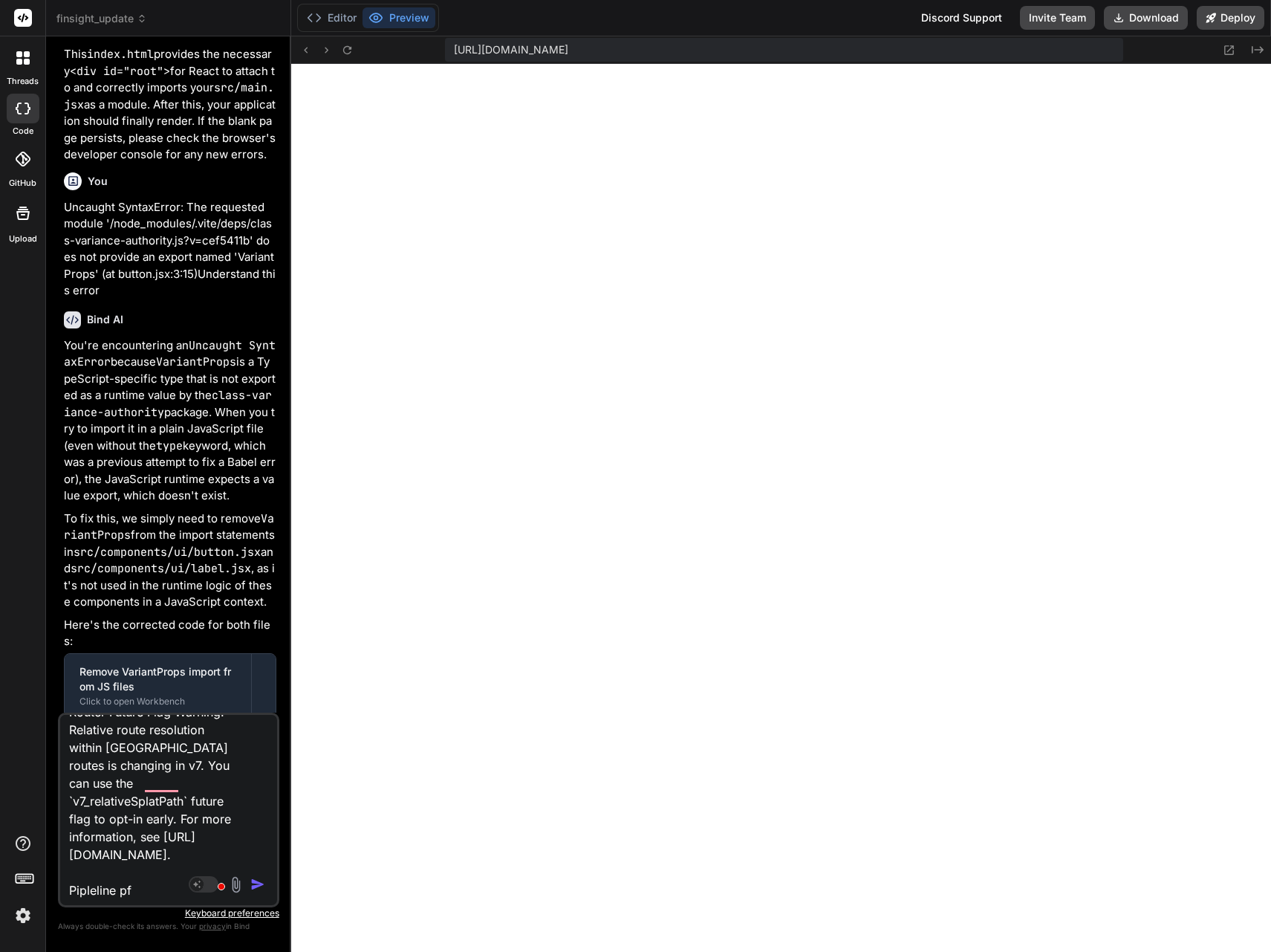
type textarea "x"
type textarea "from the DashBoard react-router-dom.js?v=cef5411b:4409 ⚠️ React Router Future F…"
type textarea "x"
type textarea "from the DashBoard react-router-dom.js?v=cef5411b:4409 ⚠️ React Router Future F…"
type textarea "x"
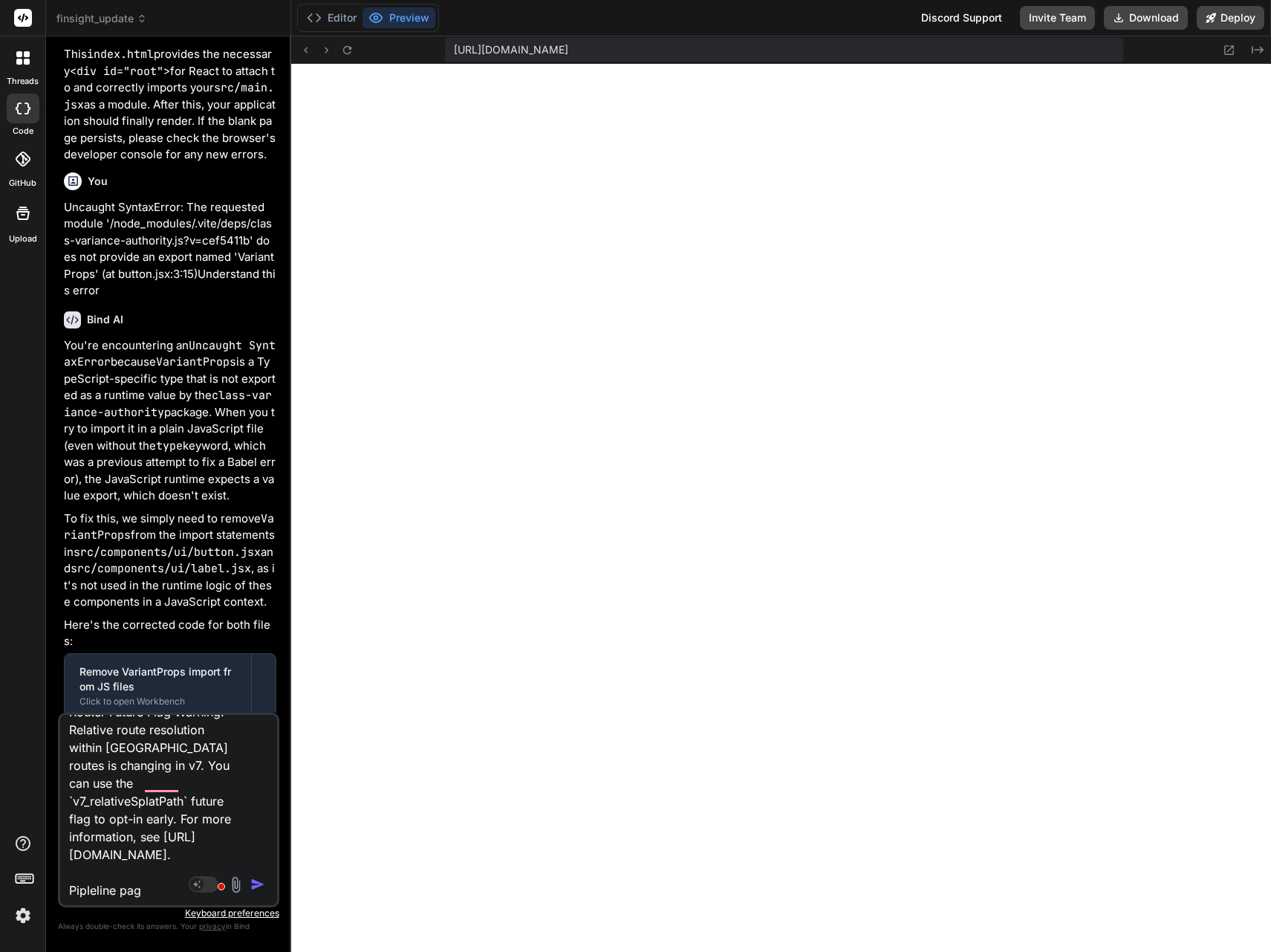
type textarea "from the DashBoard react-router-dom.js?v=cef5411b:4409 ⚠️ React Router Future F…"
type textarea "x"
type textarea "from the DashBoard react-router-dom.js?v=cef5411b:4409 ⚠️ React Router Future F…"
type textarea "x"
type textarea "from the DashBoard react-router-dom.js?v=cef5411b:4409 ⚠️ React Router Future F…"
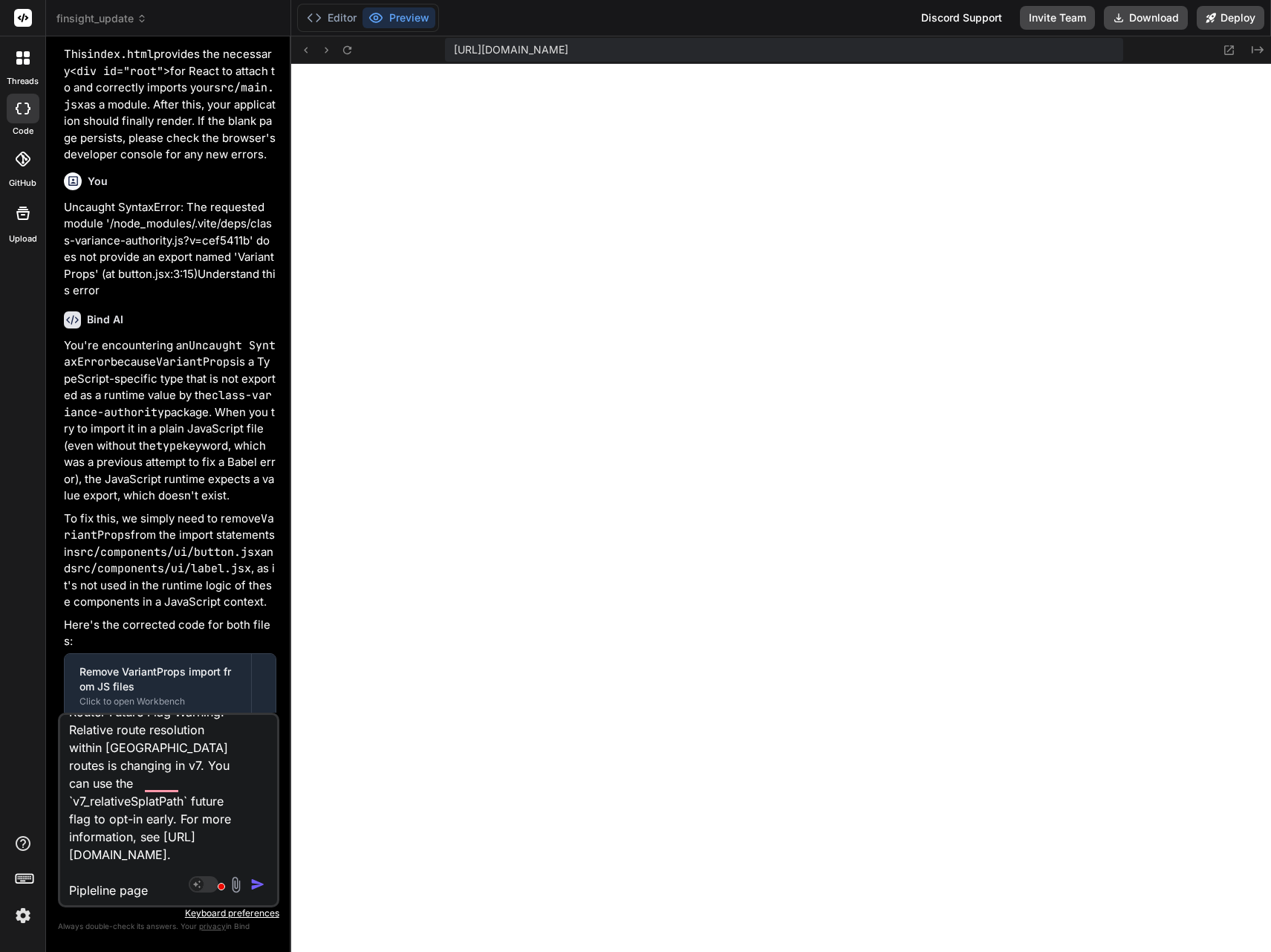
type textarea "x"
type textarea "from the DashBoard react-router-dom.js?v=cef5411b:4409 ⚠️ React Router Future F…"
type textarea "x"
type textarea "from the DashBoard react-router-dom.js?v=cef5411b:4409 ⚠️ React Router Future F…"
type textarea "x"
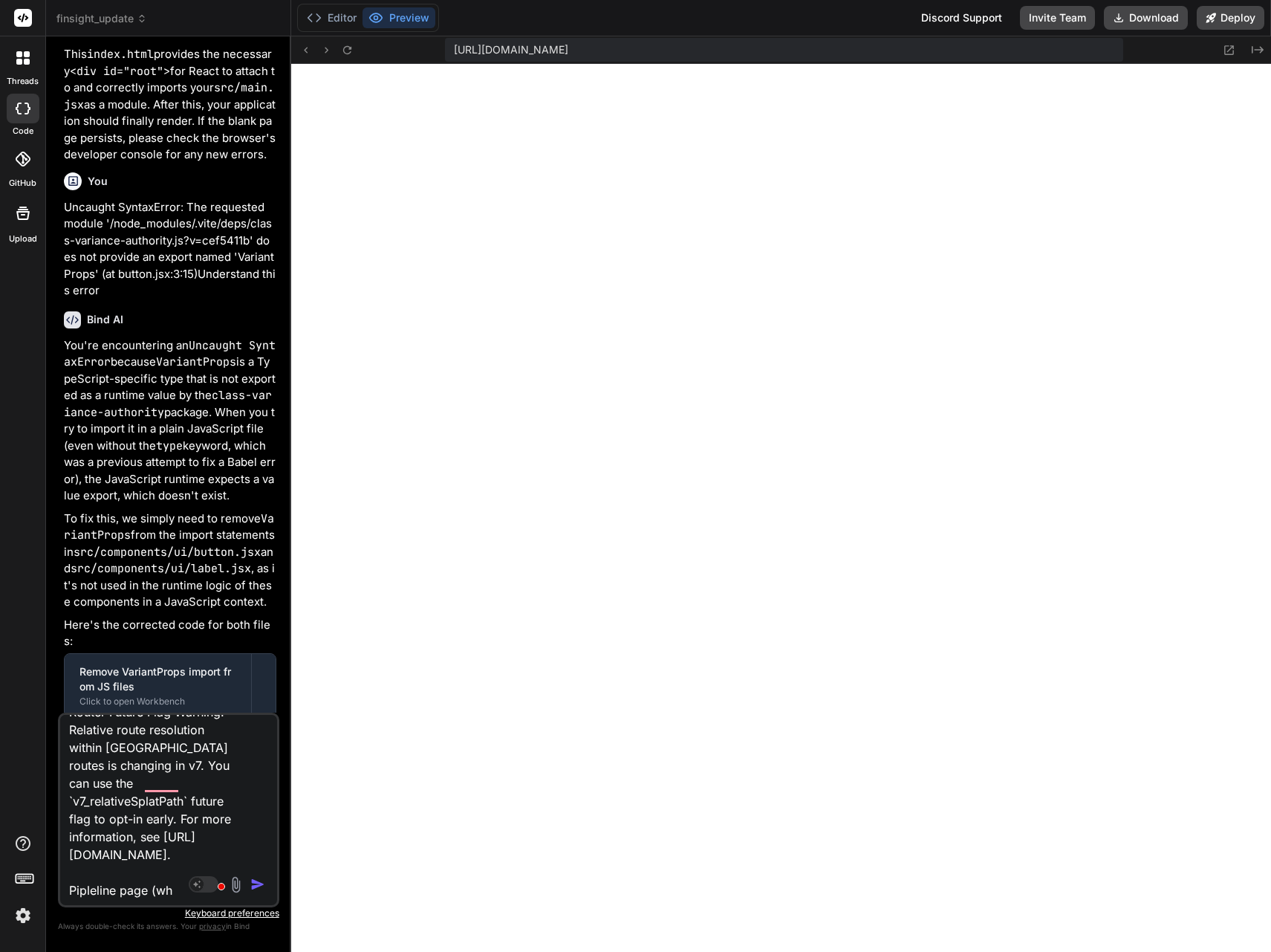
type textarea "from the DashBoard react-router-dom.js?v=cef5411b:4409 ⚠️ React Router Future F…"
type textarea "x"
type textarea "from the DashBoard react-router-dom.js?v=cef5411b:4409 ⚠️ React Router Future F…"
type textarea "x"
type textarea "from the DashBoard react-router-dom.js?v=cef5411b:4409 ⚠️ React Router Future F…"
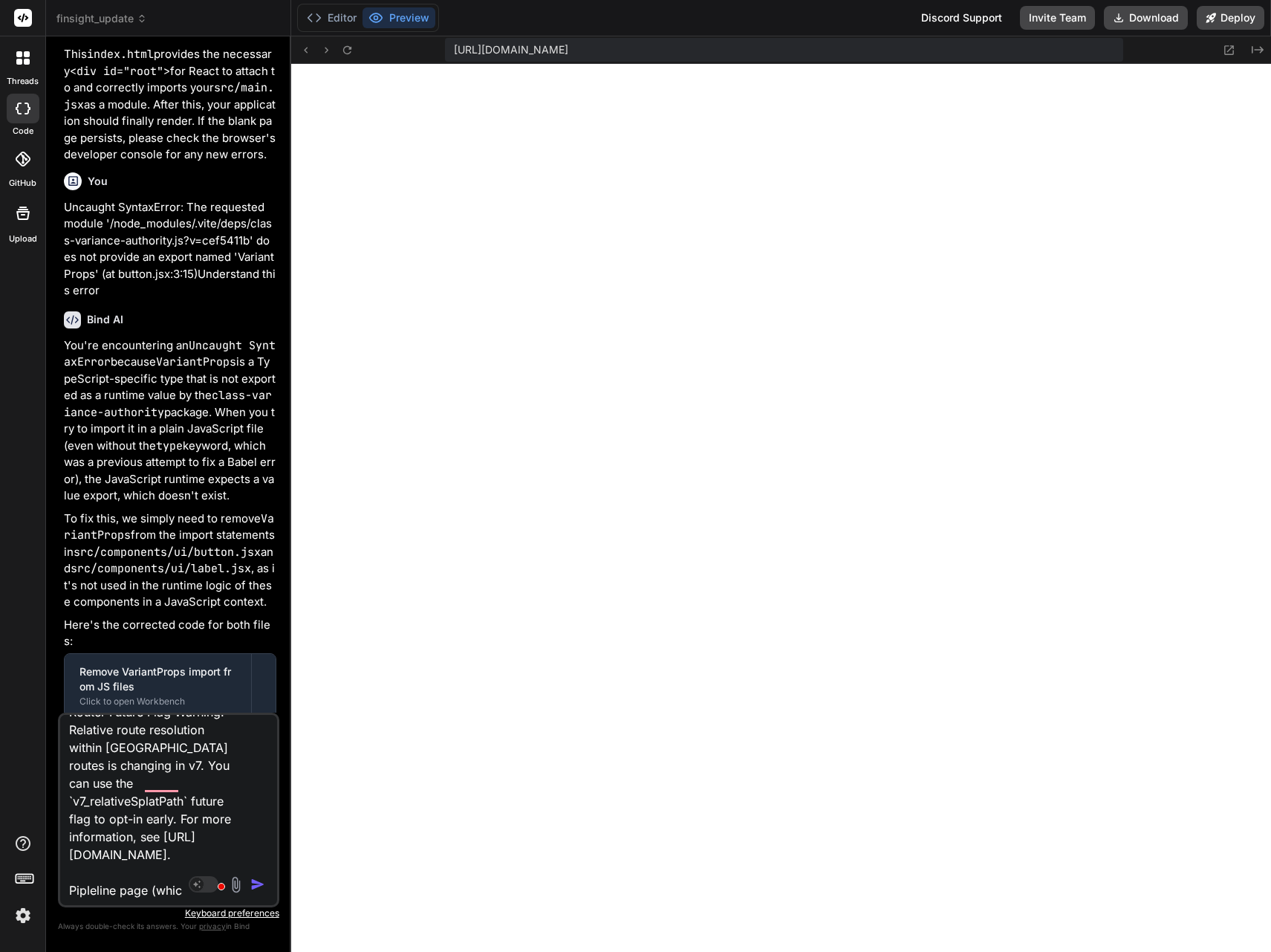
type textarea "x"
type textarea "from the DashBoard react-router-dom.js?v=cef5411b:4409 ⚠️ React Router Future F…"
type textarea "x"
type textarea "from the DashBoard react-router-dom.js?v=cef5411b:4409 ⚠️ React Router Future F…"
type textarea "x"
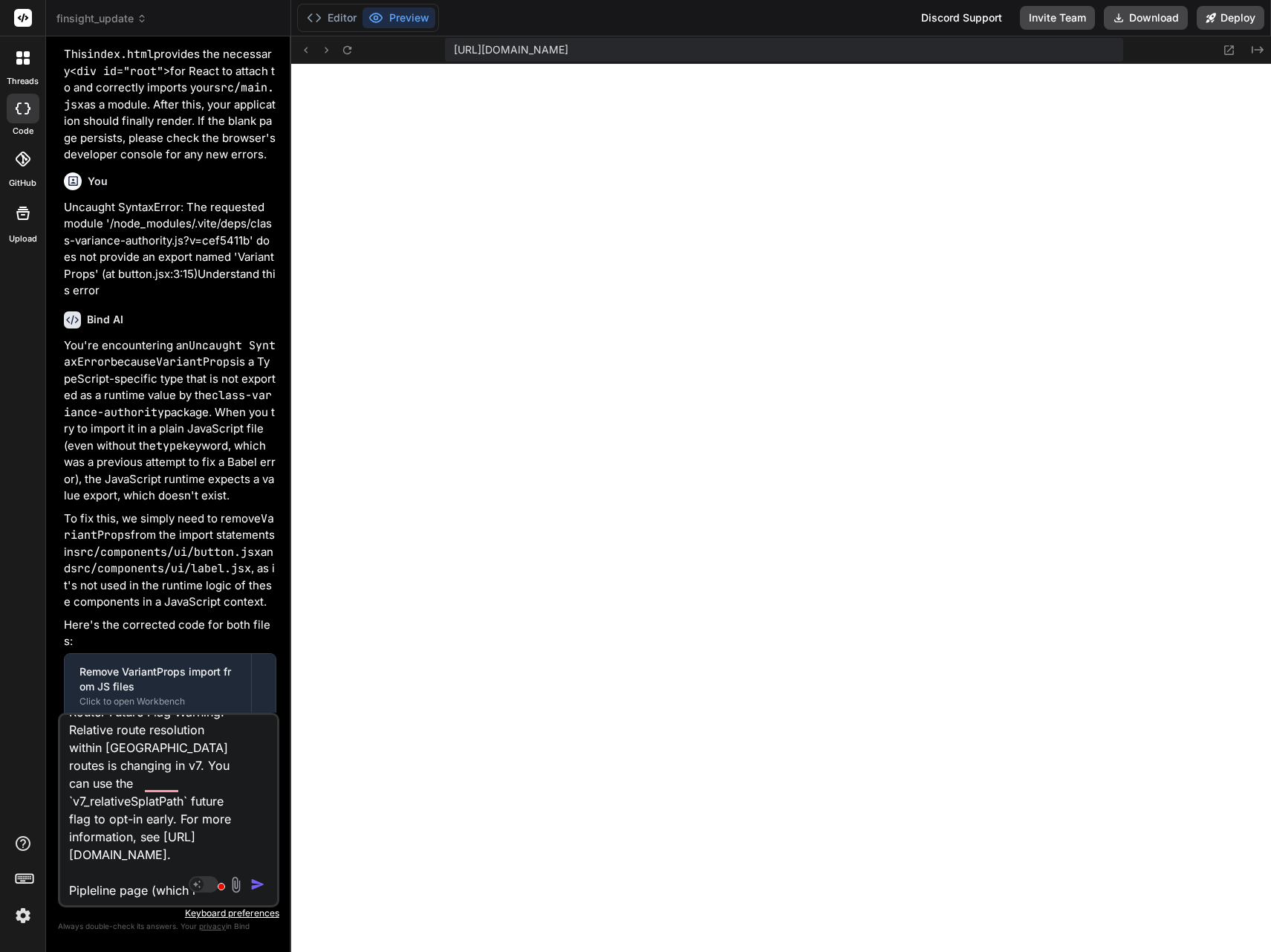
type textarea "from the DashBoard react-router-dom.js?v=cef5411b:4409 ⚠️ React Router Future F…"
type textarea "x"
type textarea "from the DashBoard react-router-dom.js?v=cef5411b:4409 ⚠️ React Router Future F…"
type textarea "x"
type textarea "from the DashBoard react-router-dom.js?v=cef5411b:4409 ⚠️ React Router Future F…"
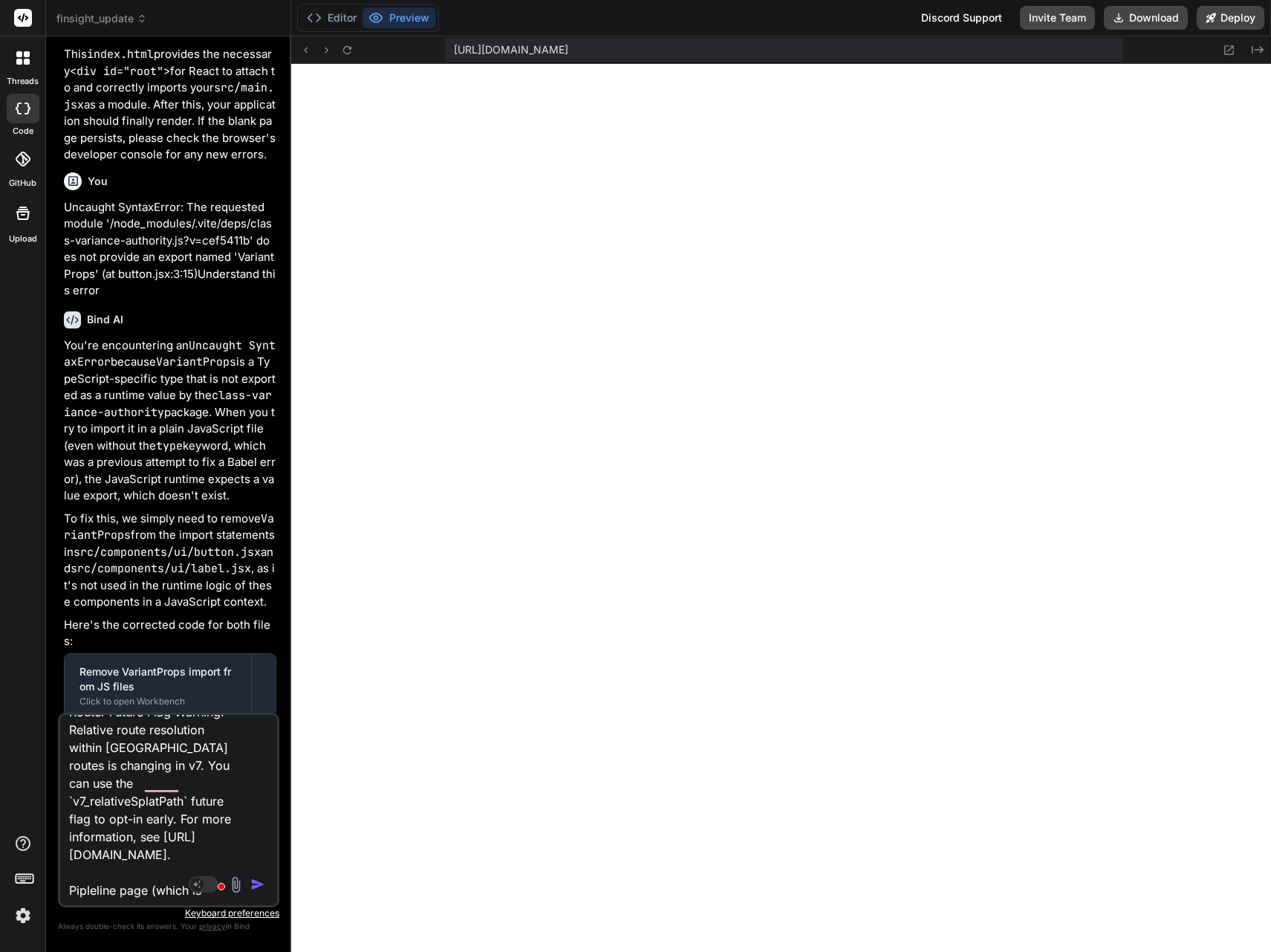
type textarea "x"
type textarea "from the DashBoard react-router-dom.js?v=cef5411b:4409 ⚠️ React Router Future F…"
type textarea "x"
type textarea "from the DashBoard react-router-dom.js?v=cef5411b:4409 ⚠️ React Router Future F…"
type textarea "x"
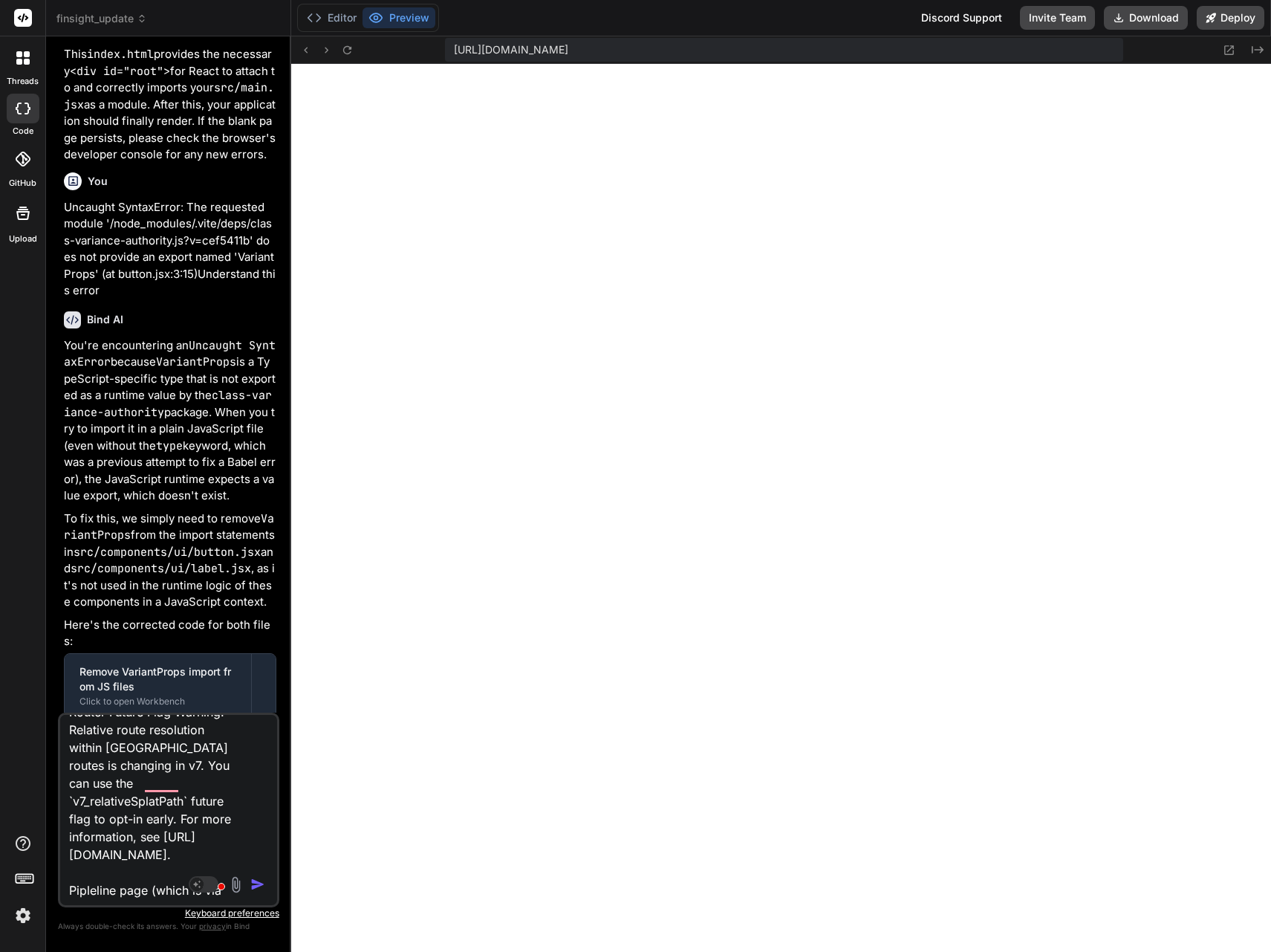
type textarea "from the DashBoard react-router-dom.js?v=cef5411b:4409 ⚠️ React Router Future F…"
type textarea "x"
type textarea "from the DashBoard react-router-dom.js?v=cef5411b:4409 ⚠️ React Router Future F…"
type textarea "x"
type textarea "from the DashBoard react-router-dom.js?v=cef5411b:4409 ⚠️ React Router Future F…"
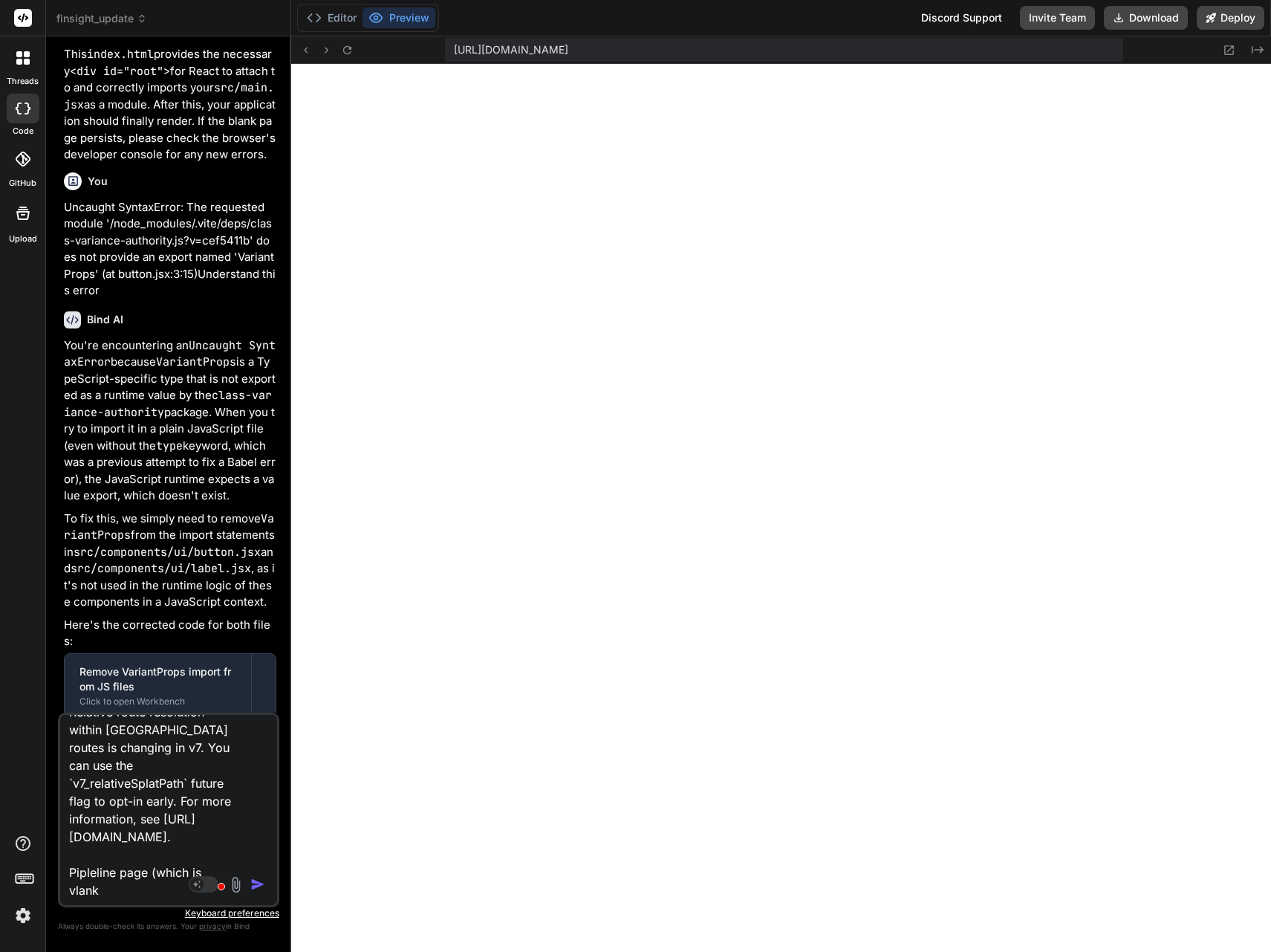
type textarea "x"
type textarea "from the DashBoard react-router-dom.js?v=cef5411b:4409 ⚠️ React Router Future F…"
type textarea "x"
type textarea "from the DashBoard react-router-dom.js?v=cef5411b:4409 ⚠️ React Router Future F…"
type textarea "x"
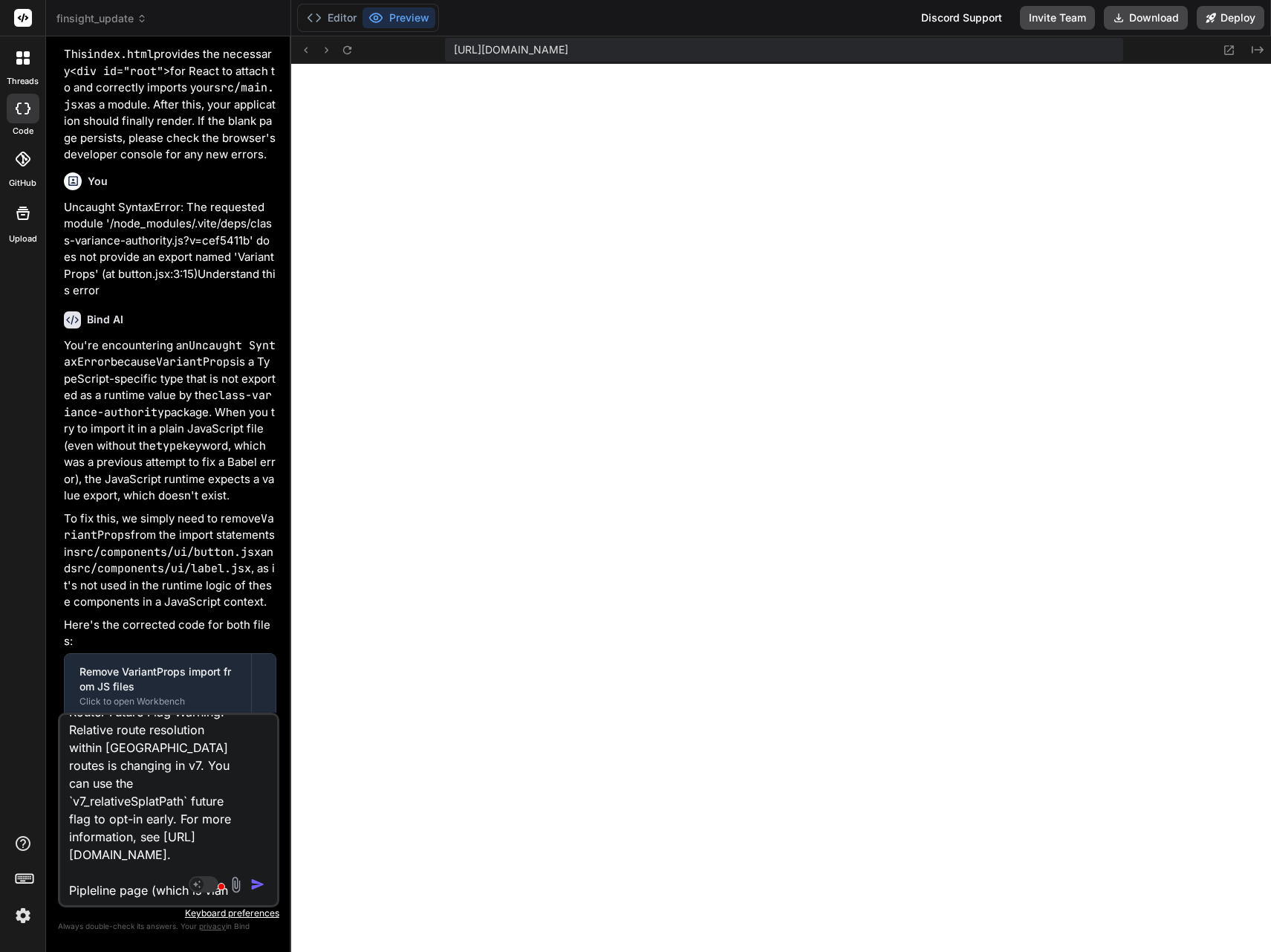
type textarea "from the DashBoard react-router-dom.js?v=cef5411b:4409 ⚠️ React Router Future F…"
type textarea "x"
type textarea "from the DashBoard react-router-dom.js?v=cef5411b:4409 ⚠️ React Router Future F…"
type textarea "x"
type textarea "from the DashBoard react-router-dom.js?v=cef5411b:4409 ⚠️ React Router Future F…"
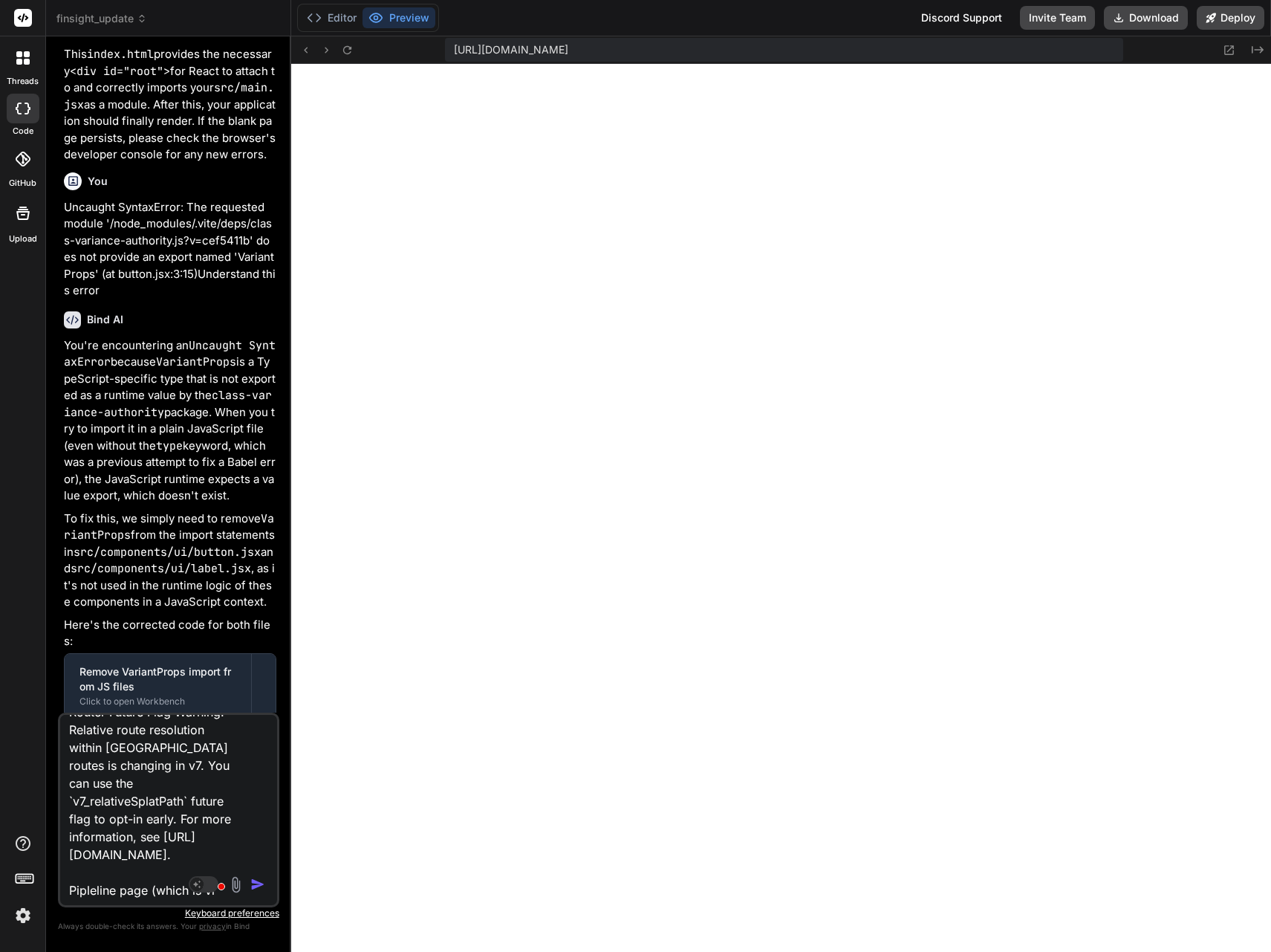
type textarea "x"
type textarea "from the DashBoard react-router-dom.js?v=cef5411b:4409 ⚠️ React Router Future F…"
type textarea "x"
type textarea "from the DashBoard react-router-dom.js?v=cef5411b:4409 ⚠️ React Router Future F…"
type textarea "x"
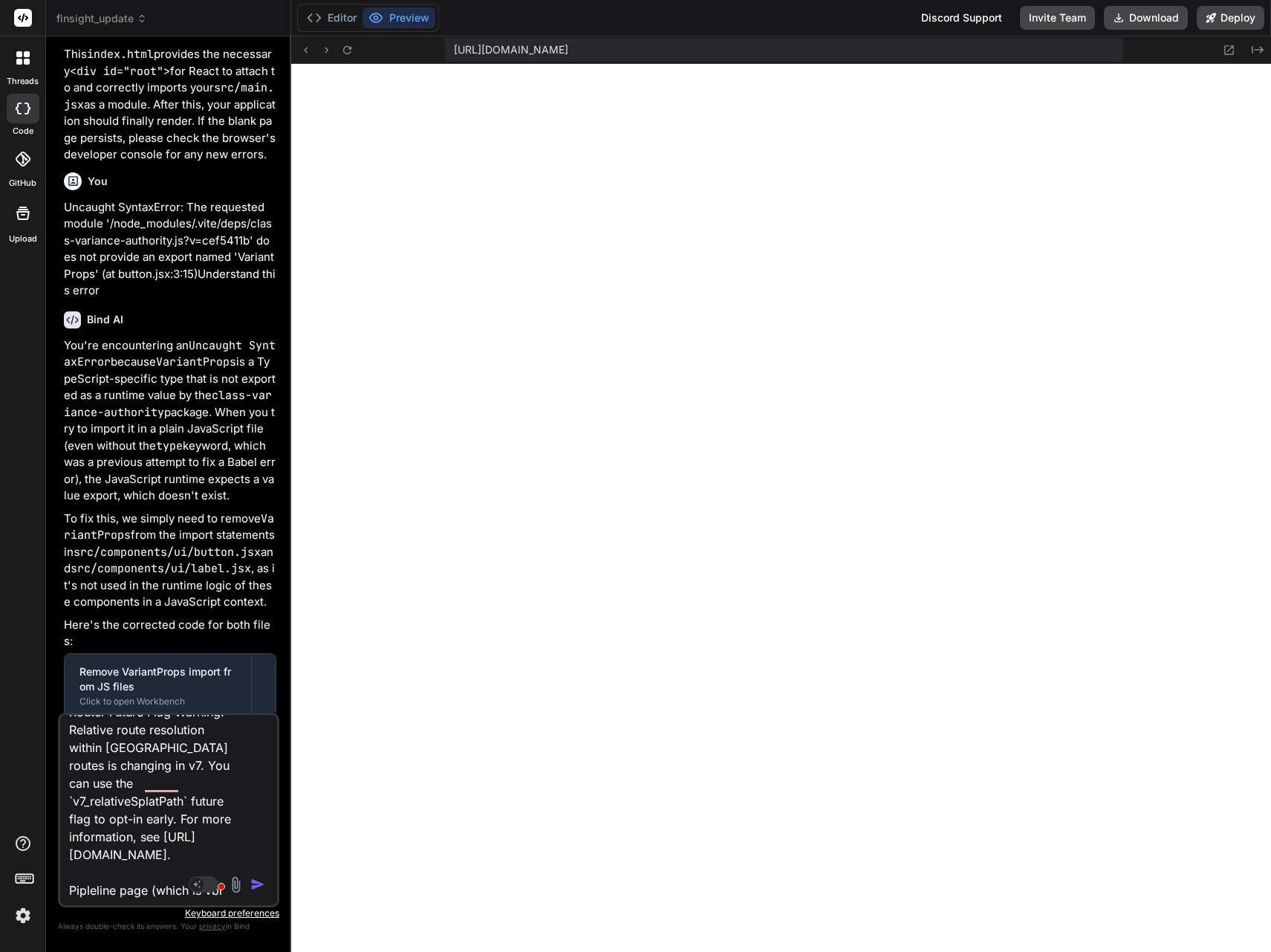
type textarea "from the DashBoard react-router-dom.js?v=cef5411b:4409 ⚠️ React Router Future F…"
type textarea "x"
click at [128, 823] on textarea "from the DashBoard react-router-dom.js?v=cef5411b:4409 ⚠️ React Router Future F…" at bounding box center [150, 807] width 181 height 184
paste textarea "Inter-SemiBold.ttf:1 Failed to load resource: the server responded with a statu…"
click at [350, 47] on icon at bounding box center [347, 49] width 8 height 8
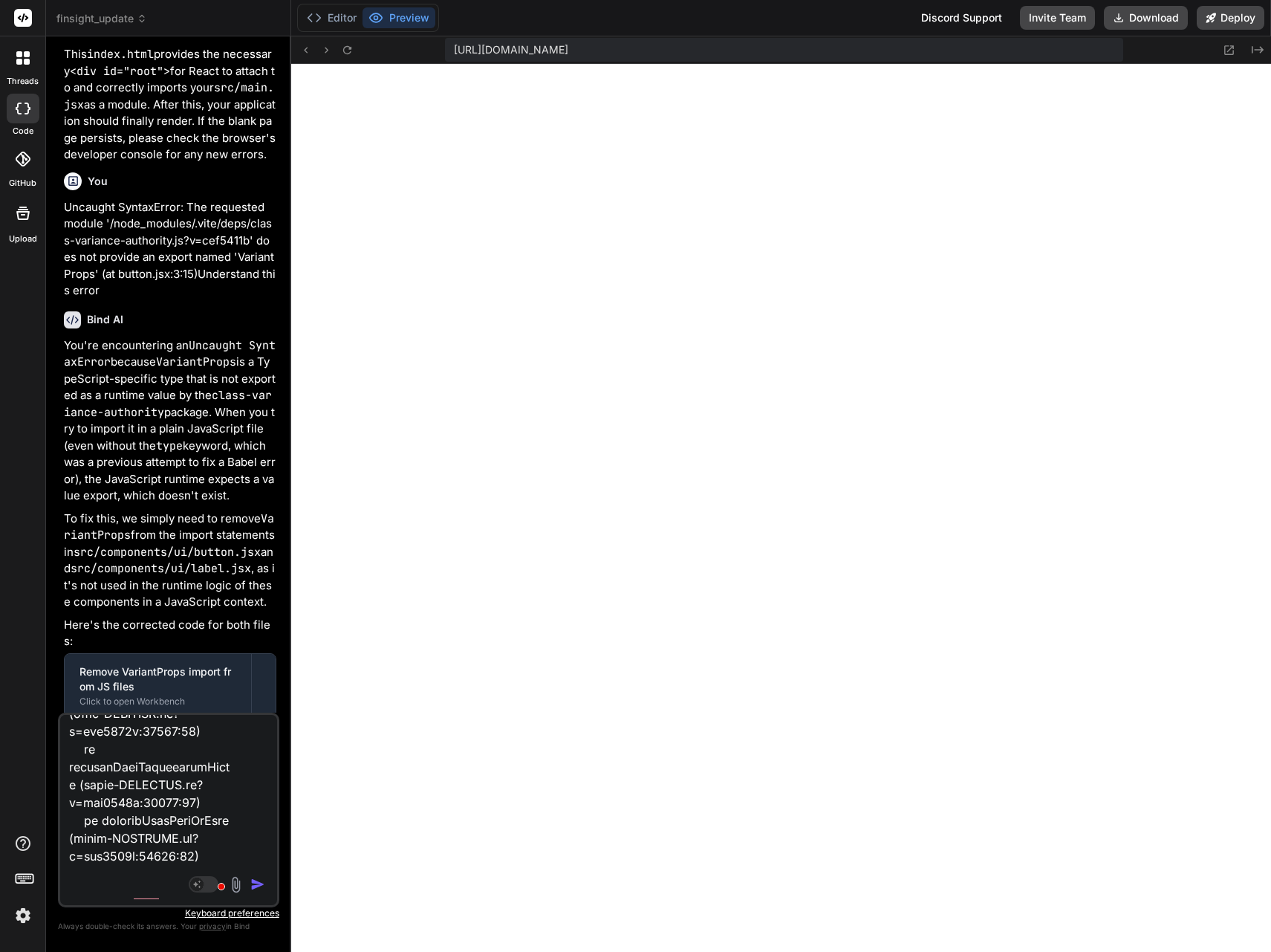
click at [188, 823] on textarea "To enrich screen reader interactions, please activate Accessibility in Grammarl…" at bounding box center [150, 807] width 181 height 184
paste textarea "8414.vendors.chunk.js:1 <Item> with non-plain text contents is unsupported by t…"
click at [259, 823] on img "button" at bounding box center [257, 884] width 15 height 15
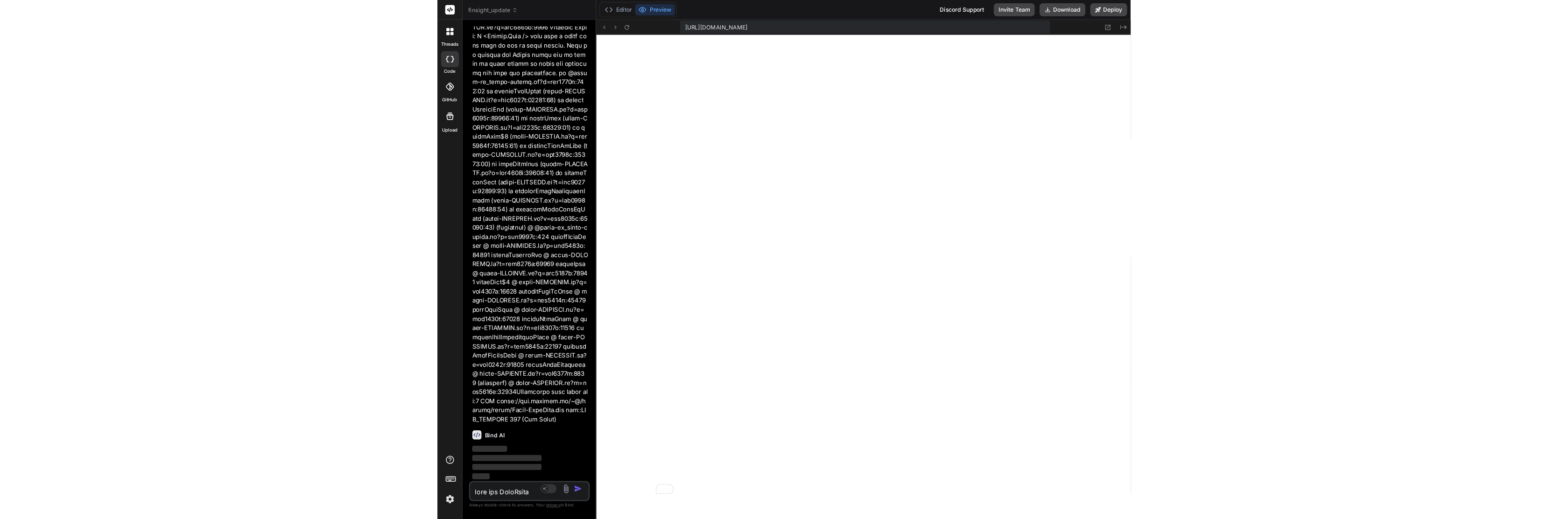
scroll to position [9076, 0]
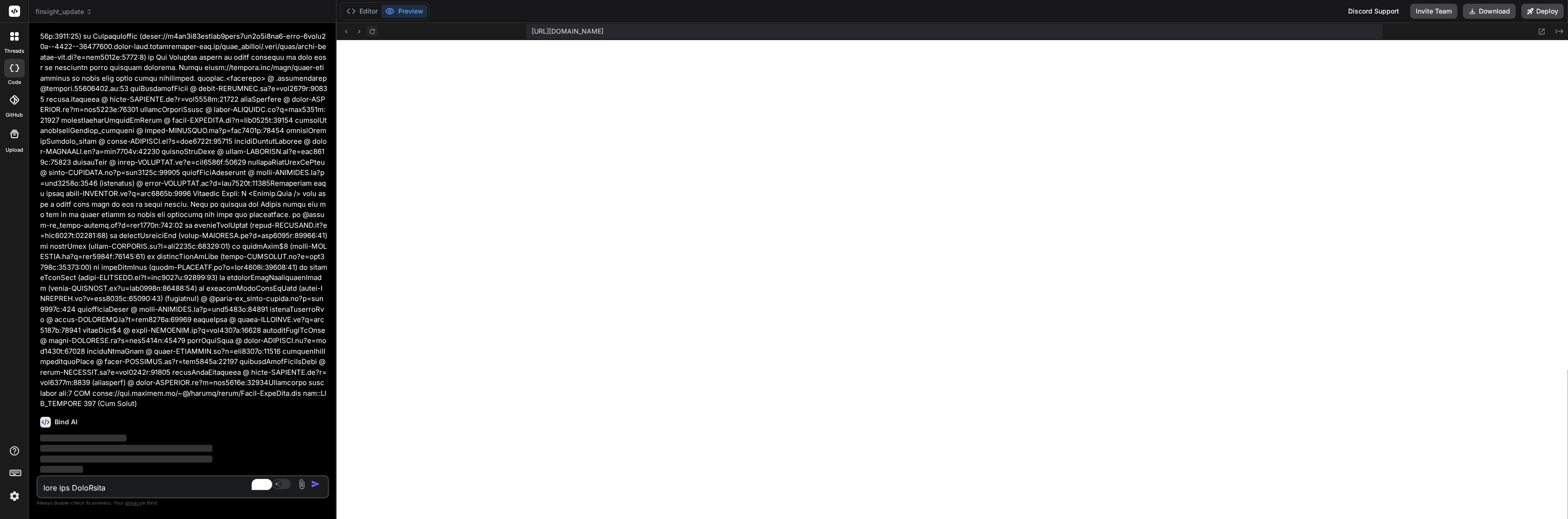
click at [372, 32] on icon at bounding box center [372, 31] width 8 height 8
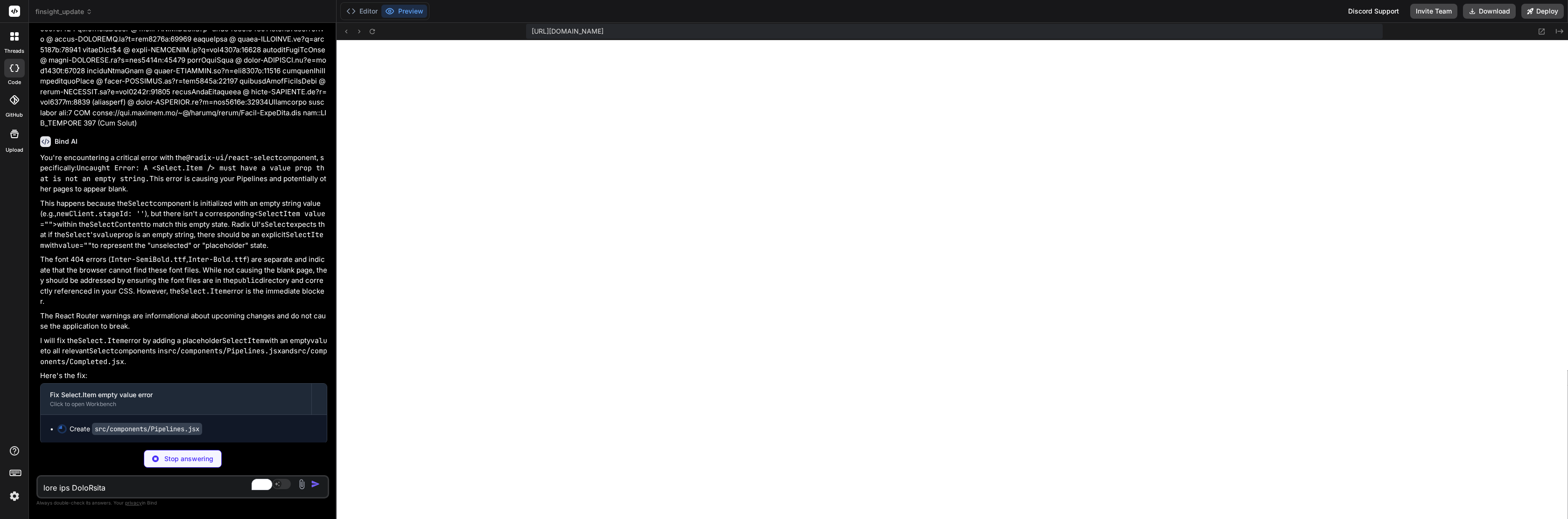
scroll to position [9357, 0]
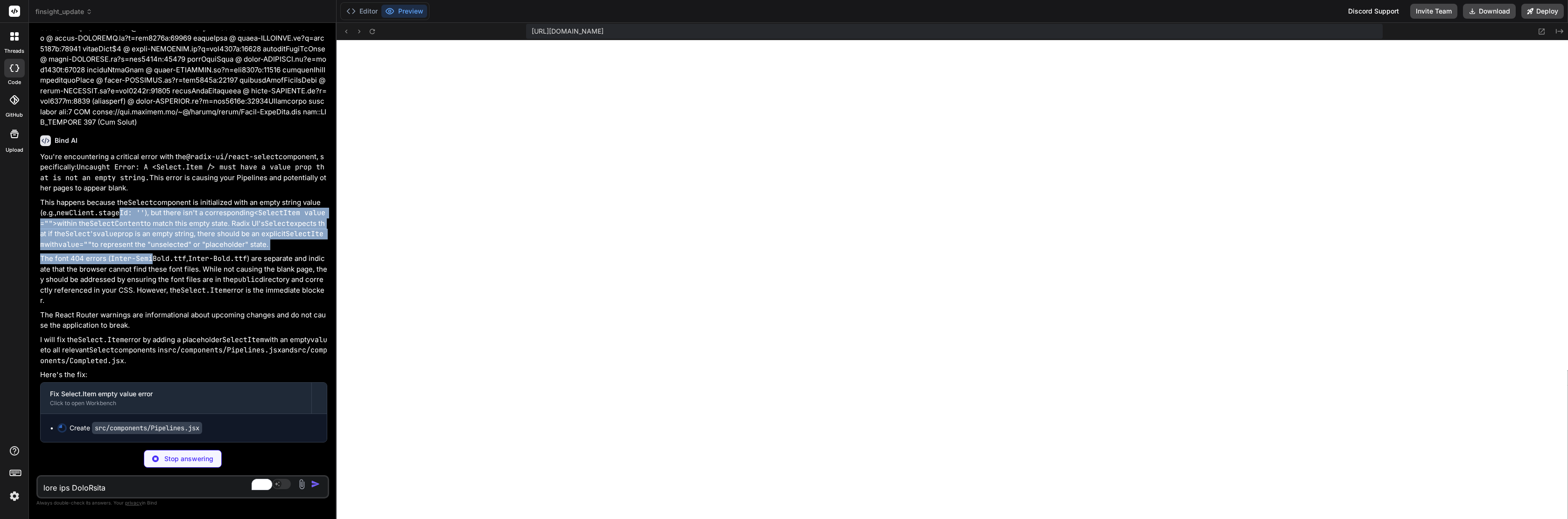
drag, startPoint x: 121, startPoint y: 212, endPoint x: 159, endPoint y: 261, distance: 62.0
click at [158, 260] on div "You're encountering a critical error with the @radix-ui/react-select component,…" at bounding box center [184, 297] width 287 height 291
click at [159, 262] on code "Inter-SemiBold.ttf" at bounding box center [148, 258] width 75 height 9
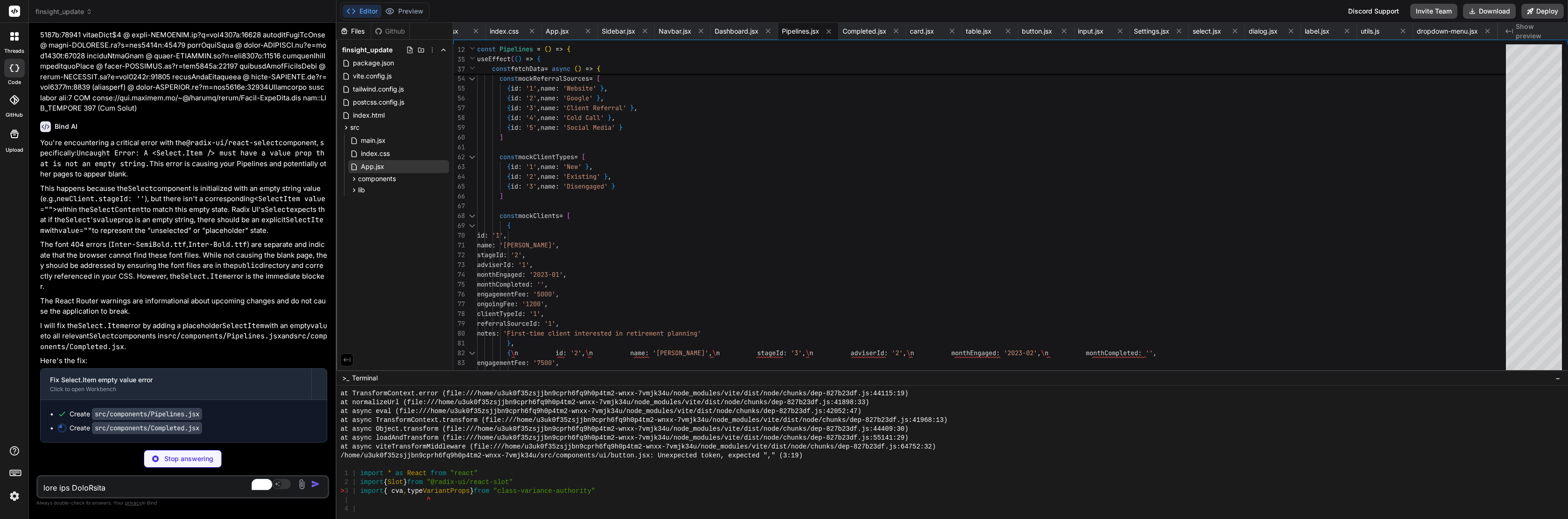
scroll to position [9372, 0]
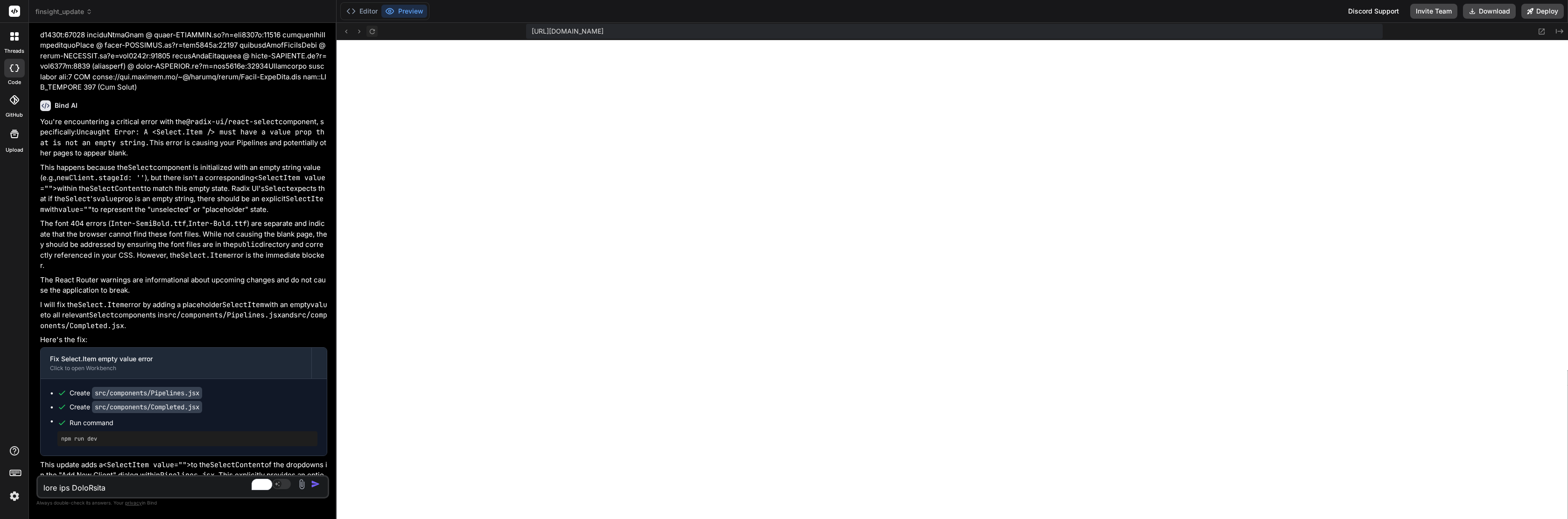
click at [371, 30] on icon at bounding box center [372, 31] width 8 height 8
click at [101, 489] on textarea "To enrich screen reader interactions, please activate Accessibility in Grammarl…" at bounding box center [158, 484] width 242 height 17
paste textarea "[plugin:vite:react-babel] /home/u3uk0f35zsjjbn9cprh6fq9h0p4tm2-wnxx-7vmjk34u/sr…"
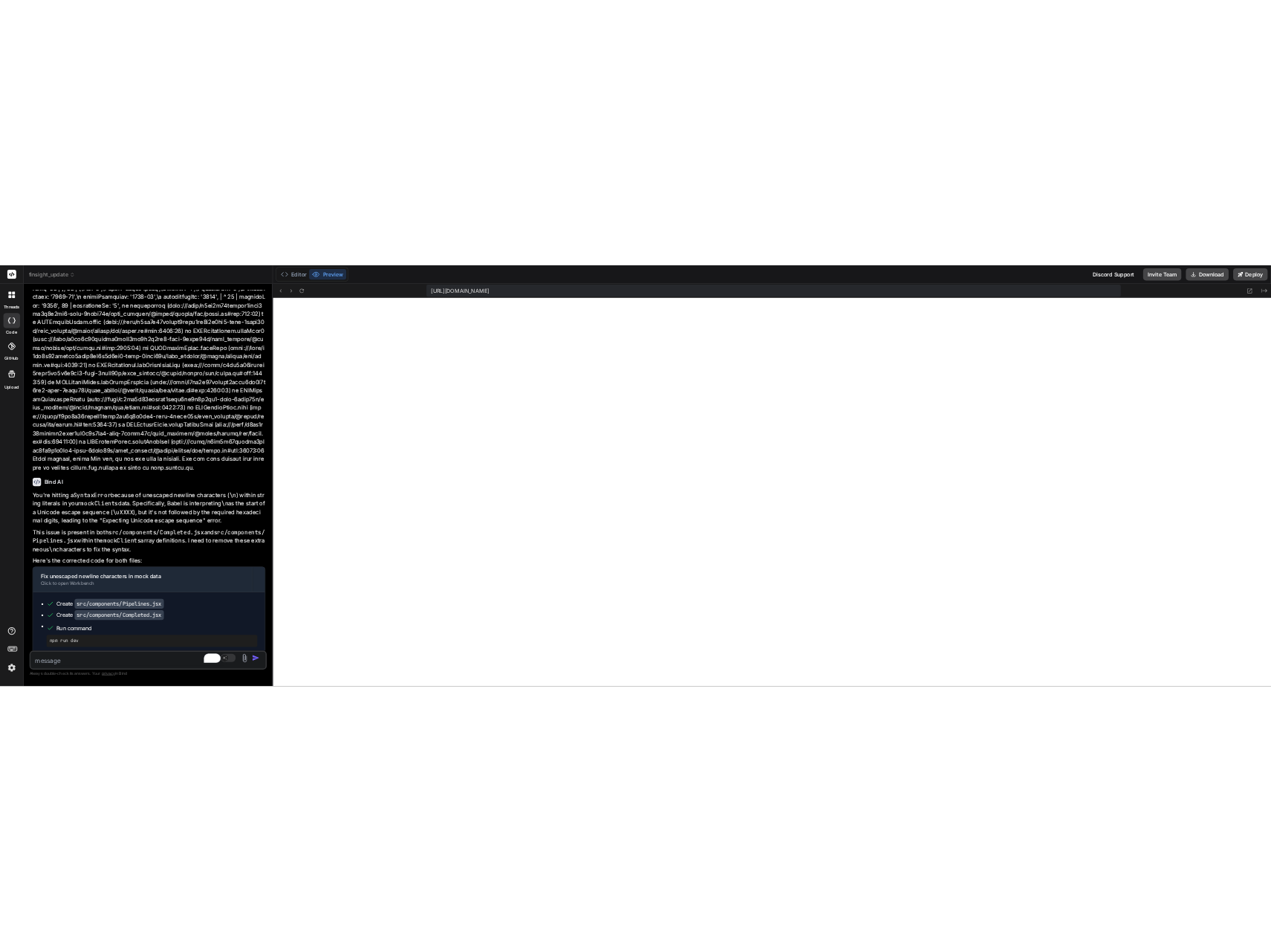
scroll to position [15918, 0]
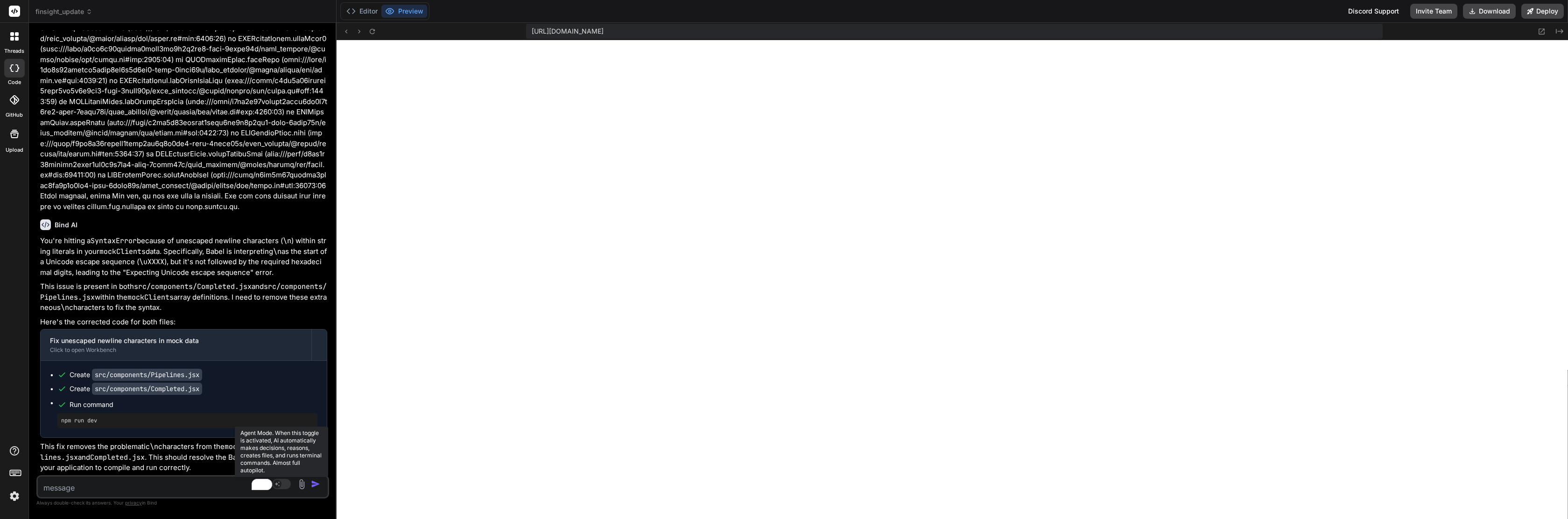
click at [285, 484] on rect at bounding box center [282, 484] width 19 height 10
click at [369, 32] on icon at bounding box center [372, 31] width 8 height 8
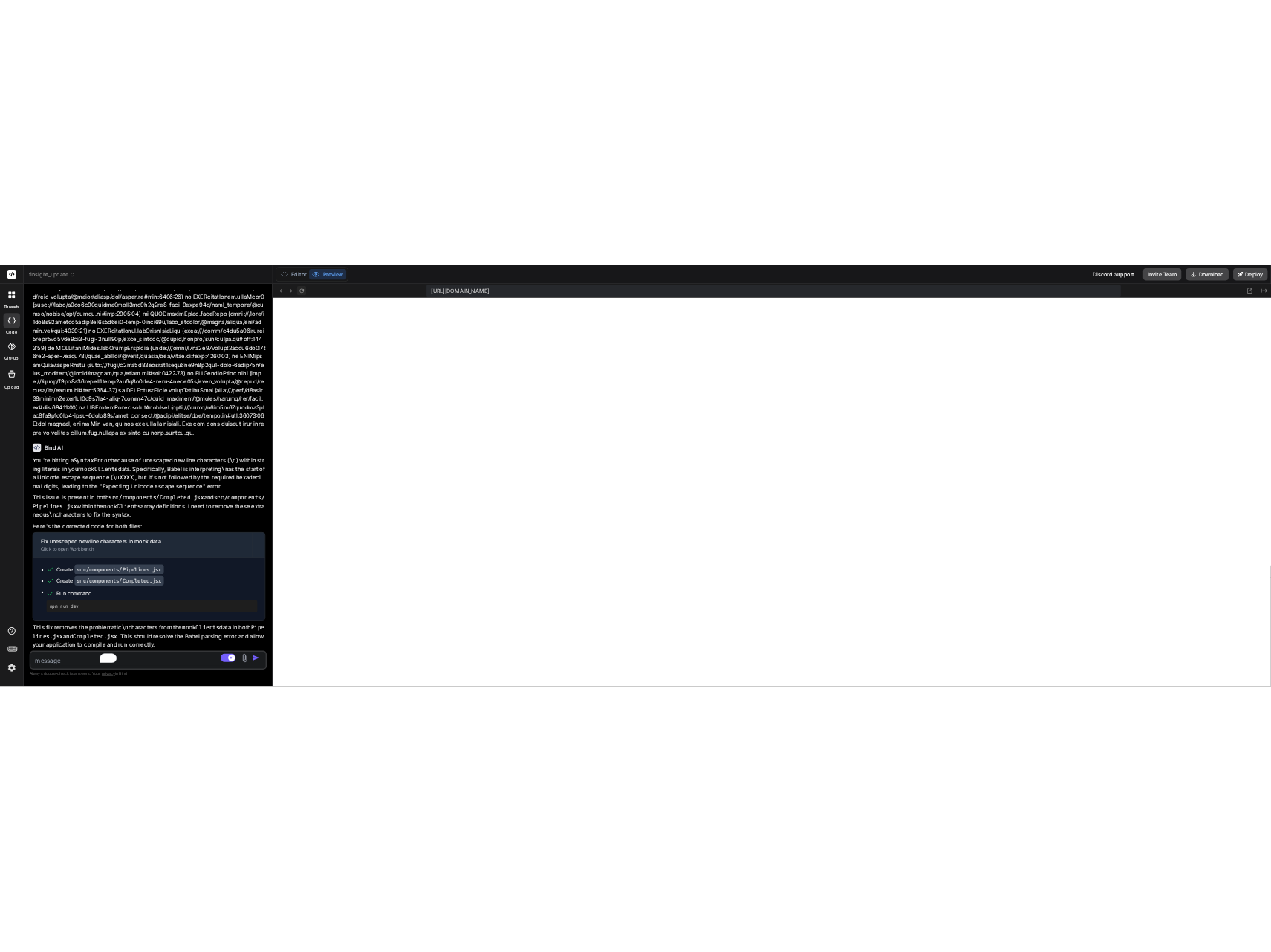
scroll to position [29422, 0]
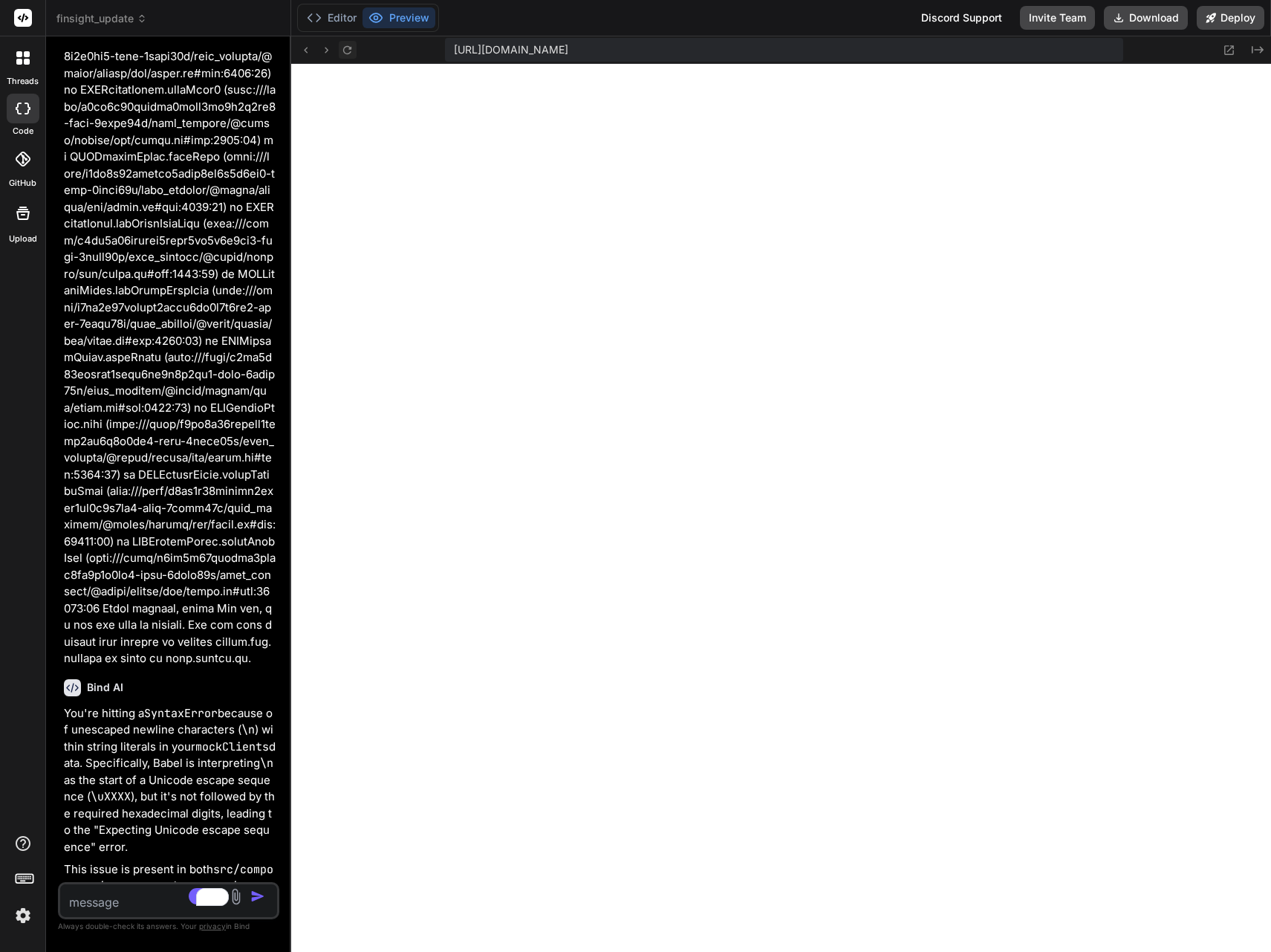
click at [103, 823] on textarea "To enrich screen reader interactions, please activate Accessibility in Grammarl…" at bounding box center [150, 897] width 181 height 27
paste textarea "@radix-ui_react-select.js?v=cef5411b:911 Uncaught Error: A <Select.Item /> must…"
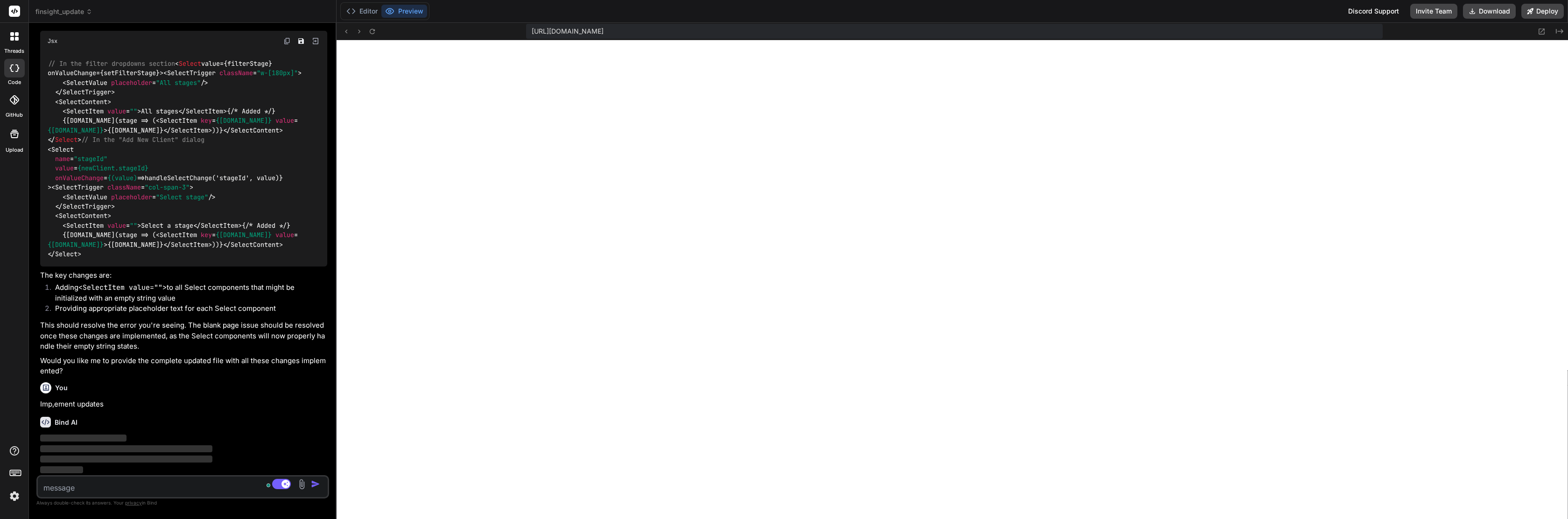
scroll to position [11721, 0]
click at [373, 14] on button "Editor" at bounding box center [362, 11] width 39 height 13
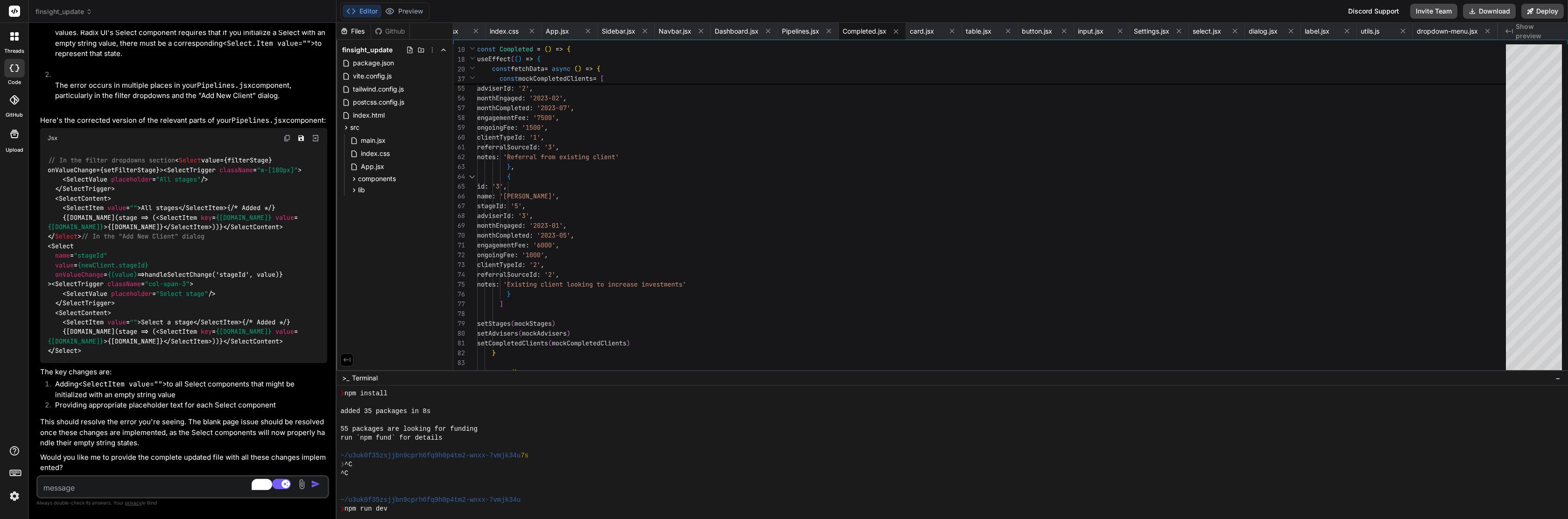
scroll to position [12290, 0]
click at [16, 37] on icon at bounding box center [17, 39] width 4 height 4
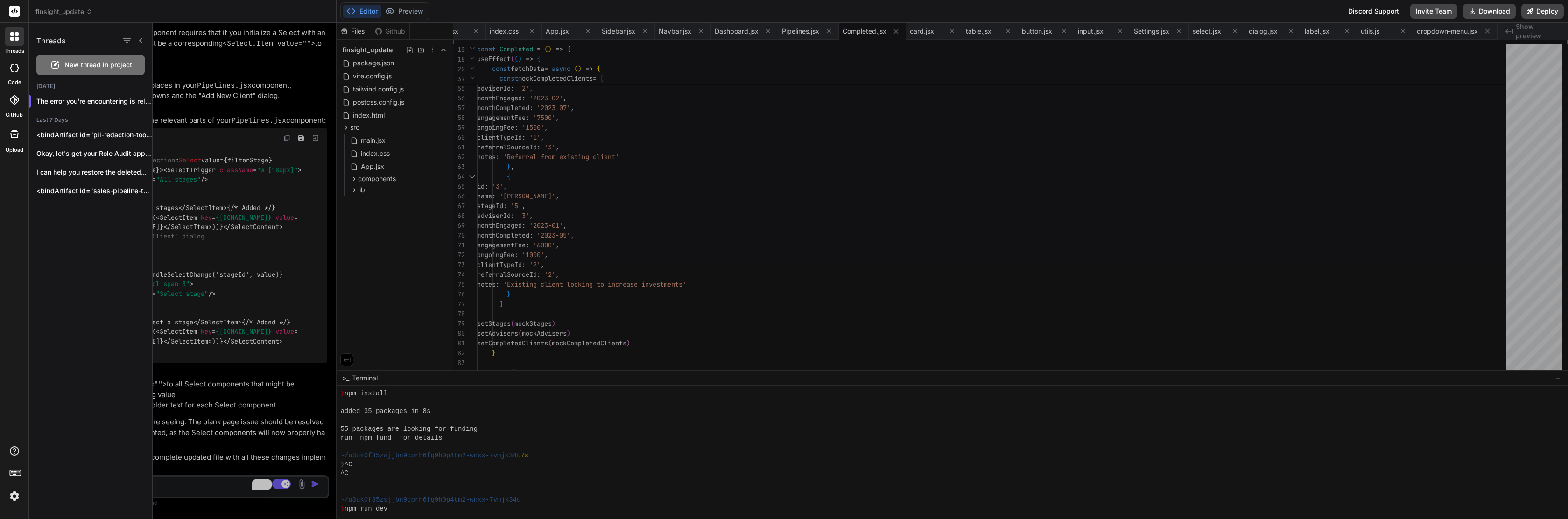
click at [16, 67] on icon at bounding box center [14, 68] width 9 height 8
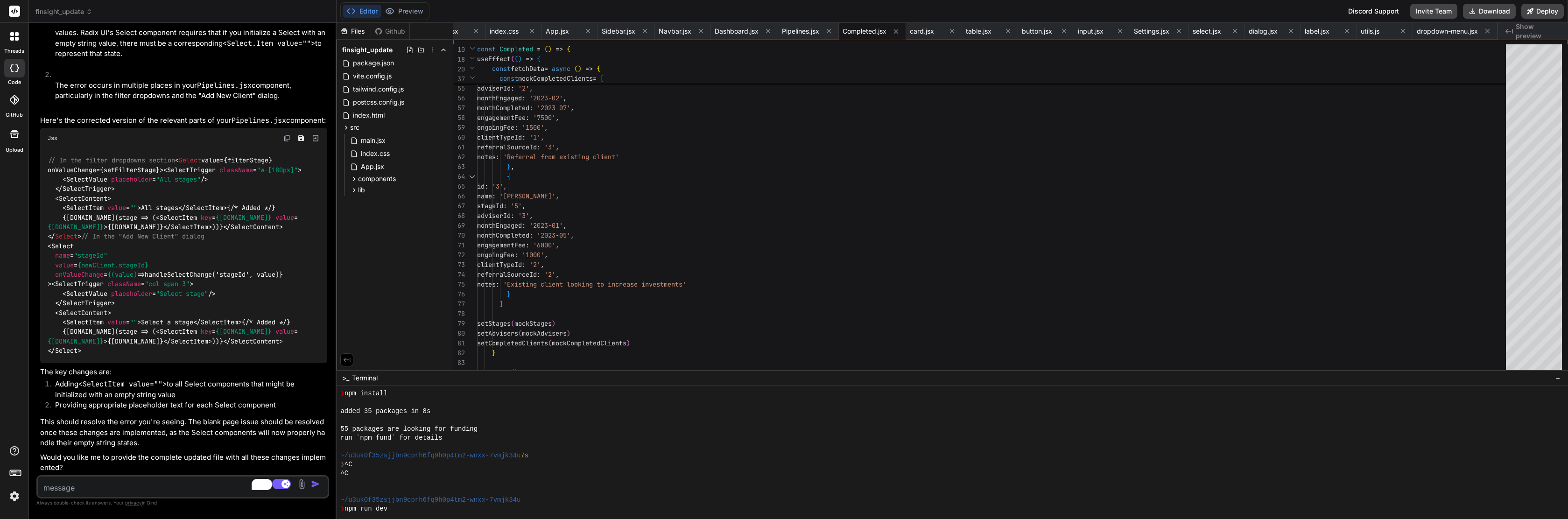
click at [12, 107] on div at bounding box center [14, 100] width 21 height 21
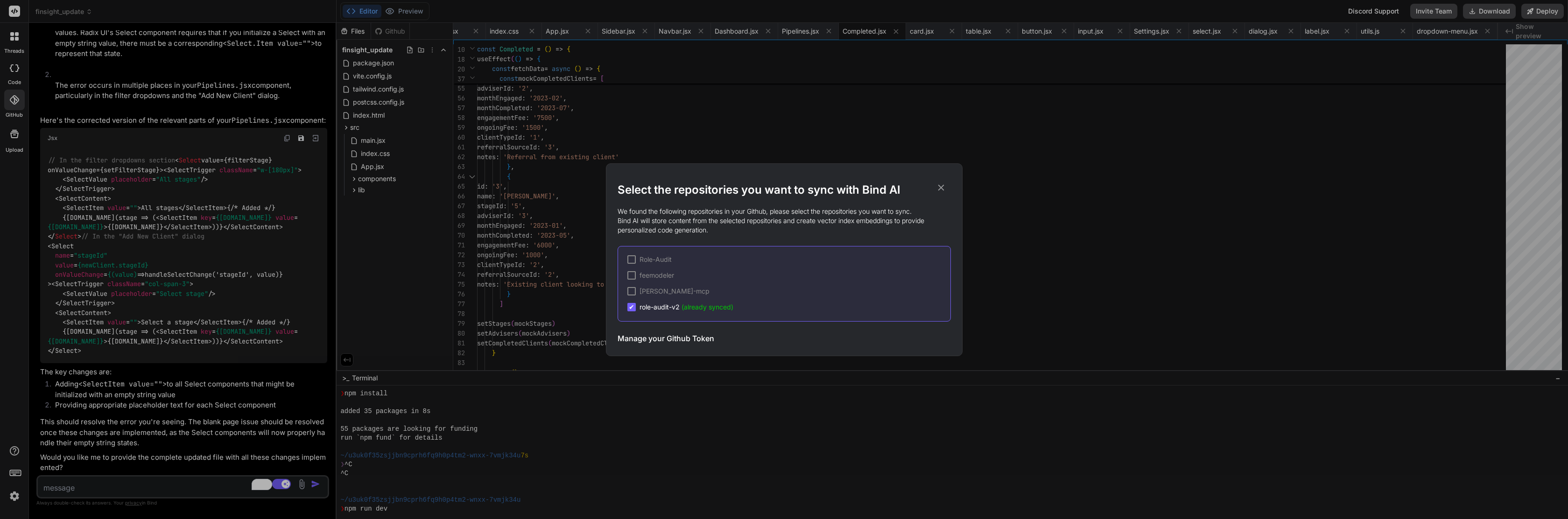
click at [816, 190] on icon at bounding box center [941, 187] width 10 height 10
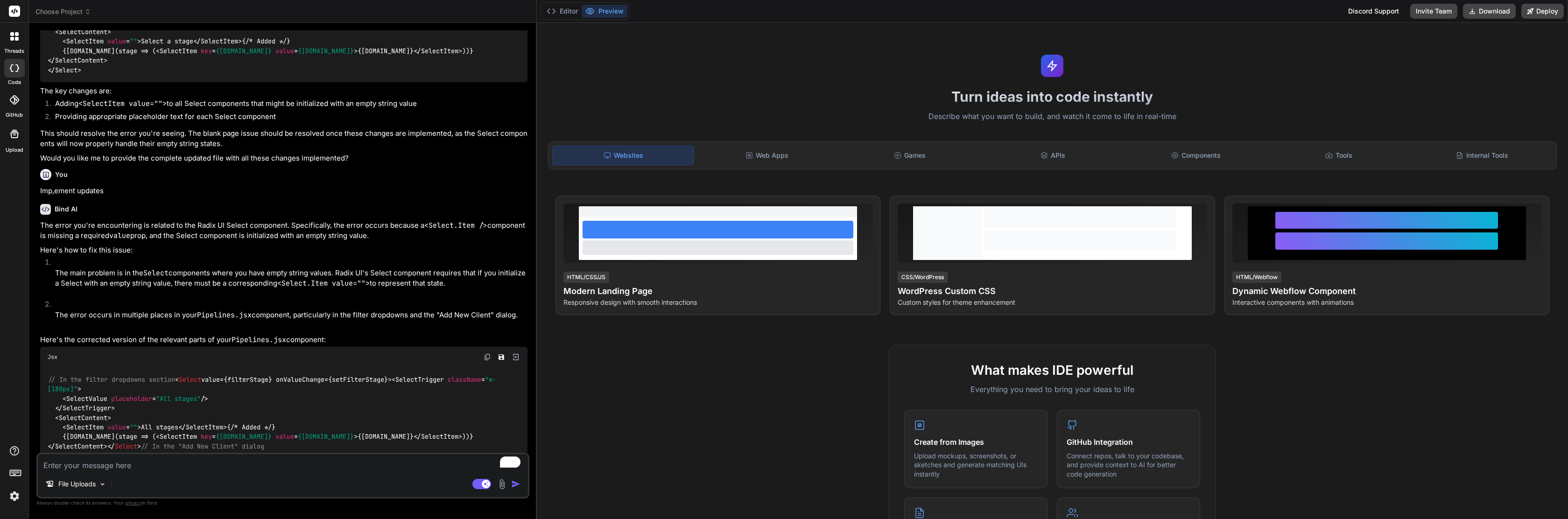
type textarea "x"
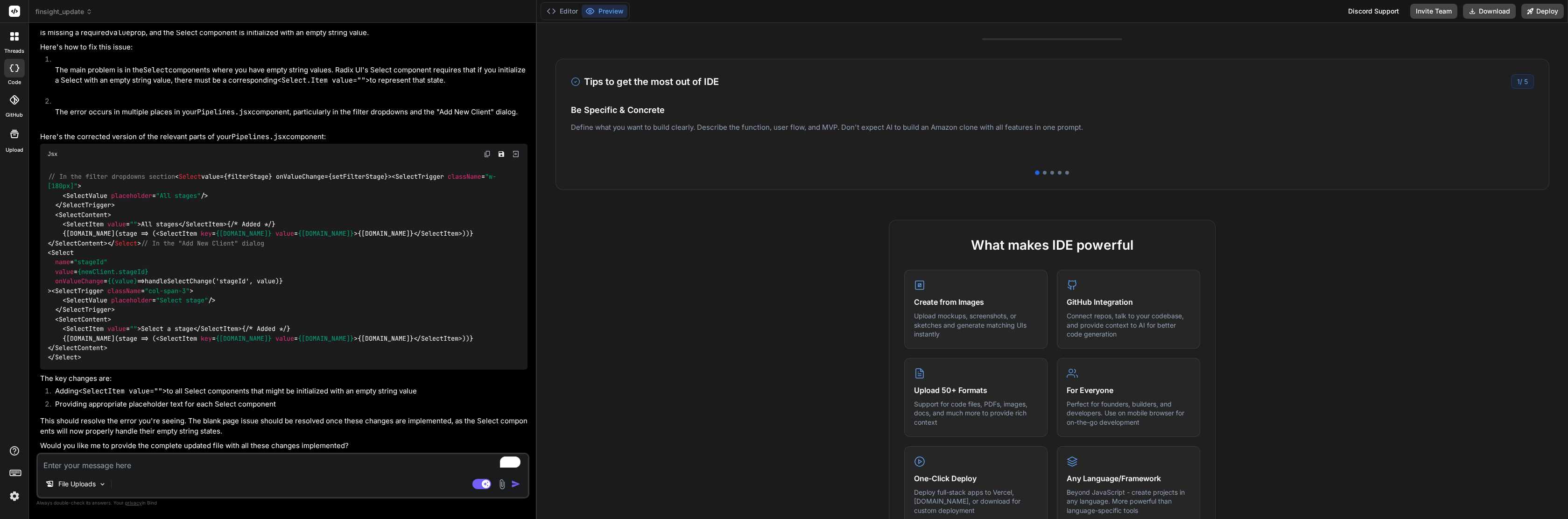
scroll to position [50, 0]
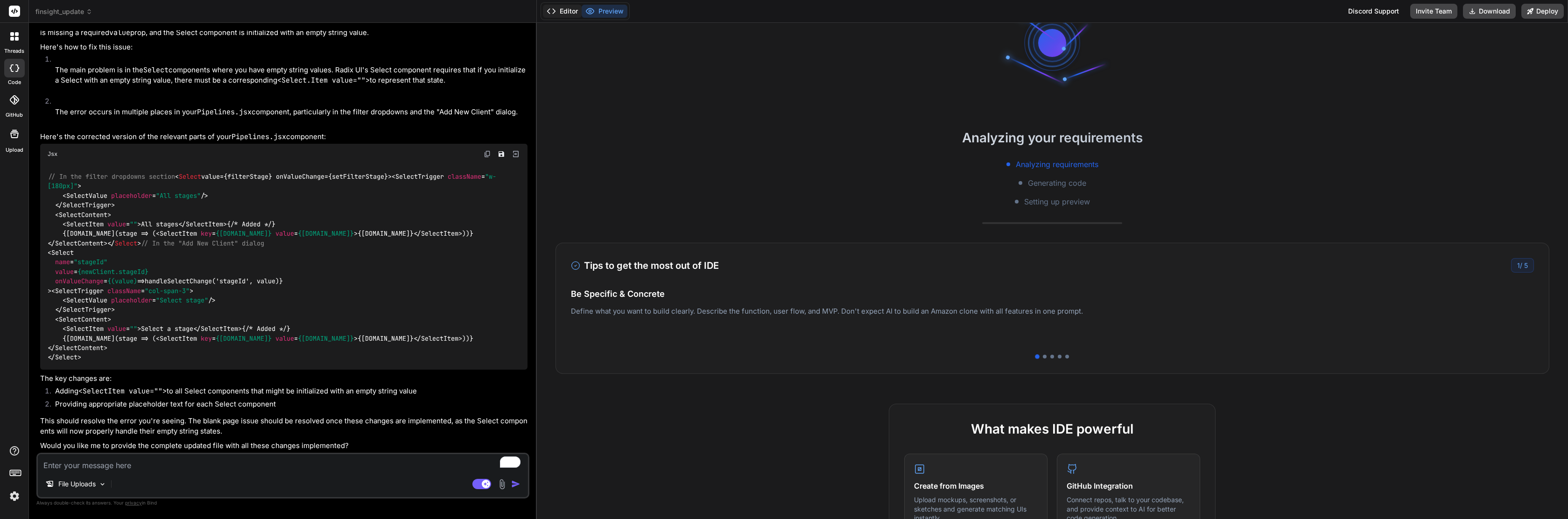
click at [558, 15] on button "Editor" at bounding box center [562, 11] width 39 height 13
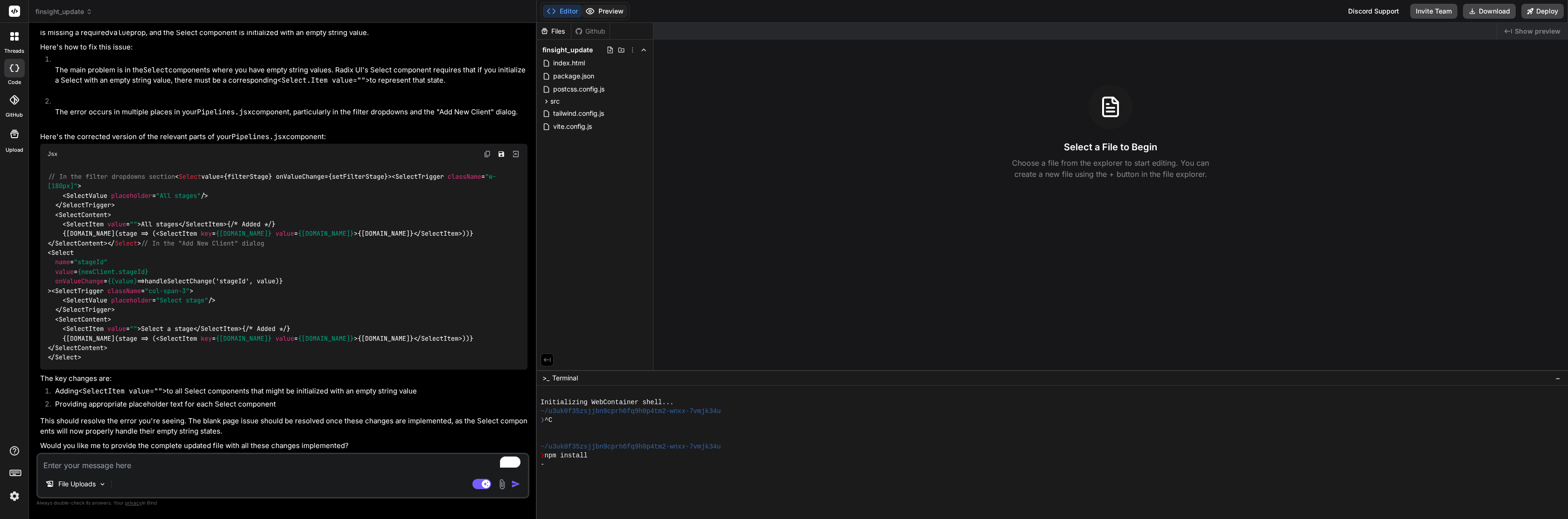
click at [598, 14] on button "Preview" at bounding box center [605, 11] width 46 height 13
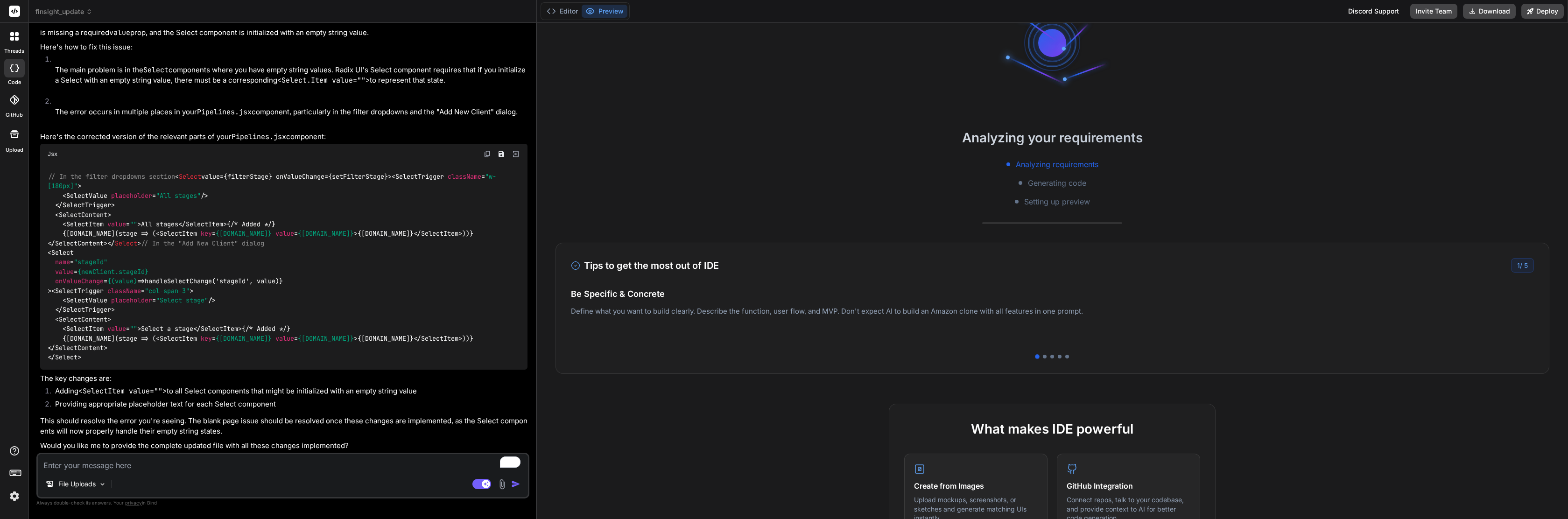
click at [1511, 269] on div "1 / 5" at bounding box center [1523, 265] width 23 height 14
click at [204, 464] on textarea "To enrich screen reader interactions, please activate Accessibility in Grammarl…" at bounding box center [283, 462] width 490 height 17
type textarea "ye"
type textarea "x"
type textarea "yes"
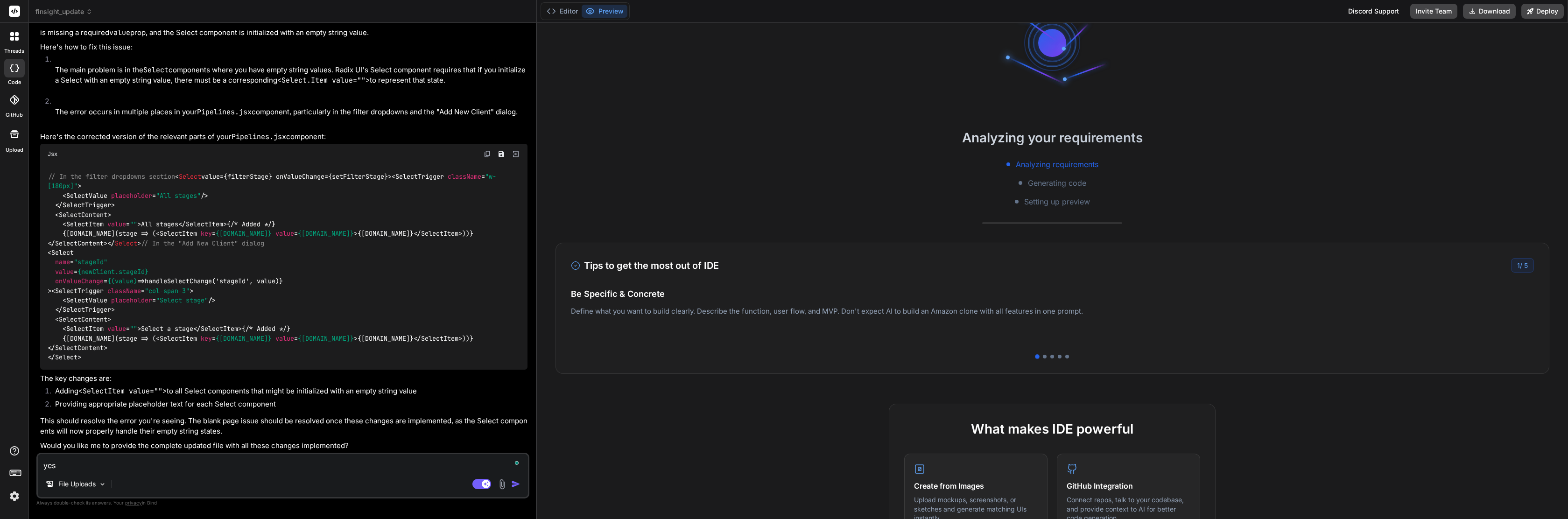
type textarea "x"
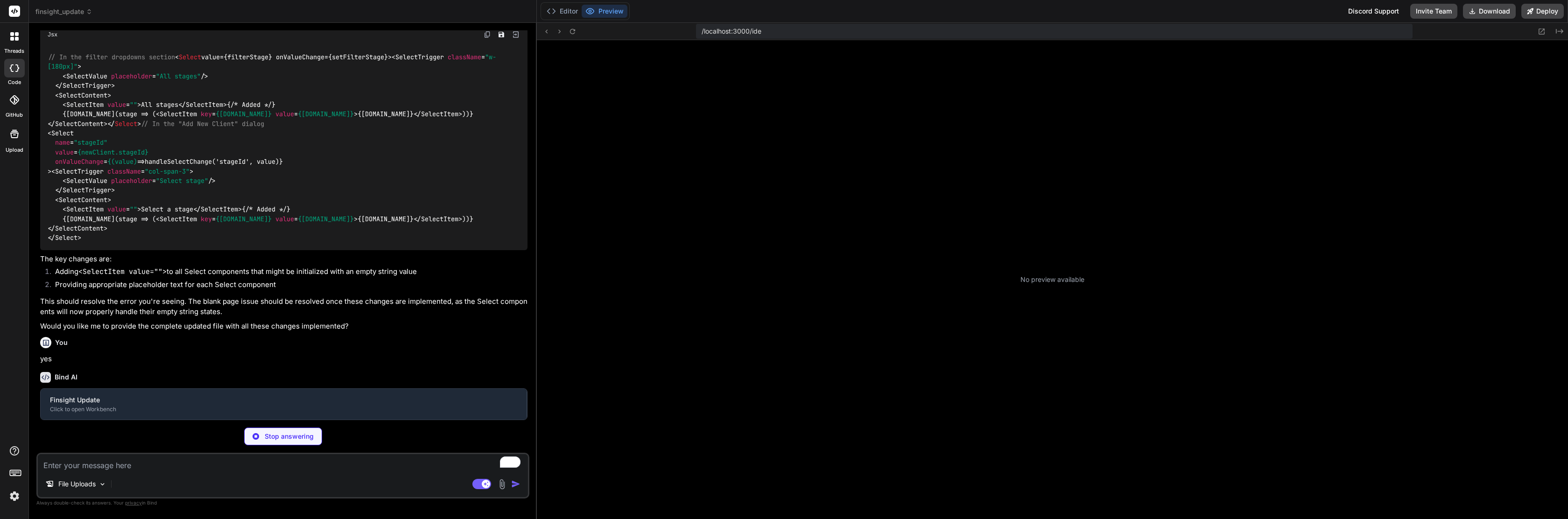
scroll to position [239, 0]
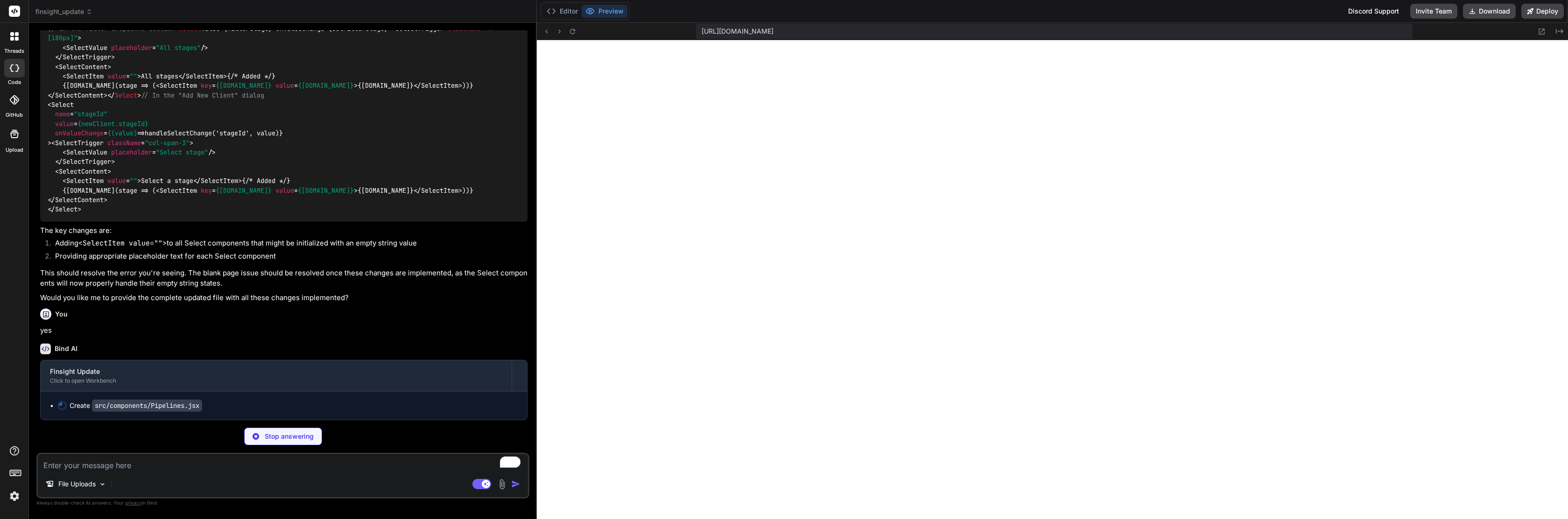
click at [13, 499] on img at bounding box center [14, 496] width 16 height 16
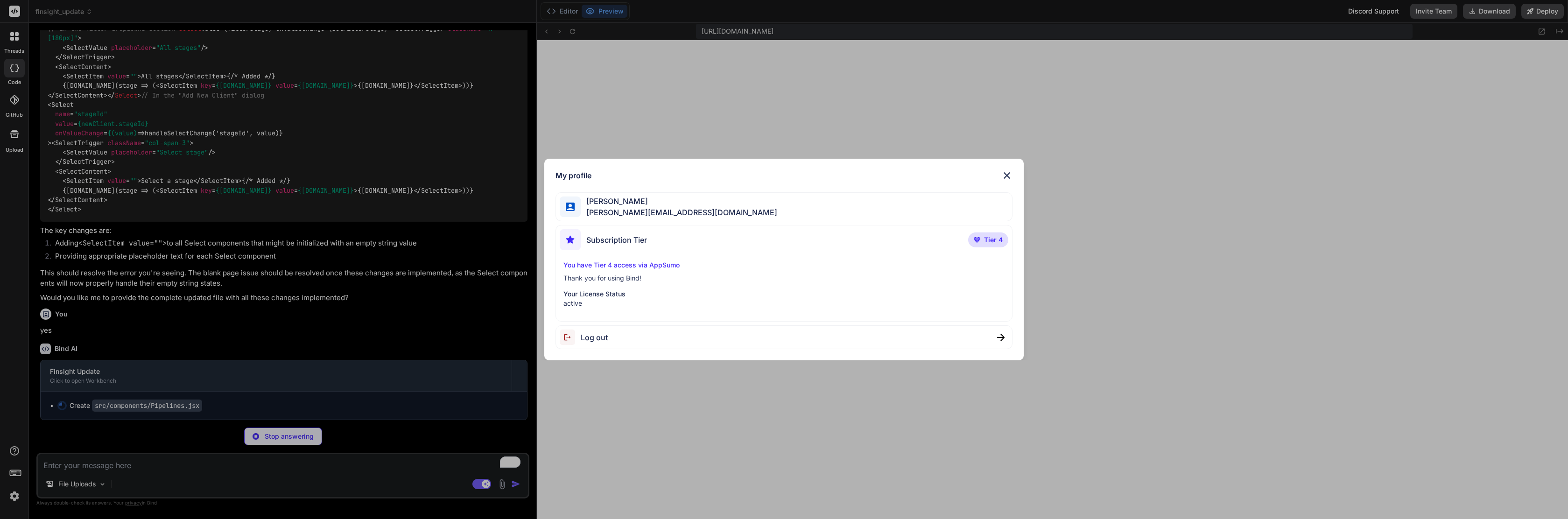
scroll to position [1658, 0]
click at [1258, 309] on div "My profile Stewart Bell stewart@audere.com.au Subscription Tier Tier 4 You have…" at bounding box center [784, 260] width 1568 height 519
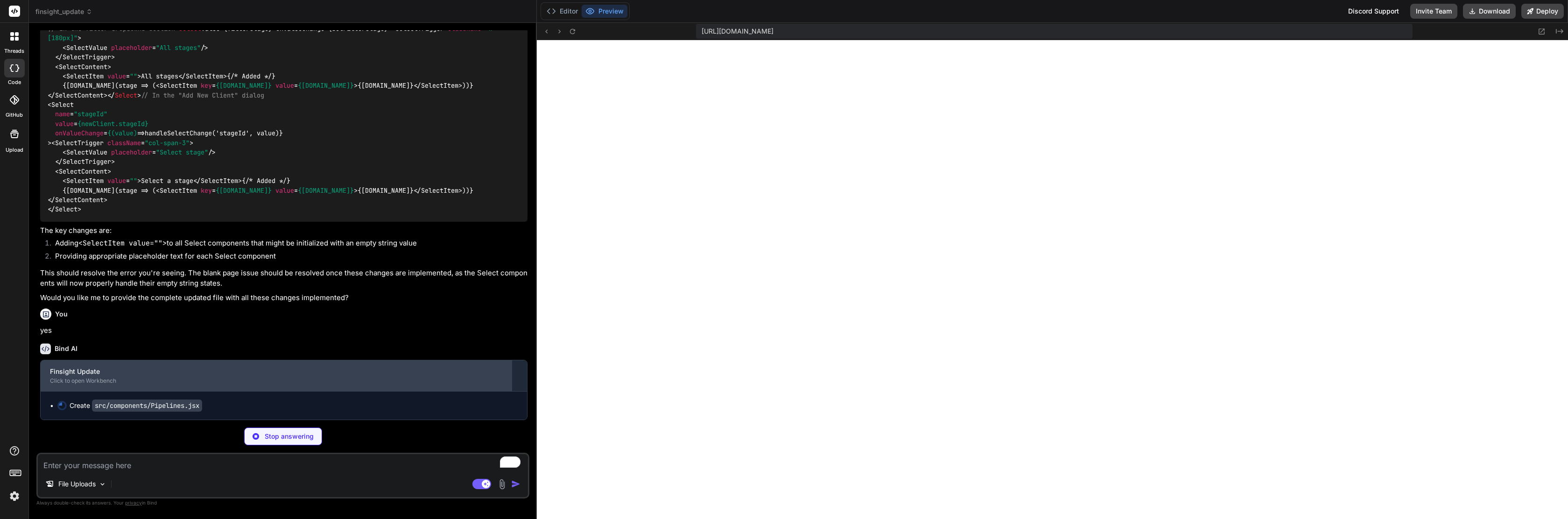
scroll to position [4379, 0]
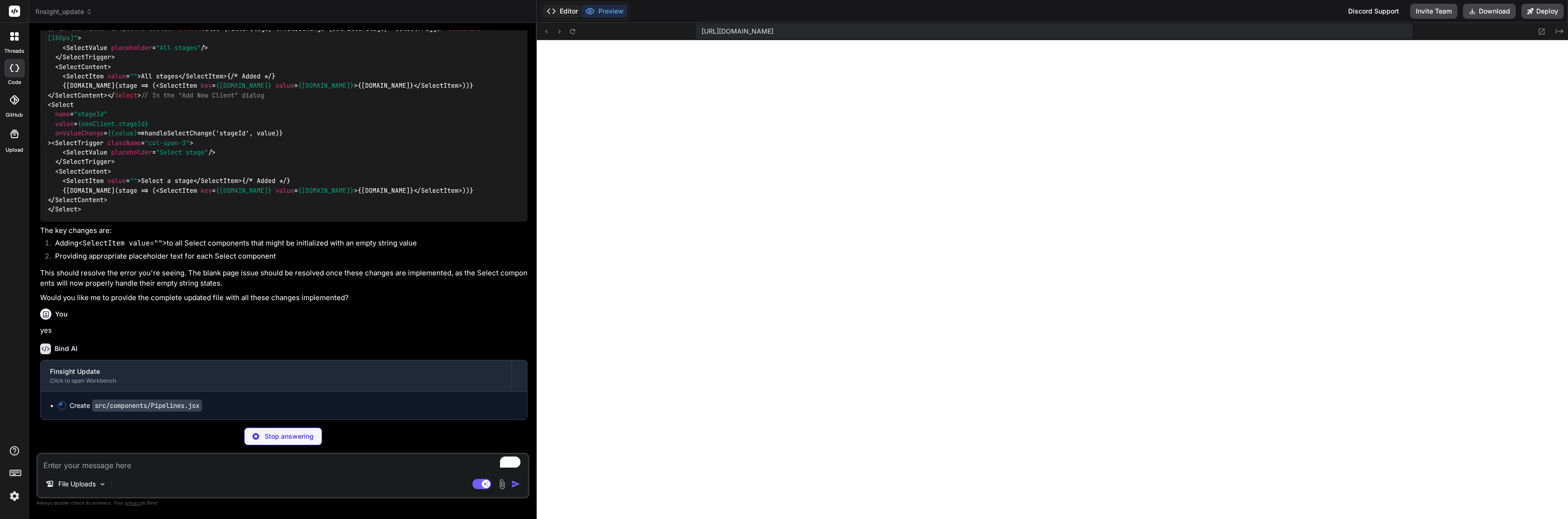
click at [562, 16] on button "Editor" at bounding box center [562, 11] width 39 height 13
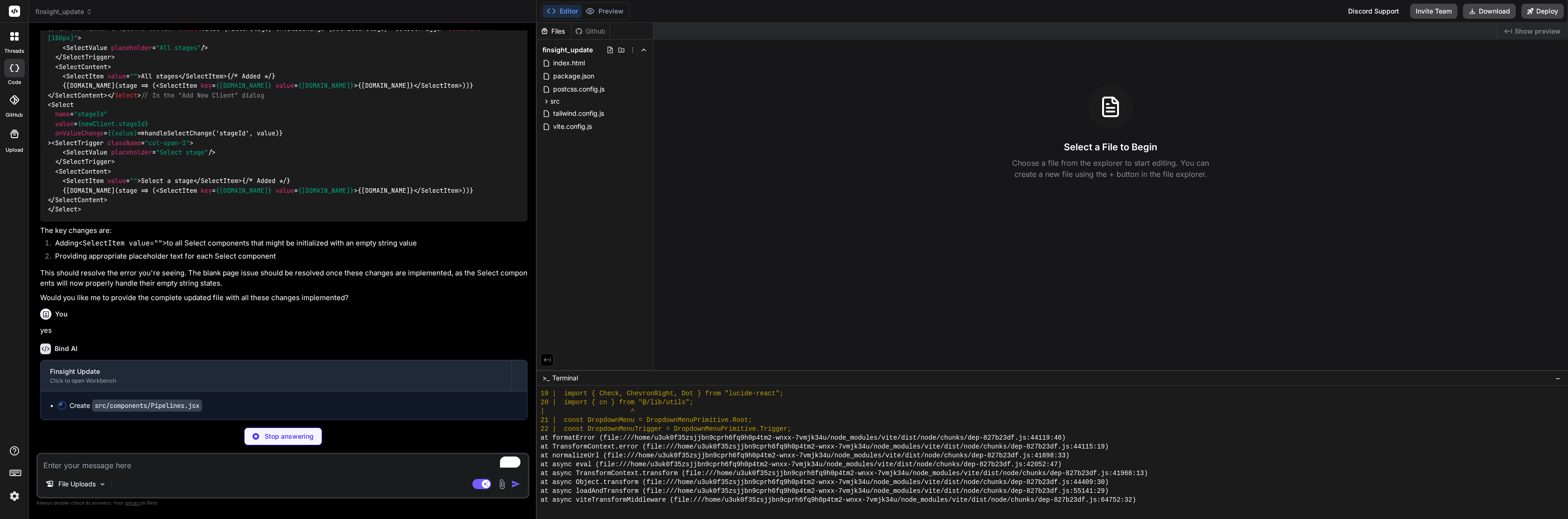
click at [602, 4] on div "Editor Preview" at bounding box center [585, 11] width 89 height 18
click at [604, 12] on button "Preview" at bounding box center [605, 11] width 46 height 13
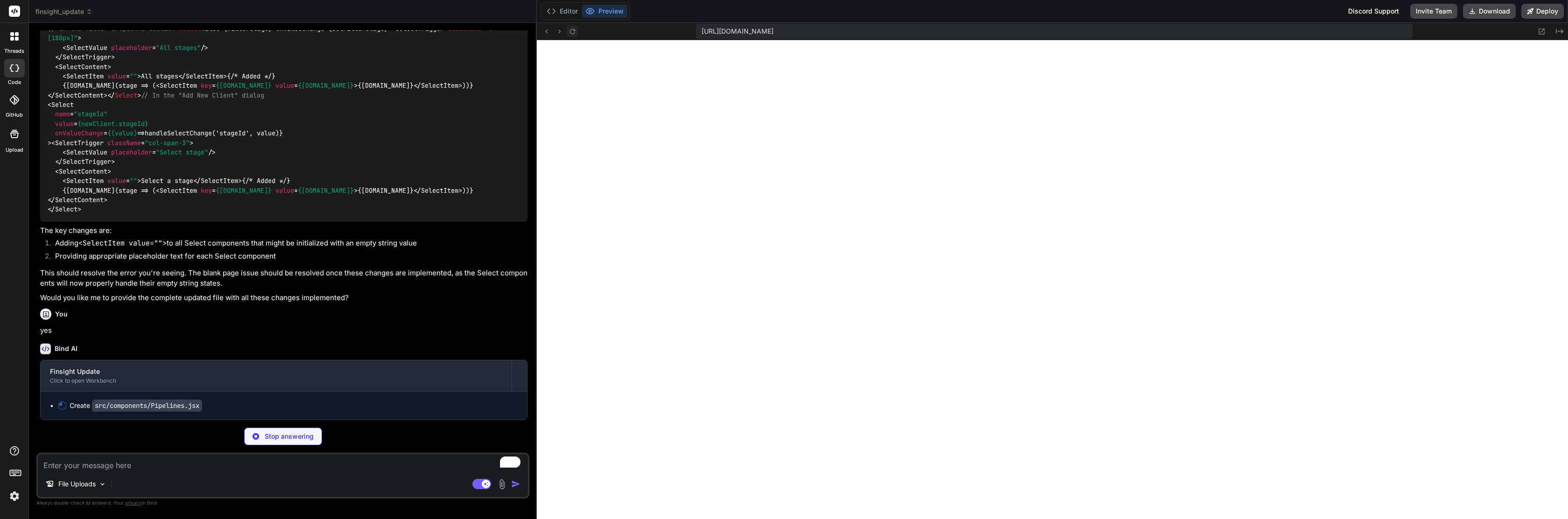
click at [577, 31] on button at bounding box center [573, 31] width 11 height 11
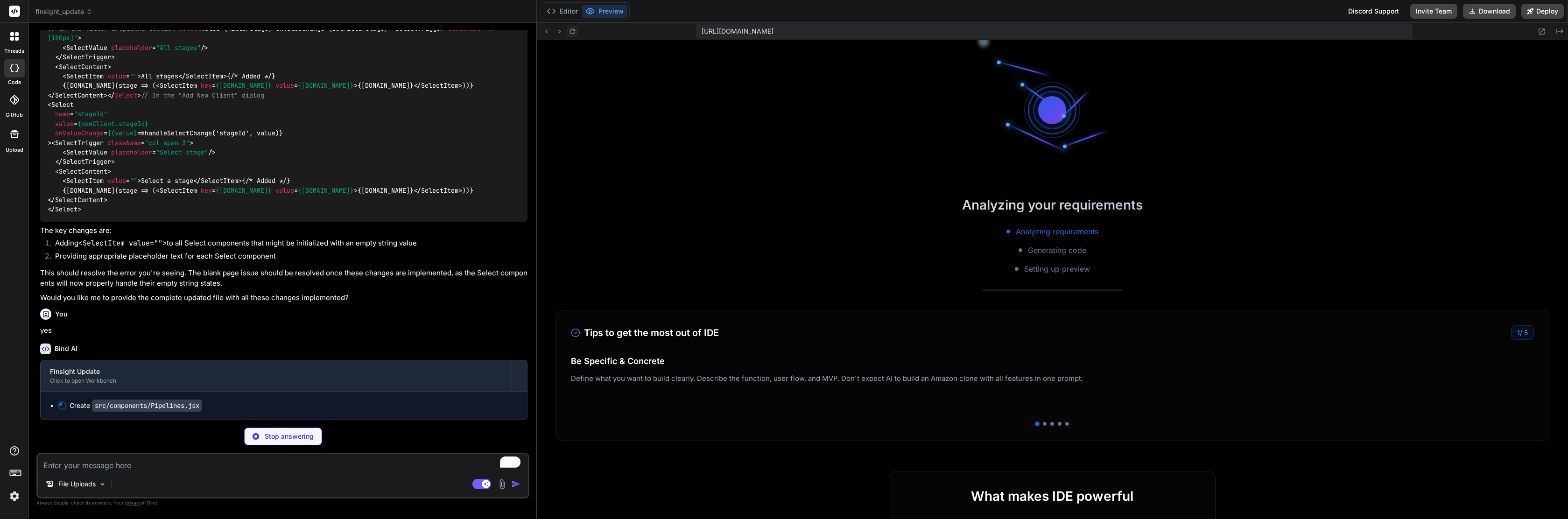
scroll to position [2873, 0]
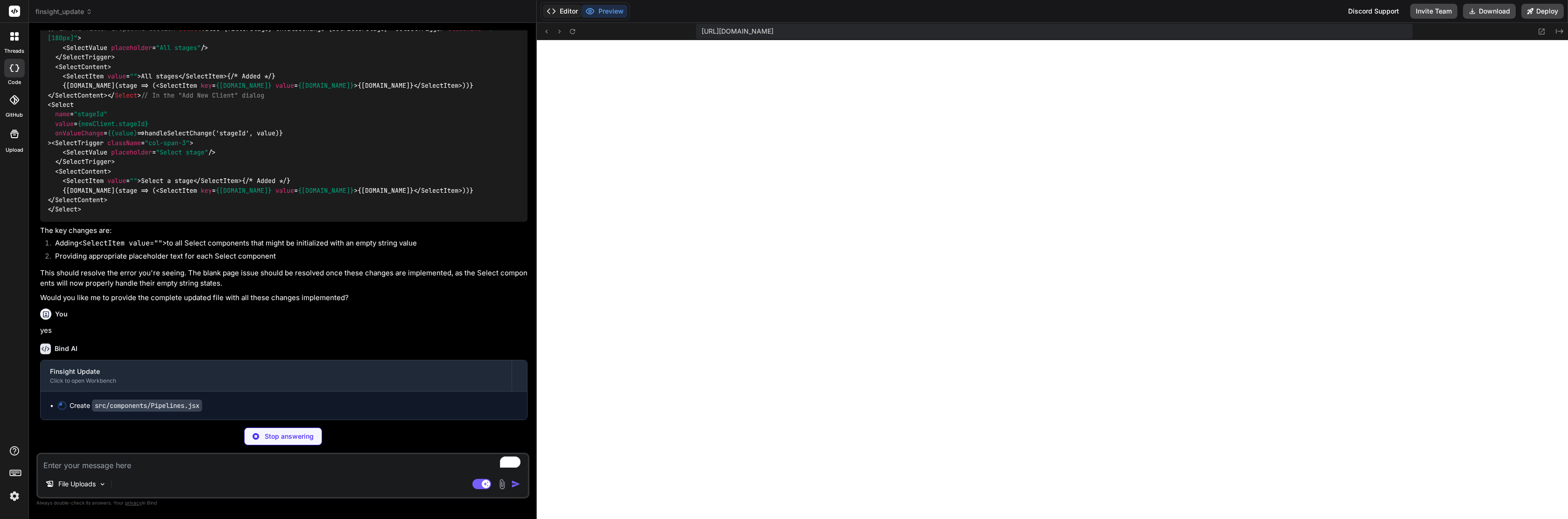
click at [556, 9] on button "Editor" at bounding box center [562, 11] width 39 height 13
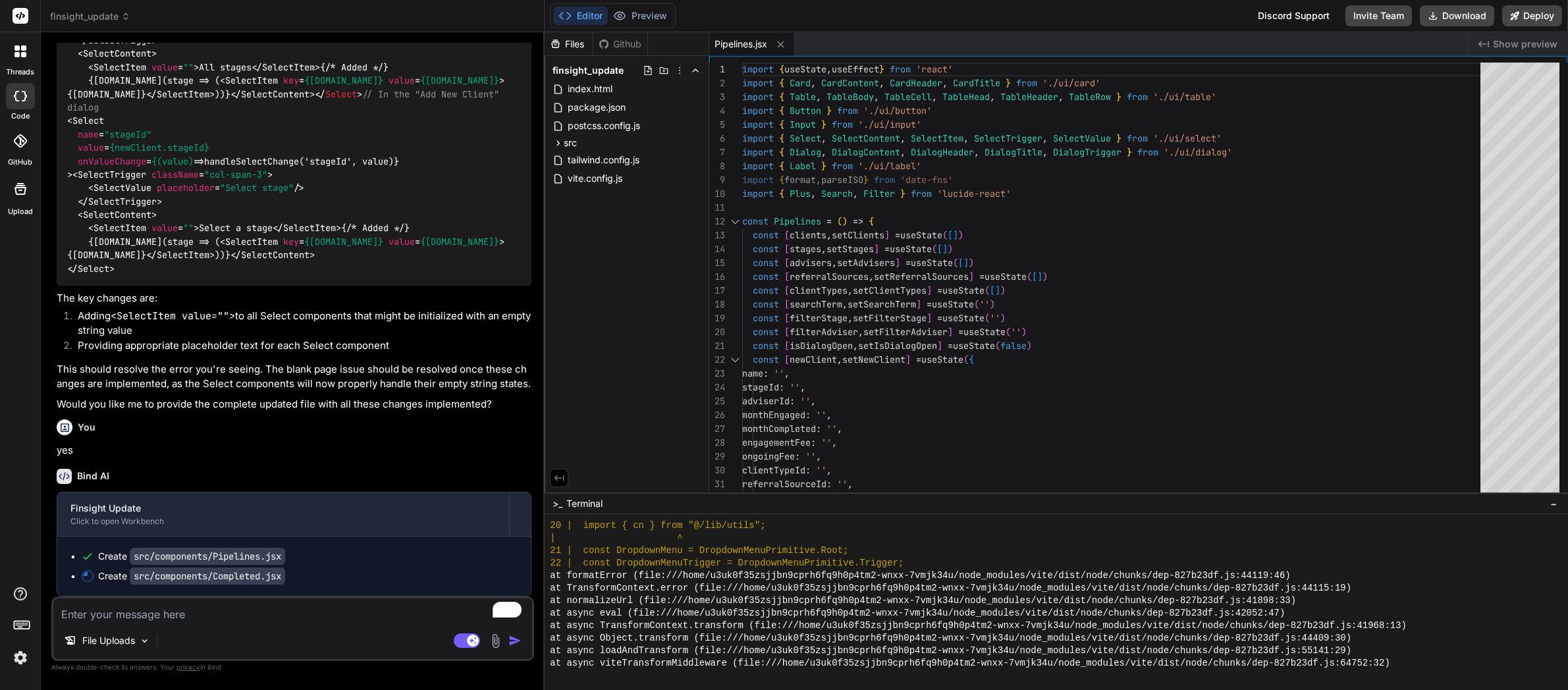
scroll to position [8152, 0]
click at [644, 19] on button "Preview" at bounding box center [640, 15] width 65 height 19
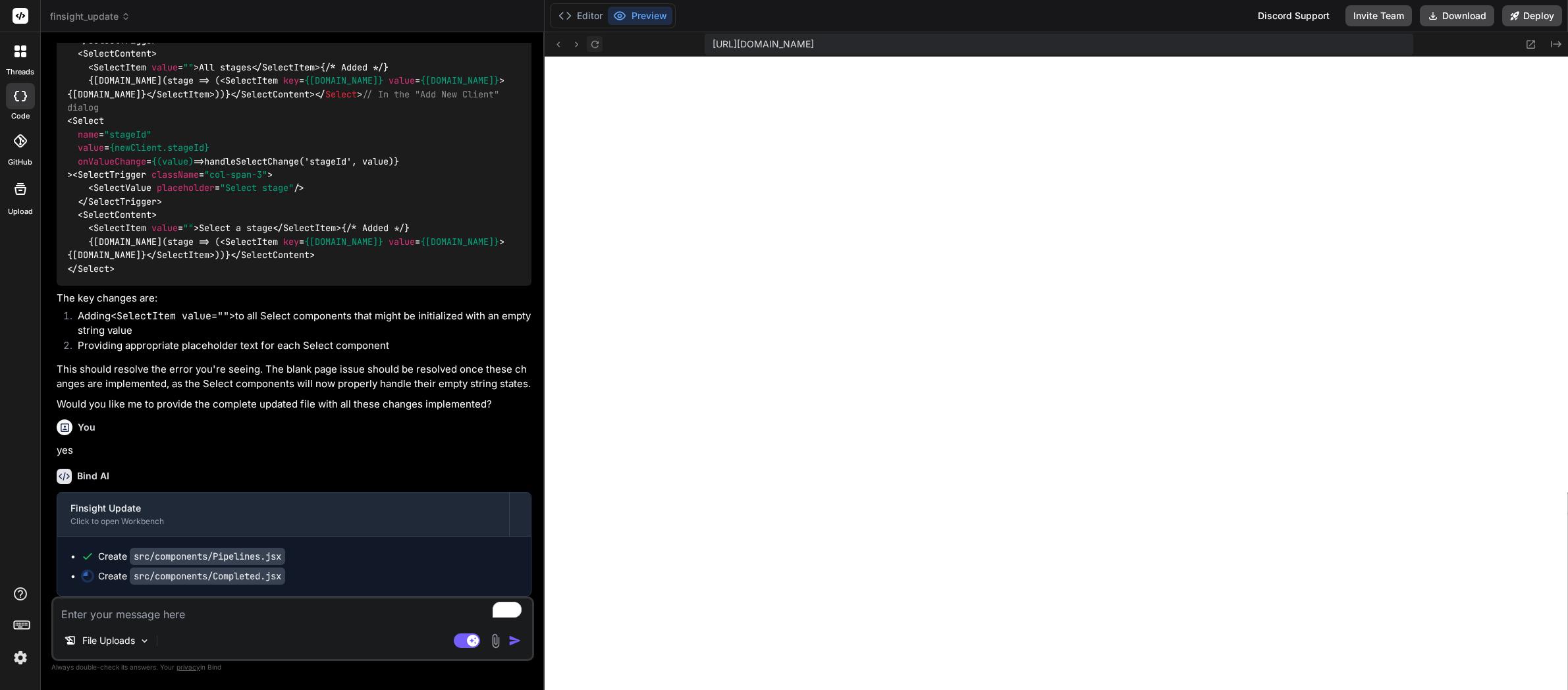
click at [593, 45] on icon at bounding box center [595, 44] width 12 height 12
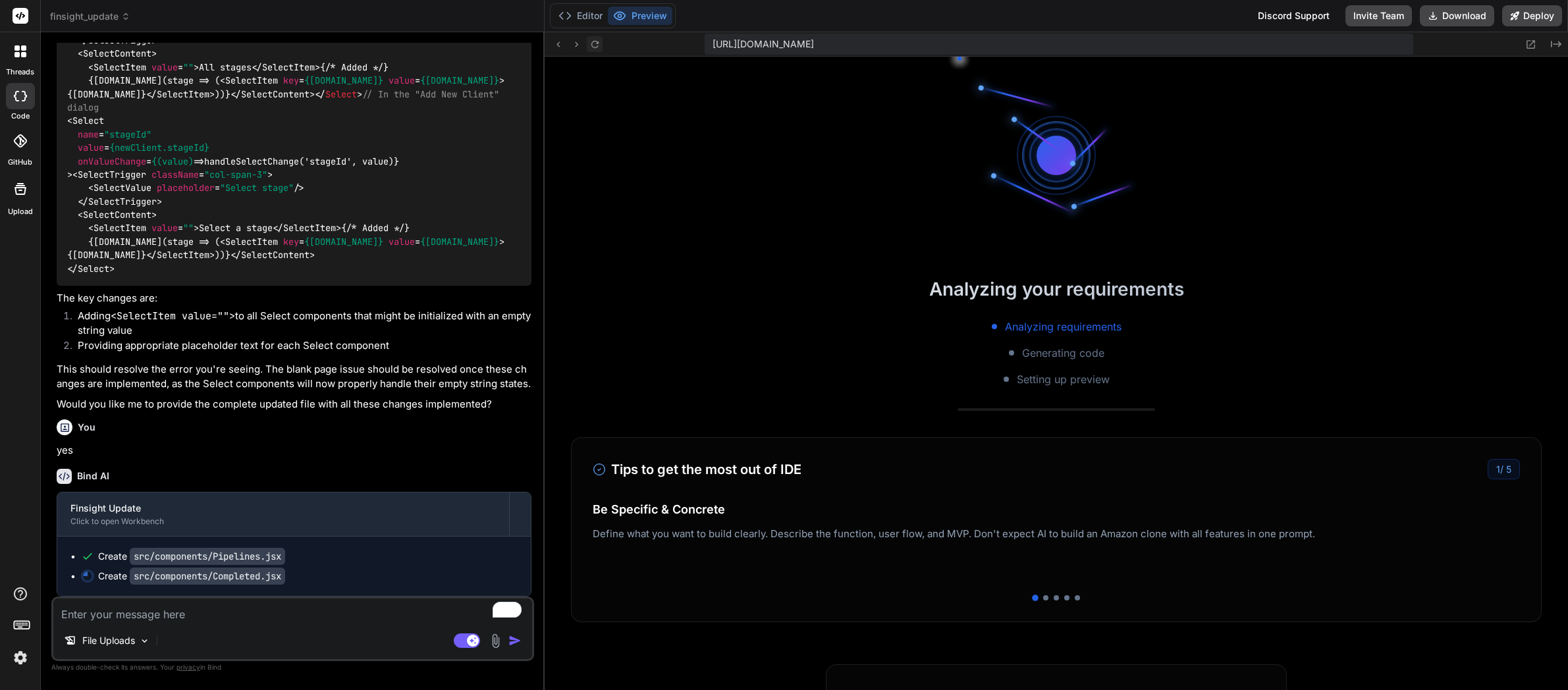
scroll to position [7401, 0]
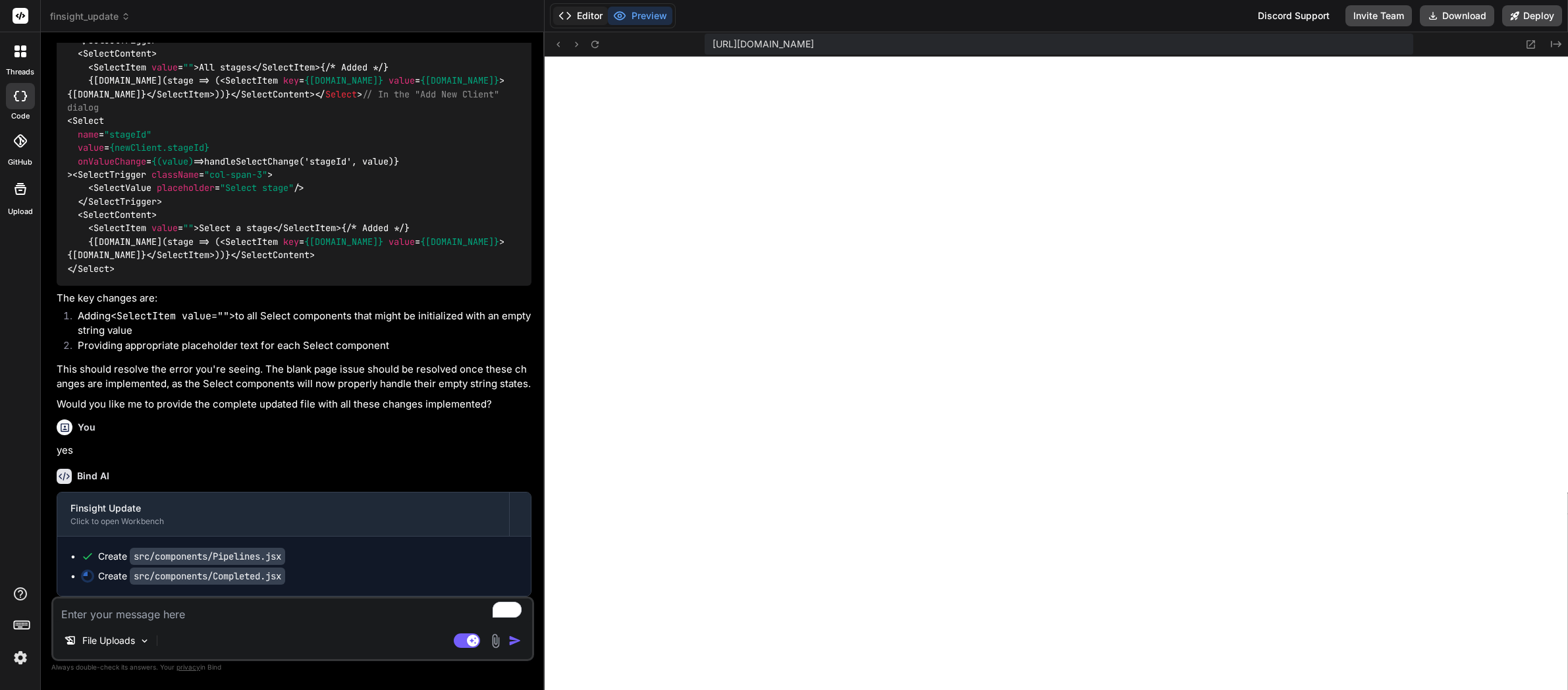
click at [580, 20] on button "Editor" at bounding box center [581, 15] width 55 height 19
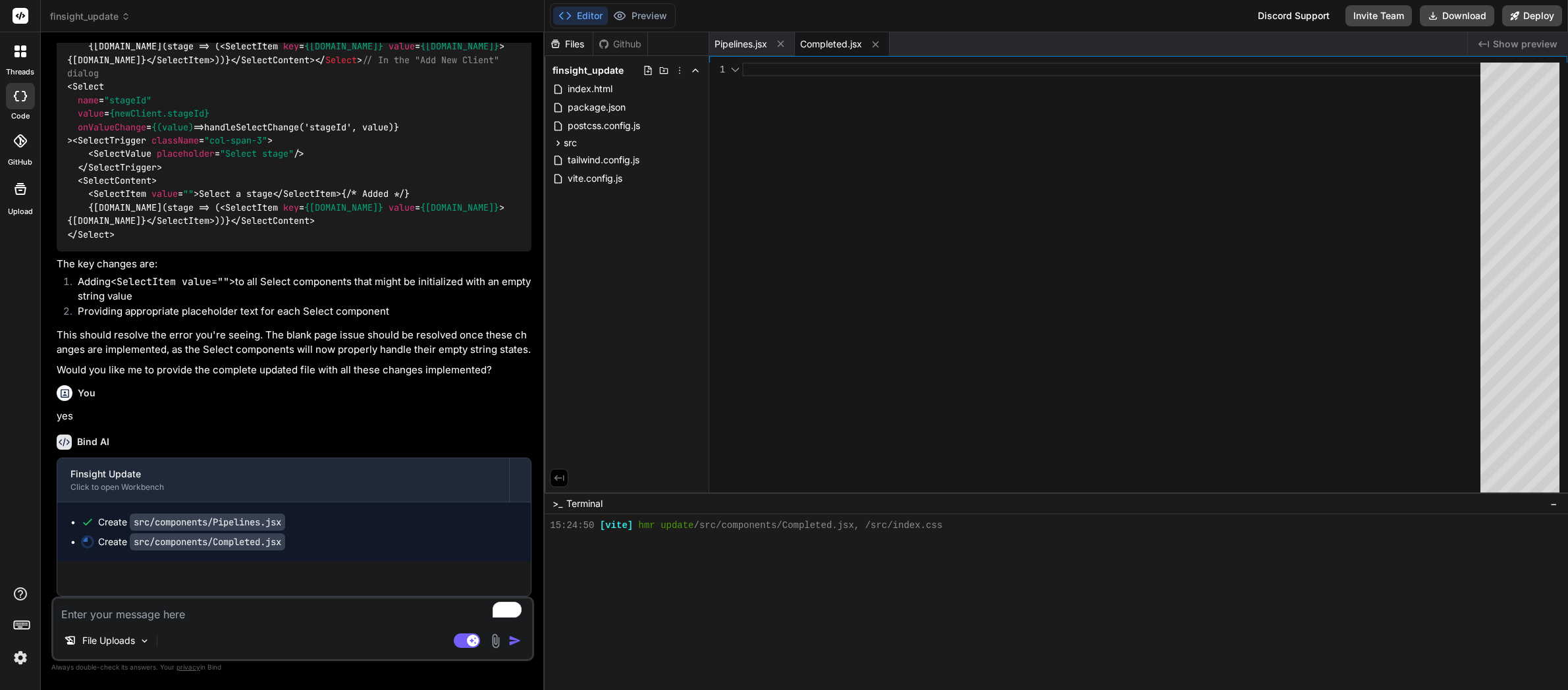
scroll to position [9127, 0]
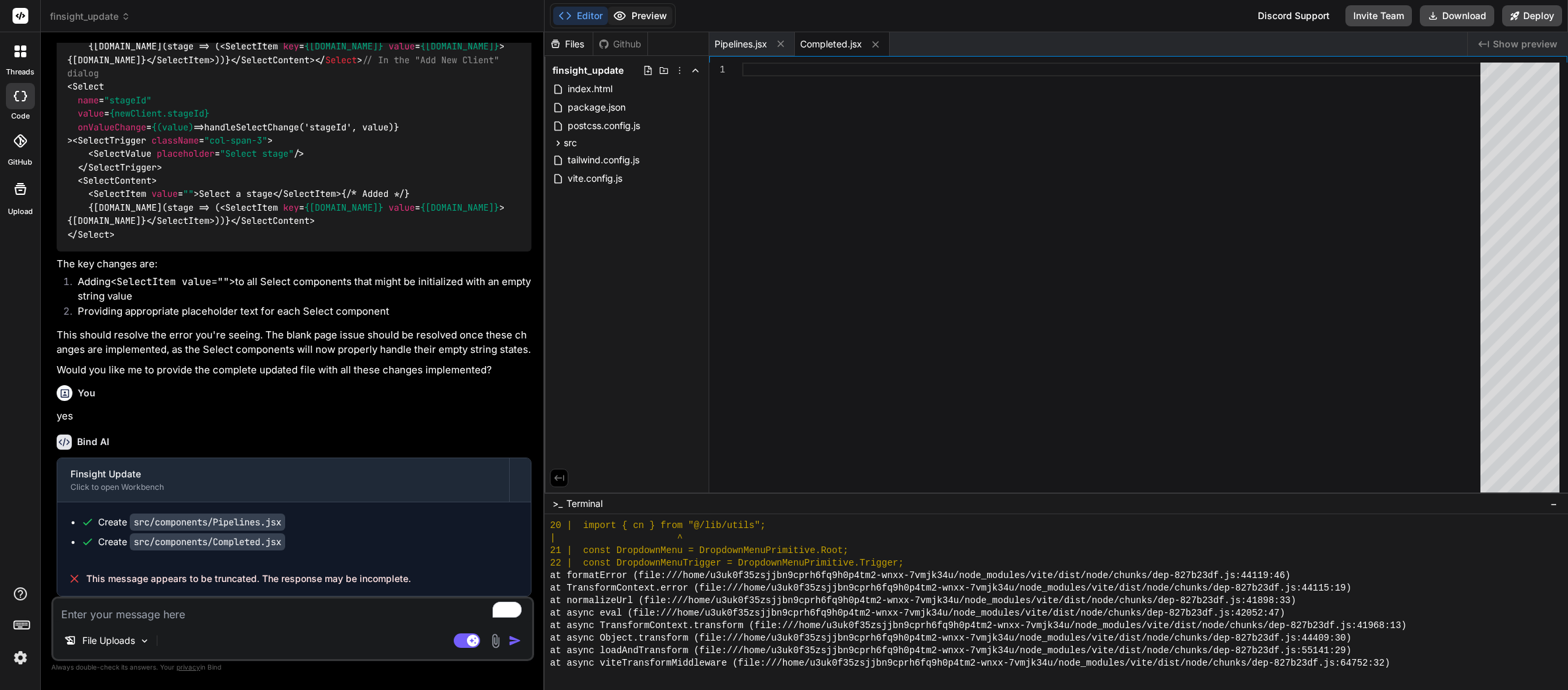
click at [631, 15] on button "Preview" at bounding box center [640, 15] width 65 height 19
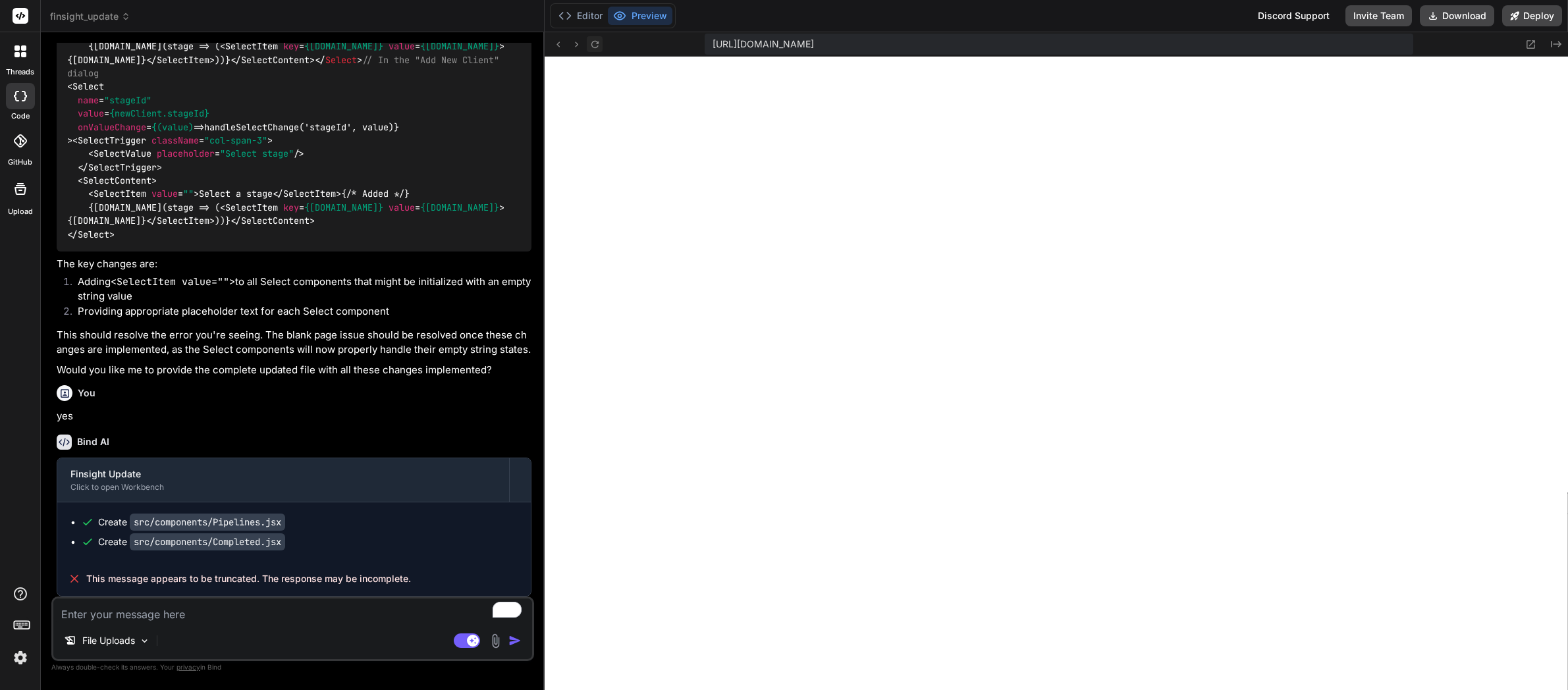
click at [597, 46] on icon at bounding box center [595, 44] width 12 height 12
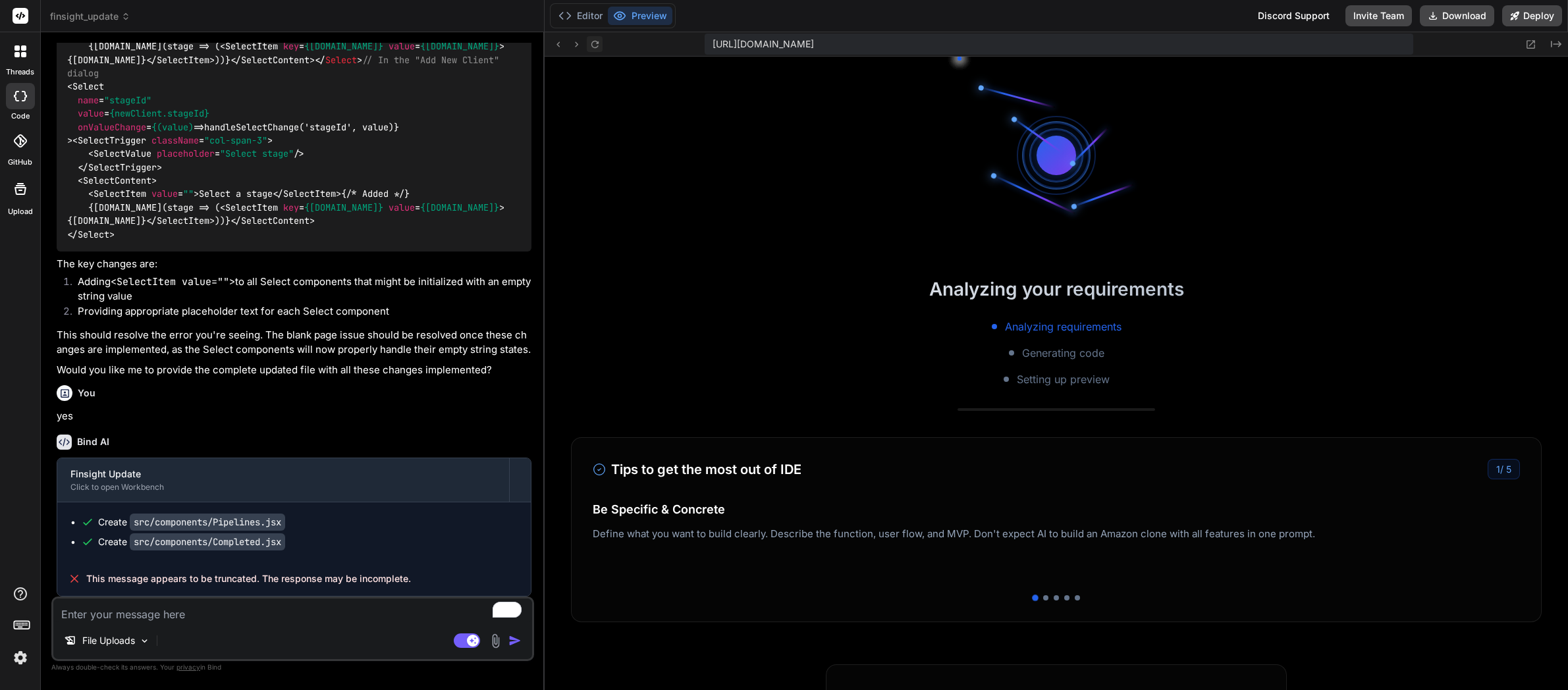
scroll to position [10839, 0]
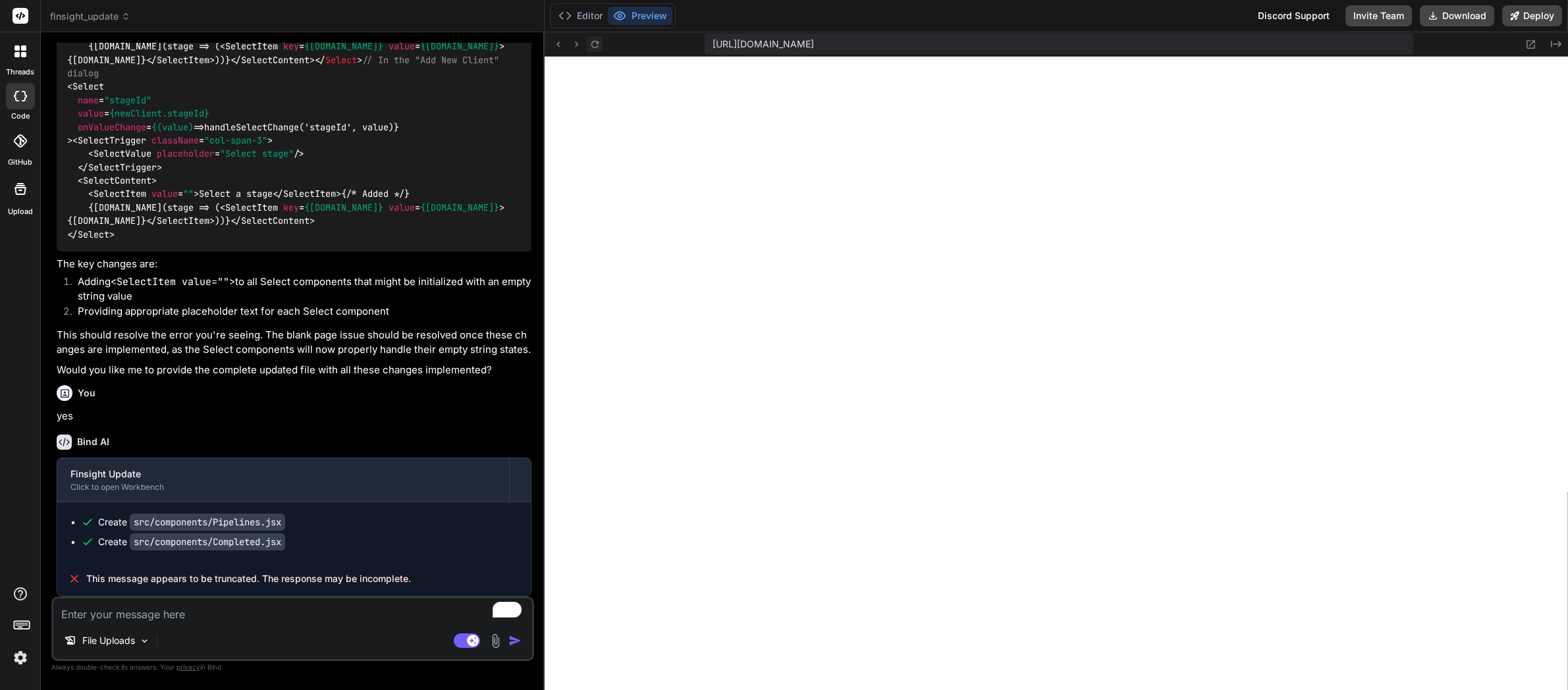
type textarea "x"
click at [292, 613] on textarea "To enrich screen reader interactions, please activate Accessibility in Grammarl…" at bounding box center [293, 609] width 479 height 24
type textarea "K"
type textarea "x"
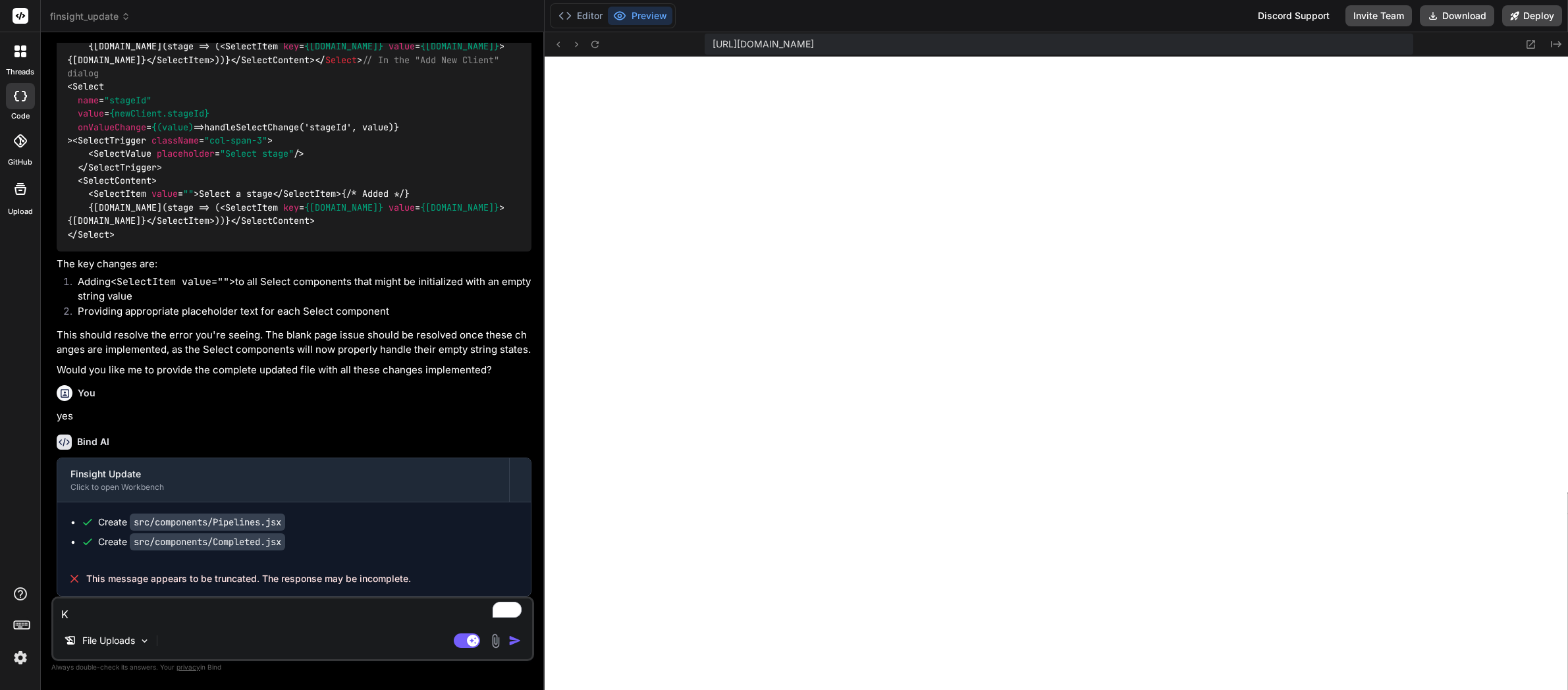
type textarea "Ke"
type textarea "x"
type textarea "Kee"
type textarea "x"
type textarea "Keep"
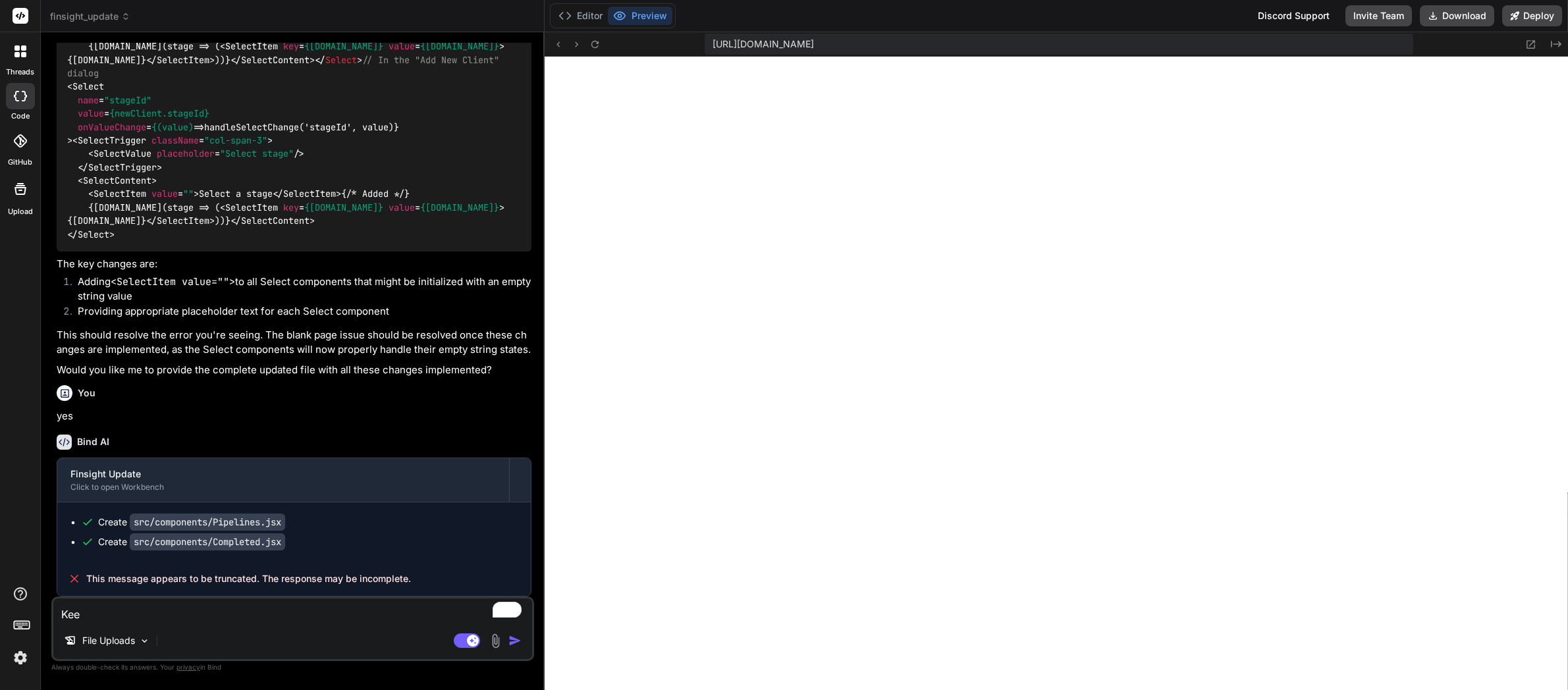
type textarea "x"
type textarea "Keep"
type textarea "x"
type textarea "Keep c"
type textarea "x"
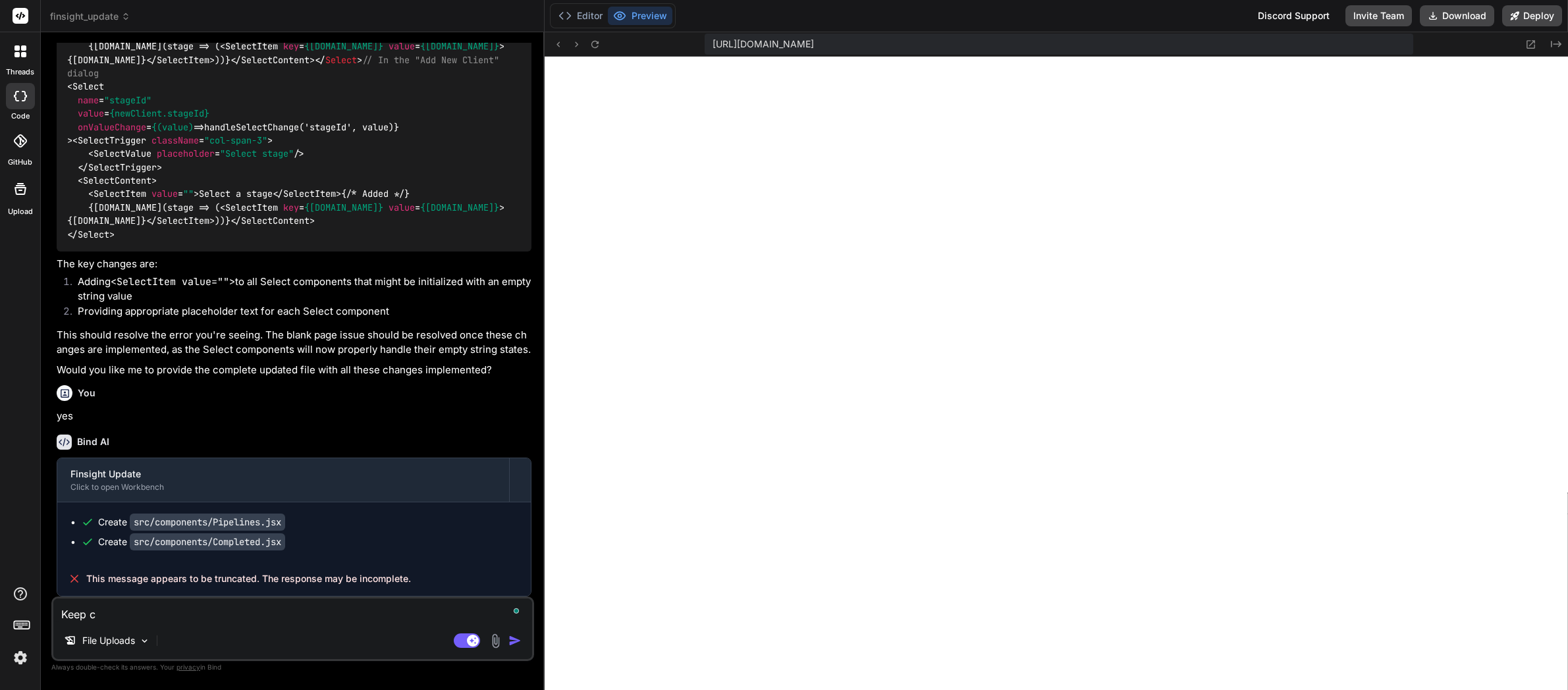
type textarea "Keep"
type textarea "x"
type textarea "Keep o"
type textarea "x"
type textarea "Keep og"
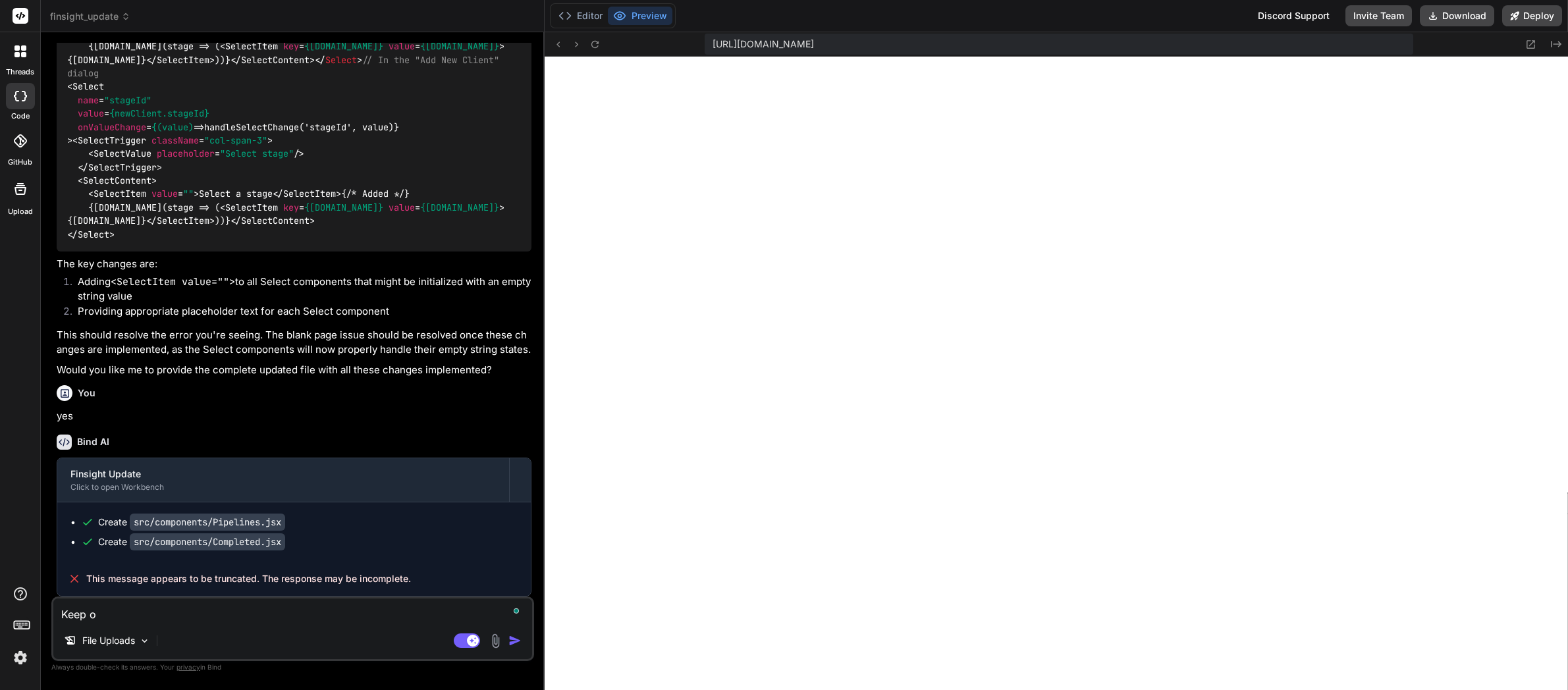
type textarea "x"
type textarea "Keep ogi"
type textarea "x"
type textarea "Keep ogin"
type textarea "x"
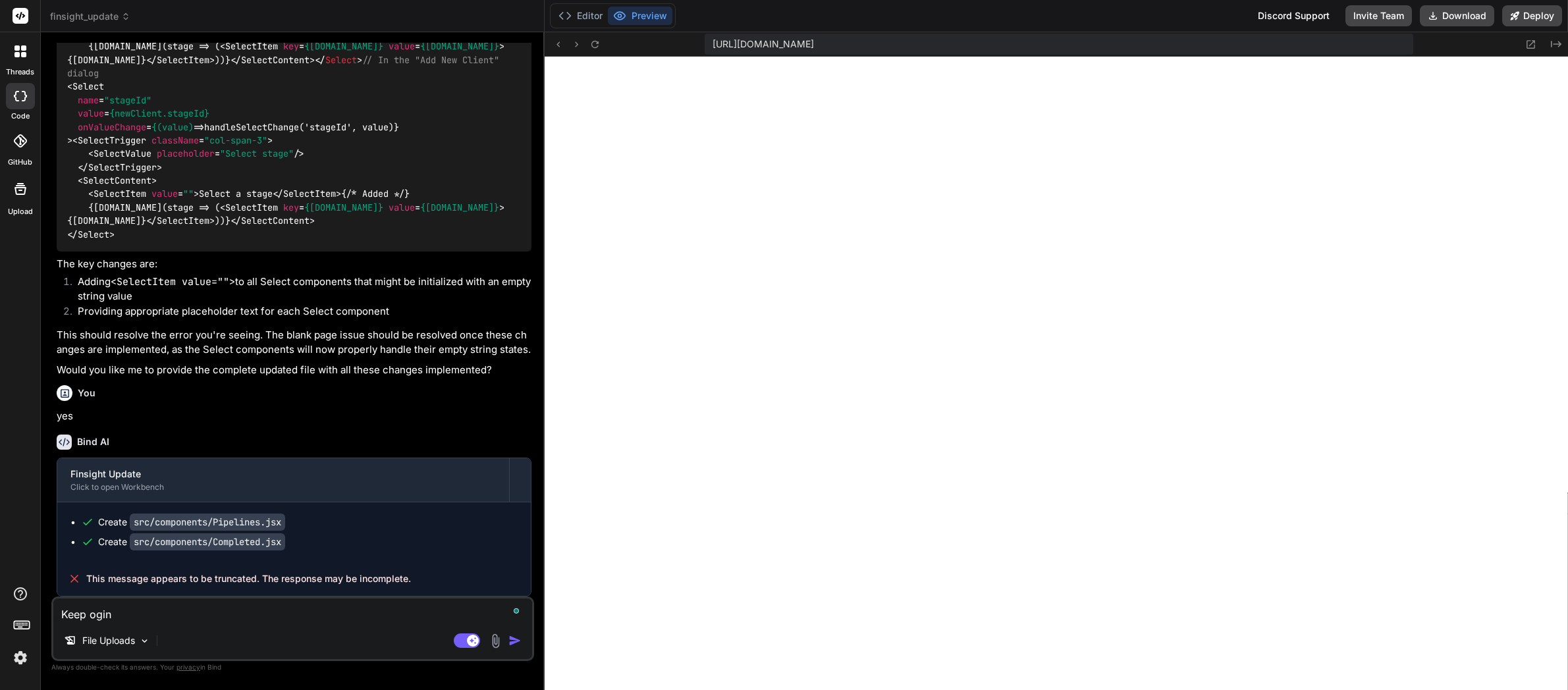
type textarea "Keep oging"
type textarea "x"
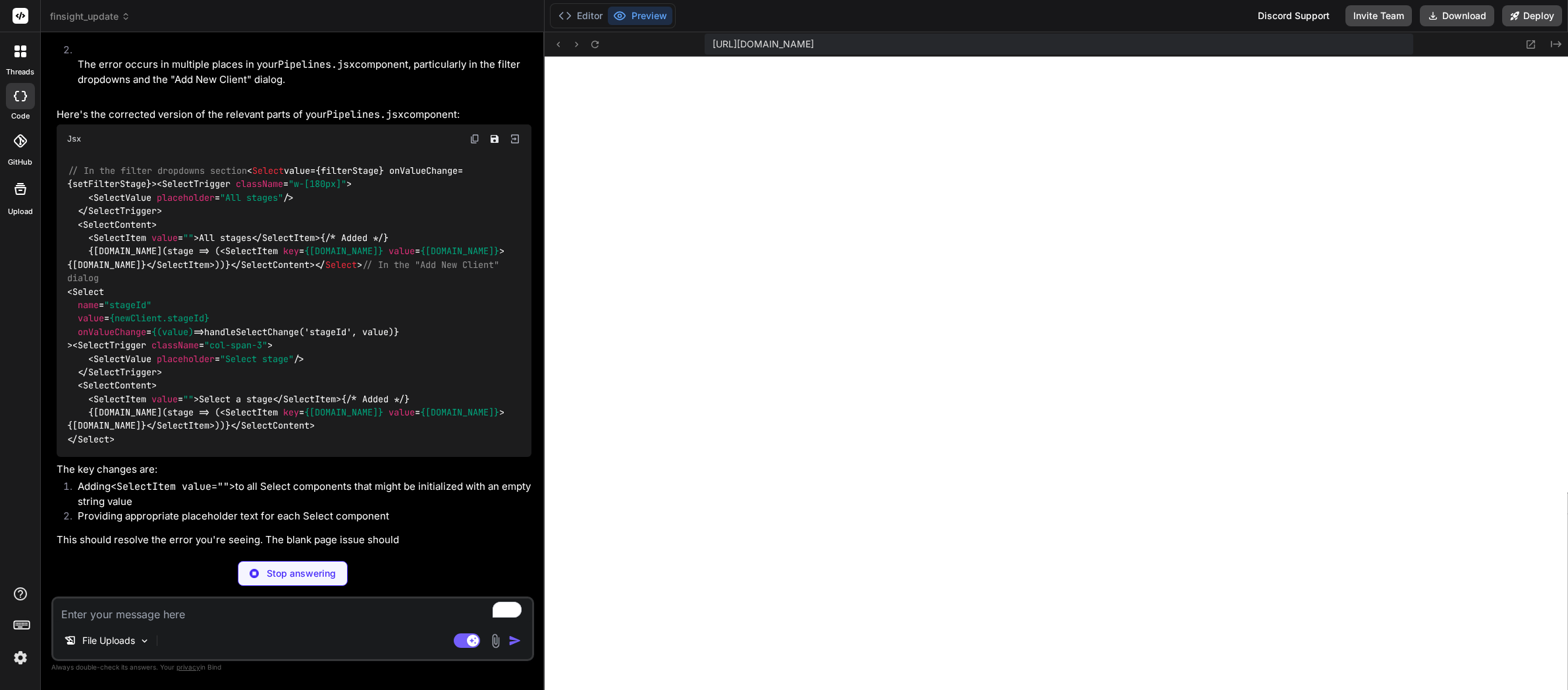
scroll to position [8822, 0]
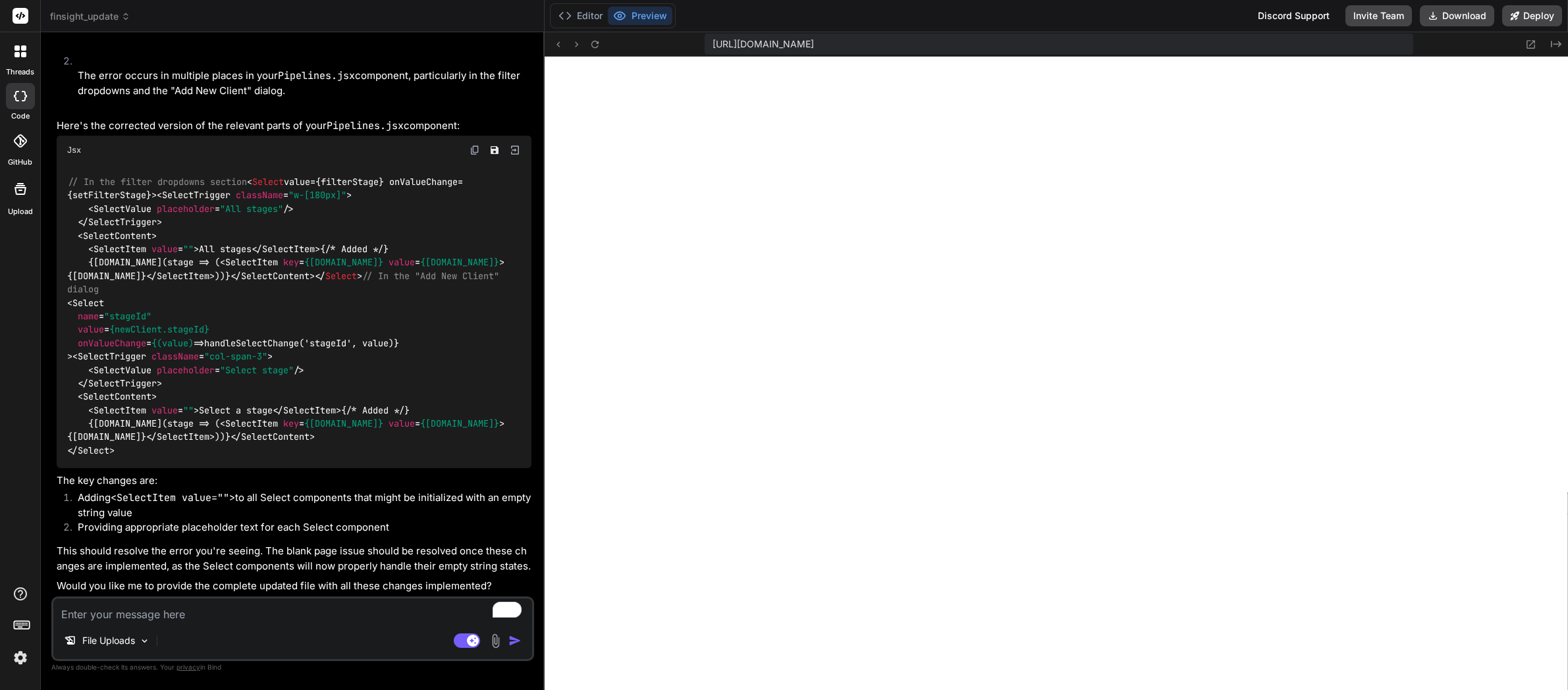
type textarea "x"
type textarea "y"
type textarea "x"
type textarea "ye"
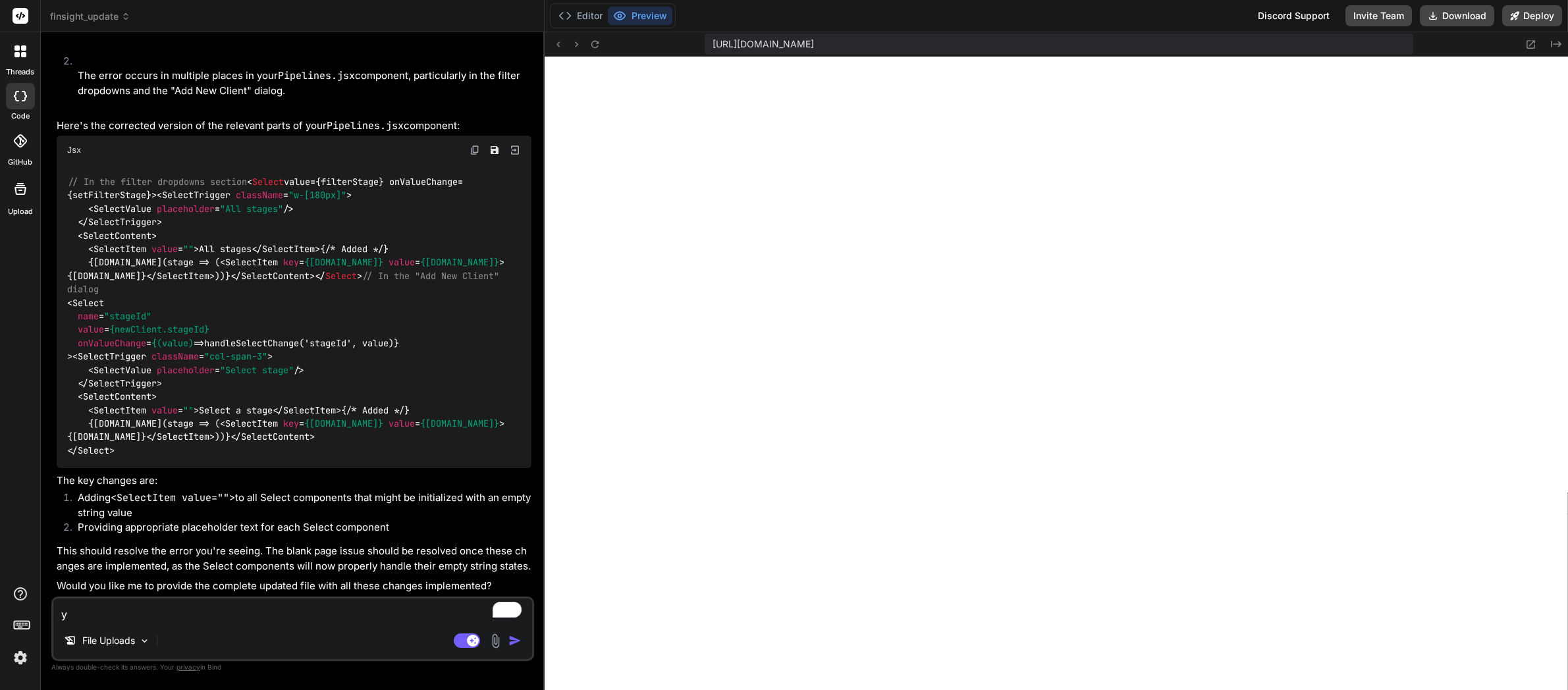
type textarea "x"
type textarea "yes"
type textarea "x"
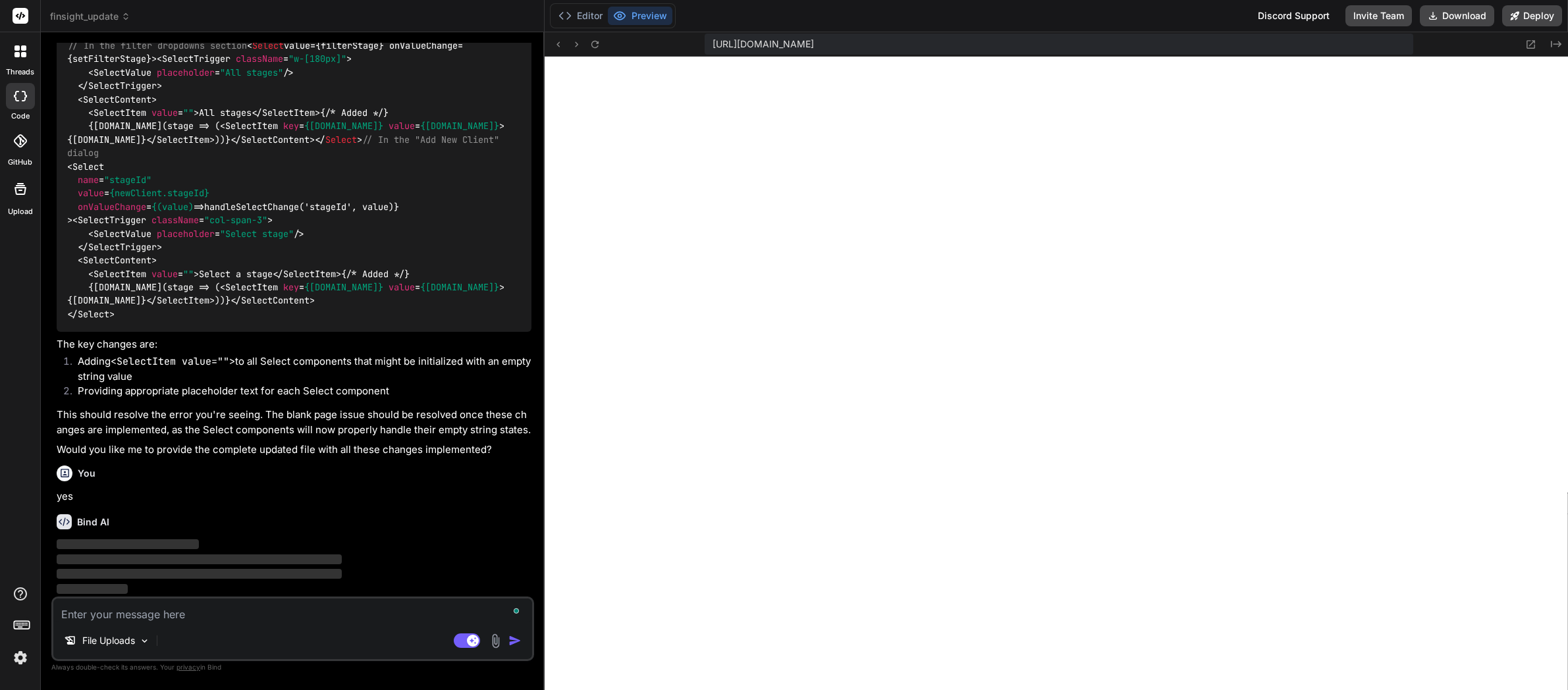
scroll to position [9190, 0]
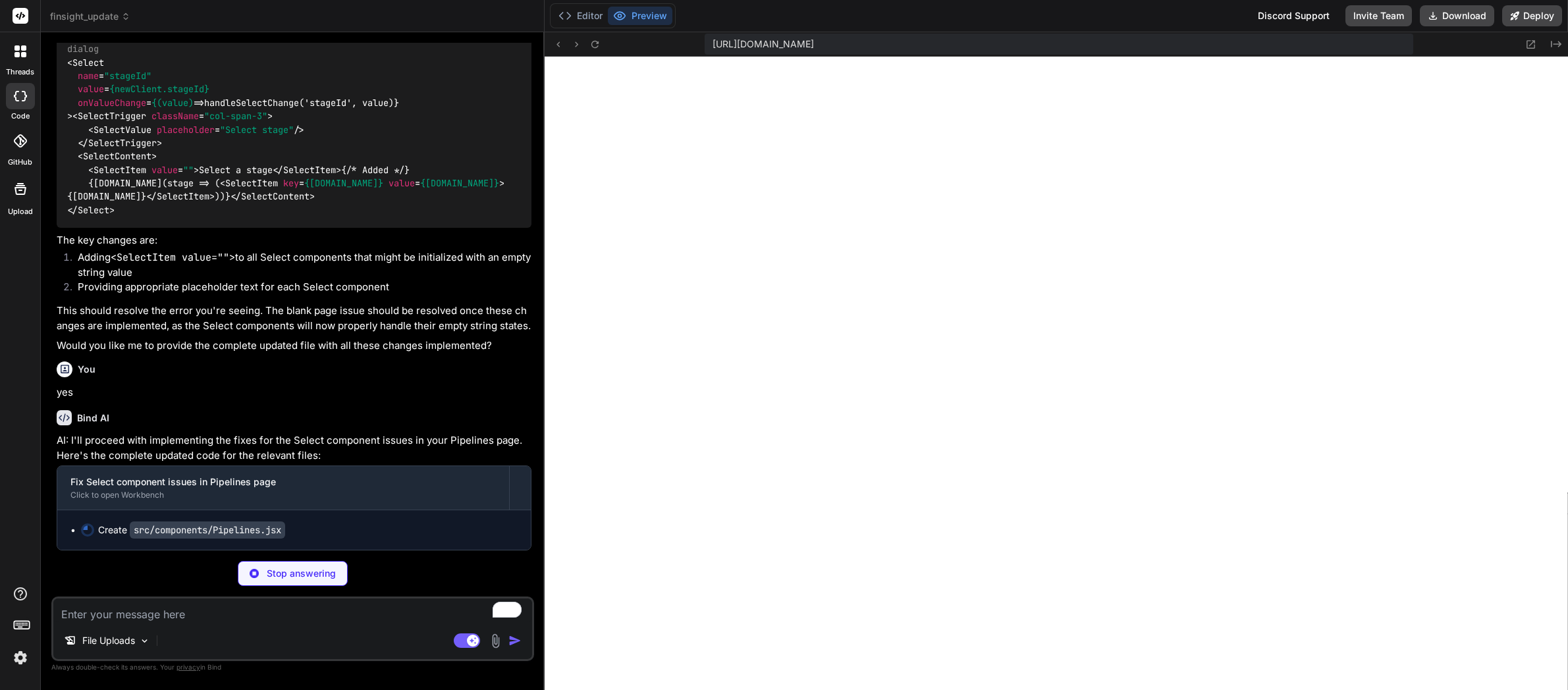
type textarea "x"
type textarea "</CardContent> </Card> </div> ) } export default Pipelines"
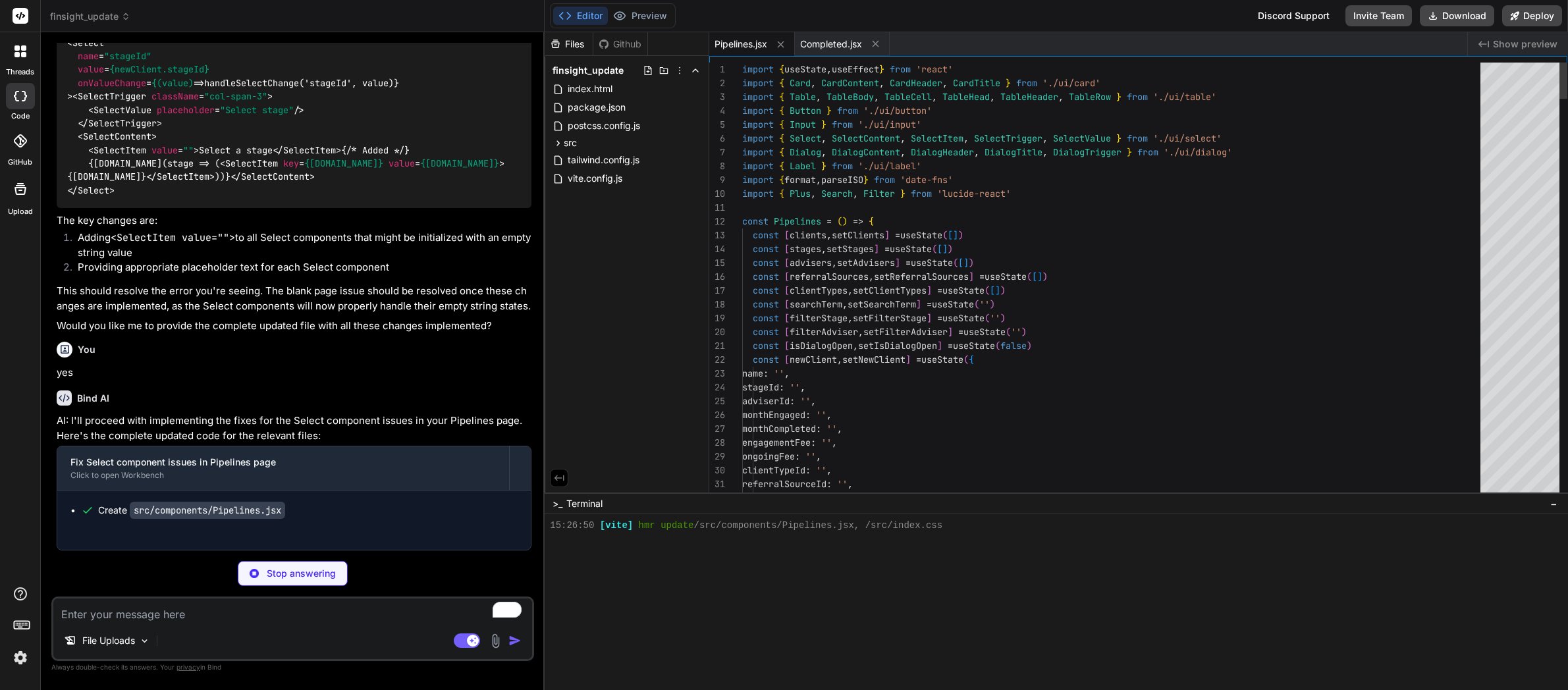
scroll to position [12501, 0]
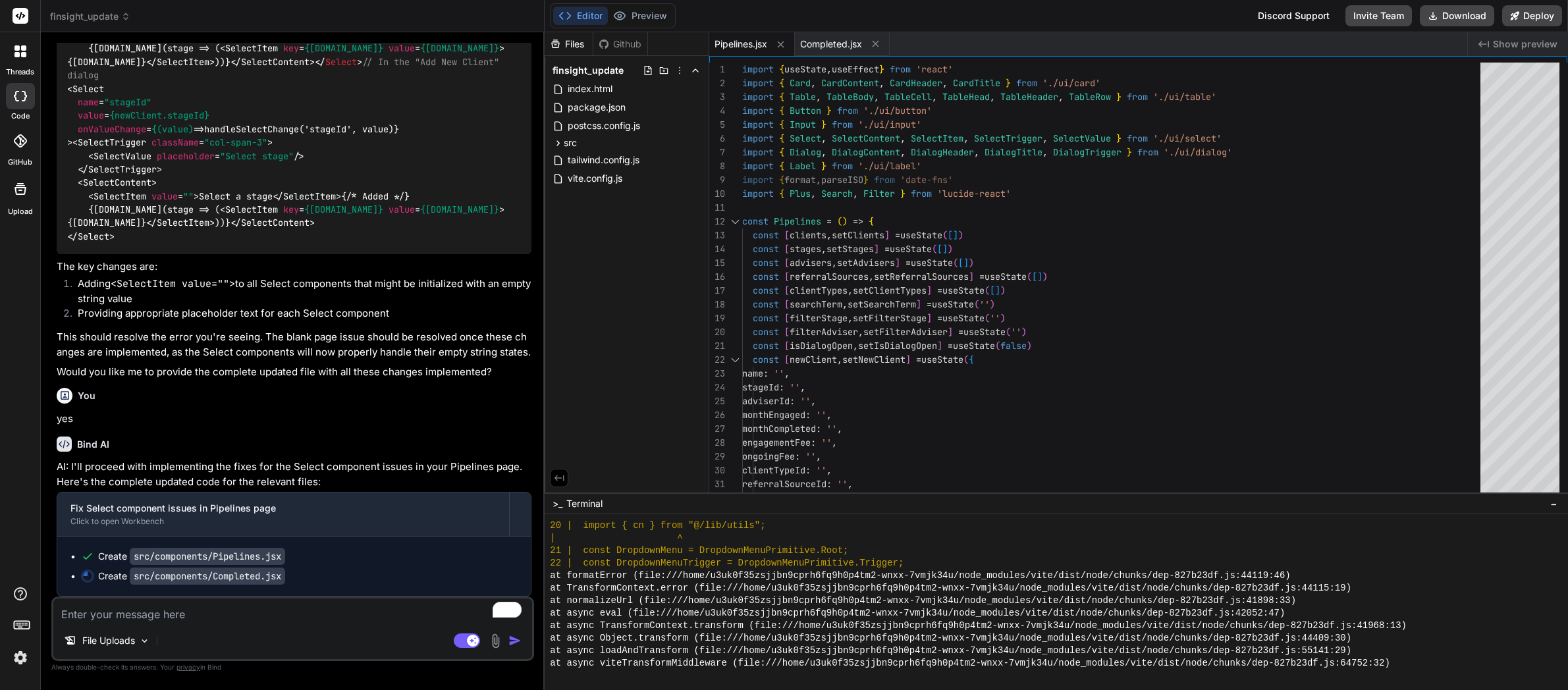
type textarea "x"
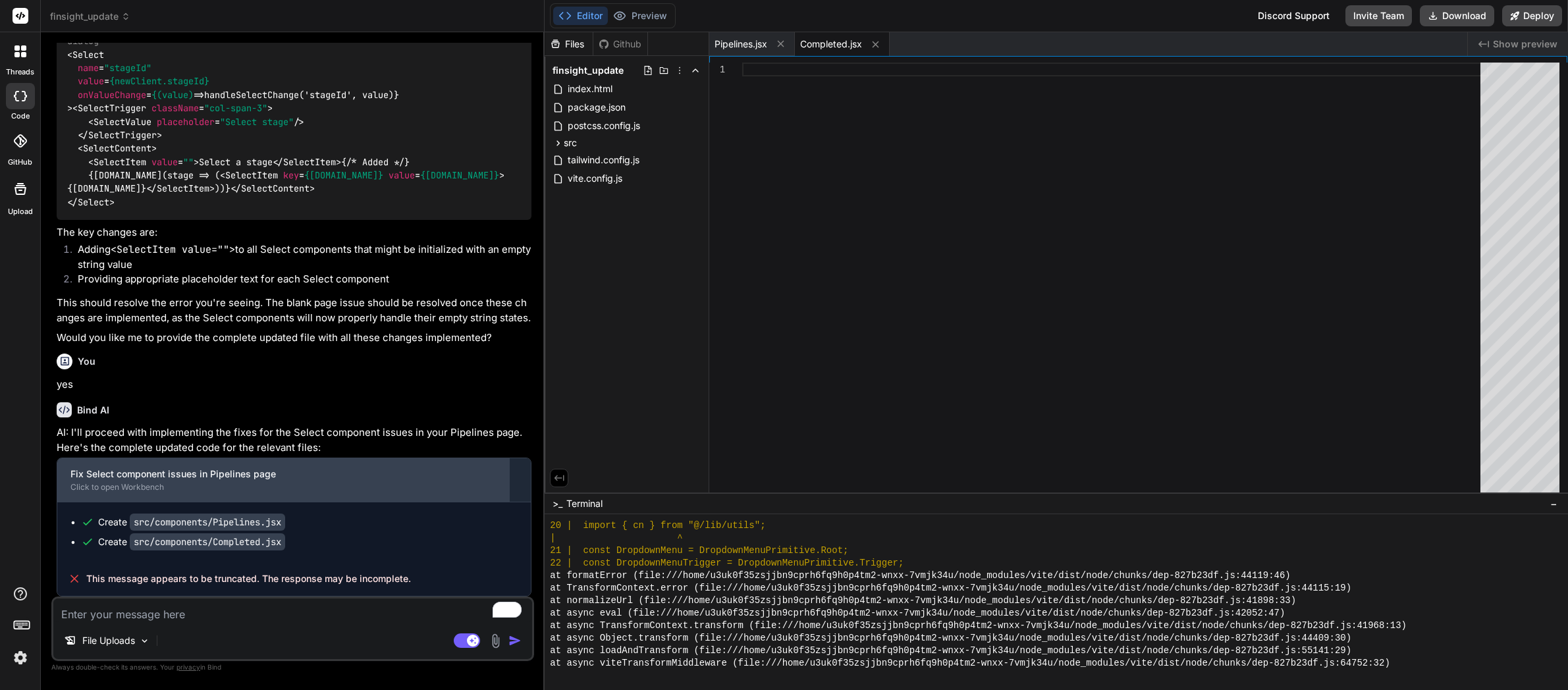
scroll to position [9301, 0]
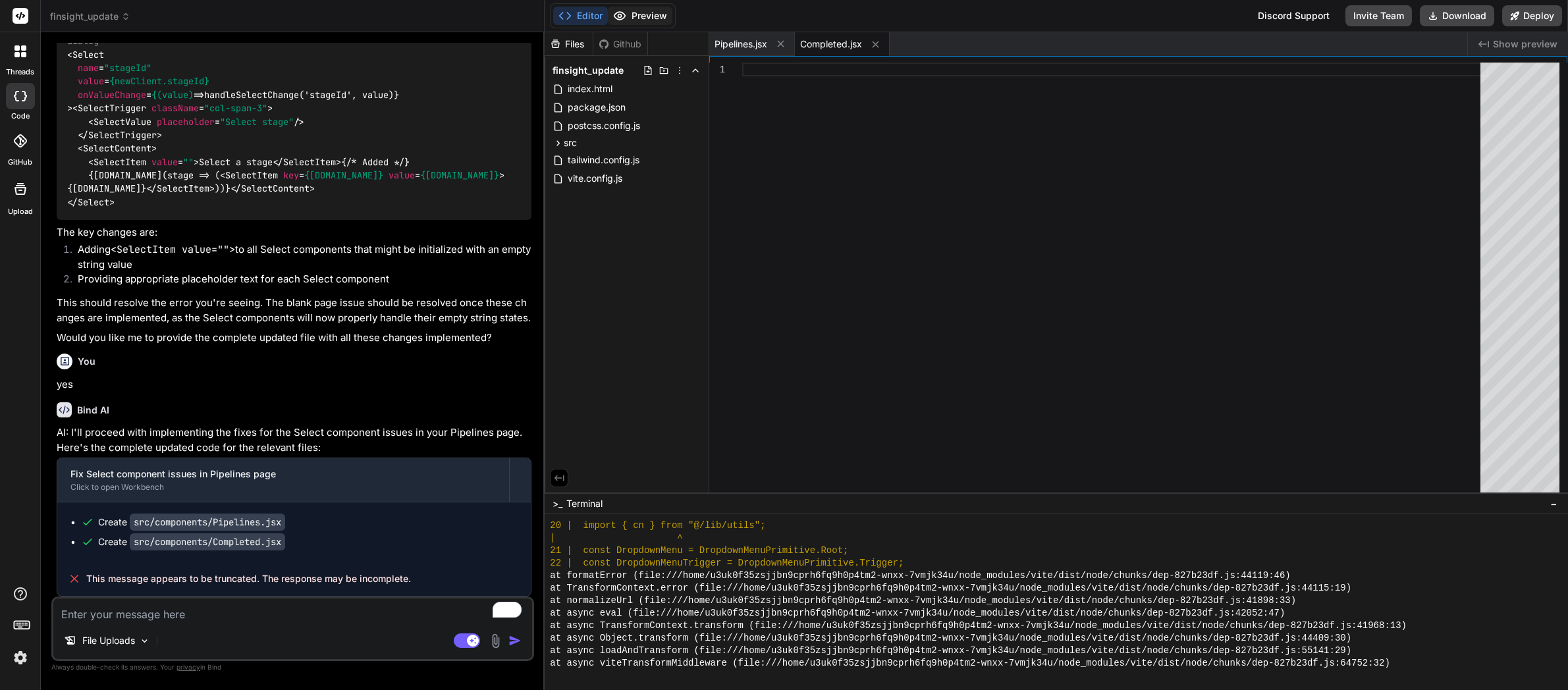
click at [630, 17] on button "Preview" at bounding box center [640, 15] width 65 height 19
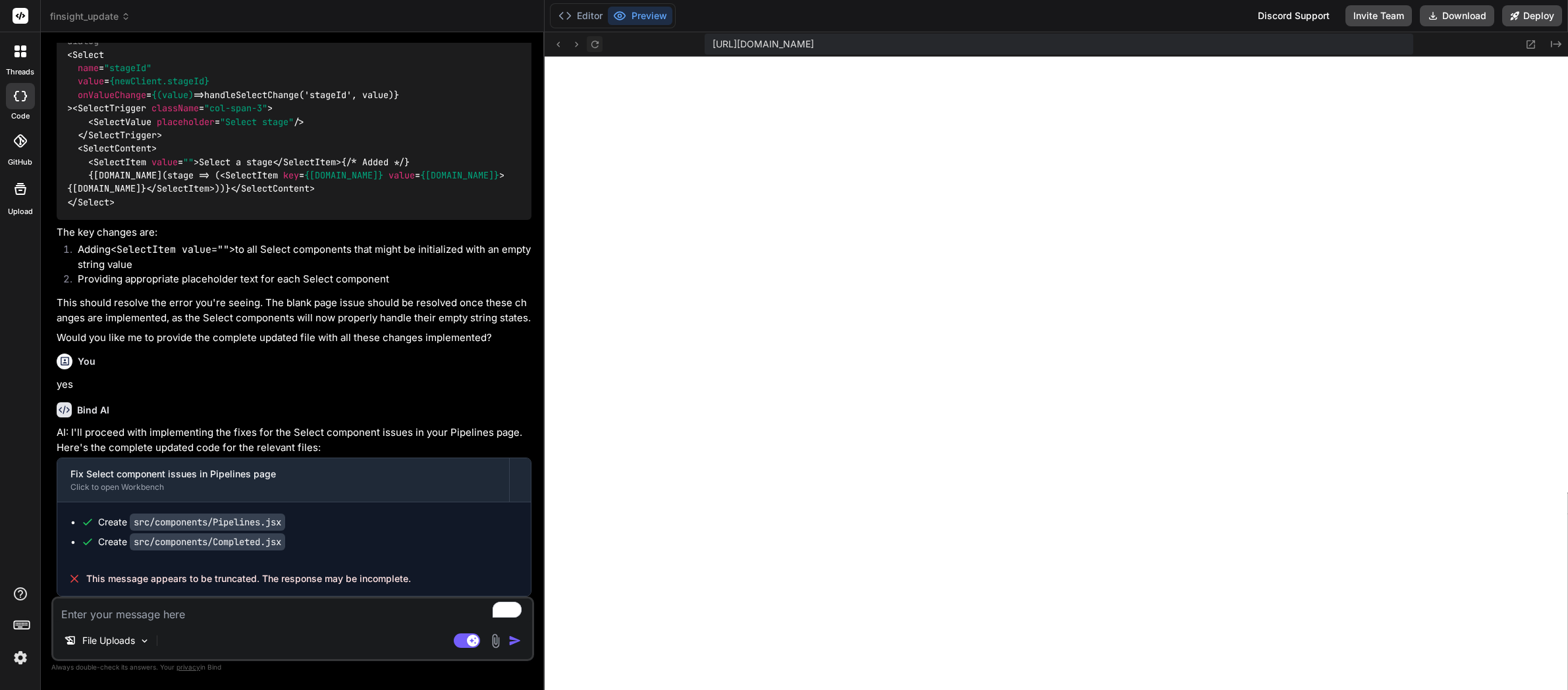
click at [597, 44] on icon at bounding box center [595, 44] width 12 height 12
type textarea "x"
